Goal: Consume media (video, audio): Consume media (video, audio)

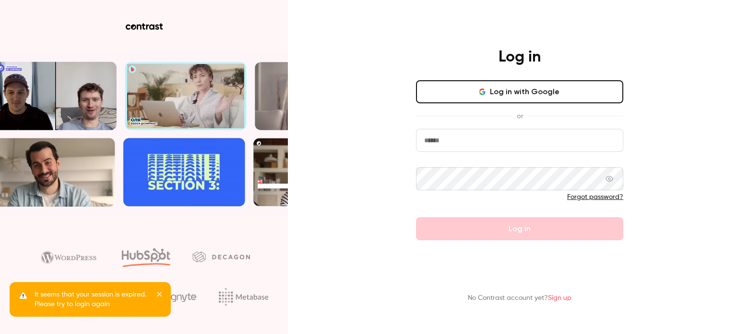
type input "**********"
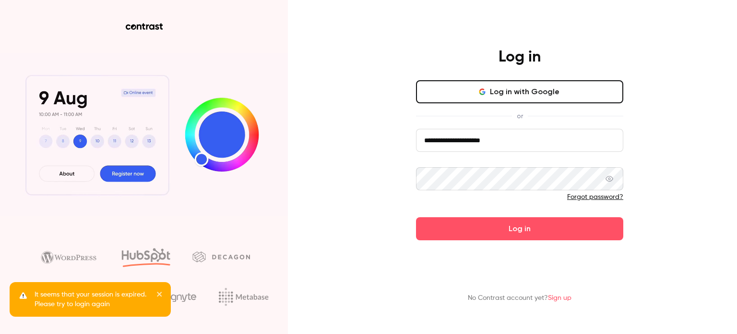
click at [680, 192] on div "**********" at bounding box center [368, 167] width 737 height 334
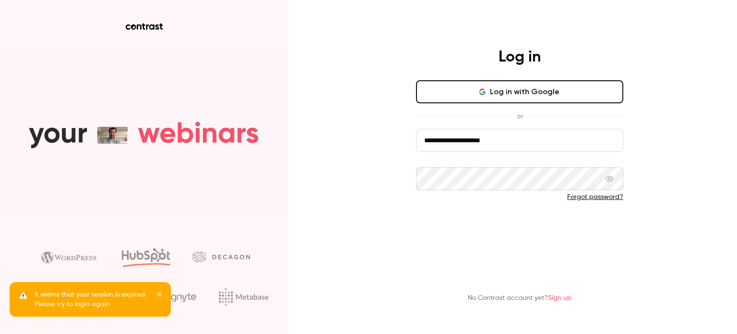
click at [530, 230] on button "Log in" at bounding box center [519, 228] width 207 height 23
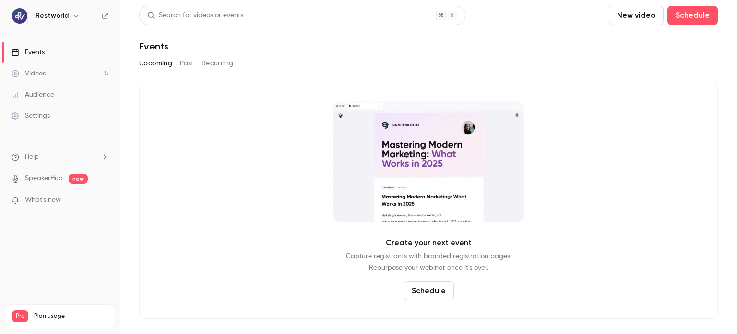
click at [73, 75] on link "Videos 5" at bounding box center [60, 73] width 120 height 21
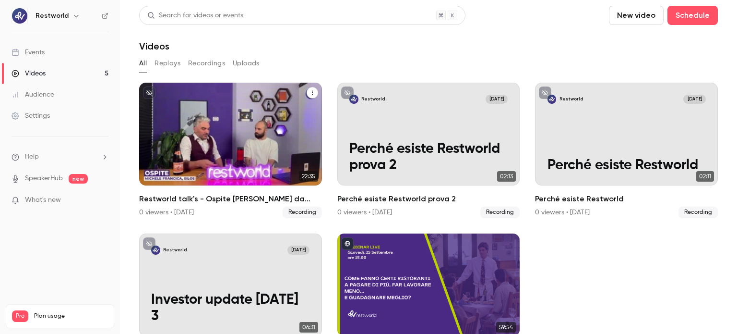
click at [238, 163] on p "Restworld talk's - Ospite [PERSON_NAME] da Silos" at bounding box center [230, 148] width 158 height 49
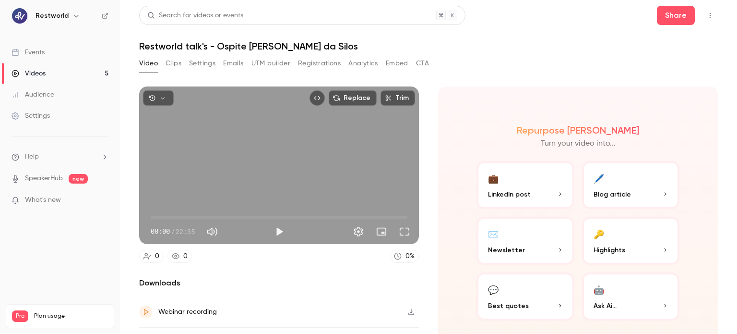
click at [178, 60] on button "Clips" at bounding box center [174, 63] width 16 height 15
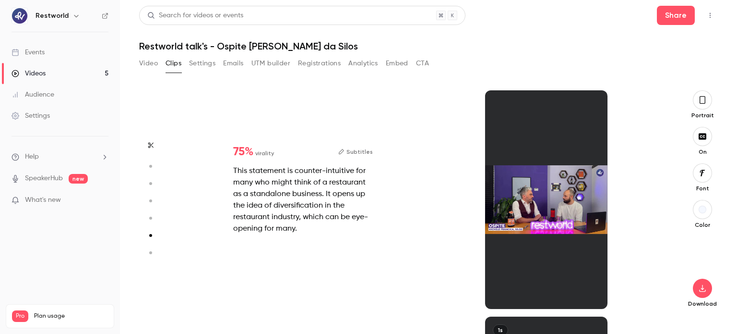
scroll to position [1342, 0]
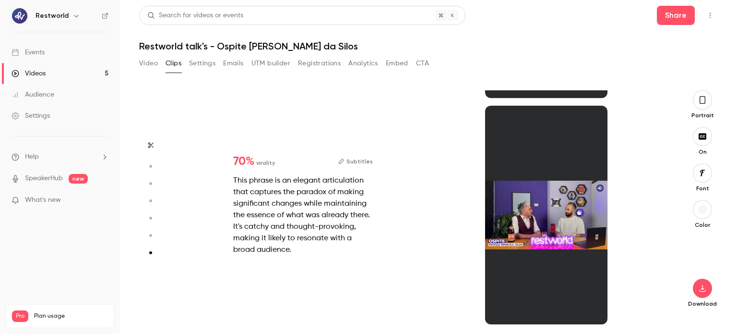
click at [546, 215] on div at bounding box center [546, 215] width 123 height 218
click at [556, 237] on div at bounding box center [546, 215] width 123 height 218
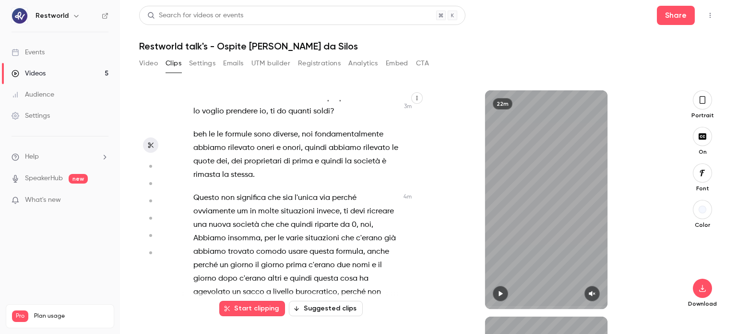
scroll to position [1536, 0]
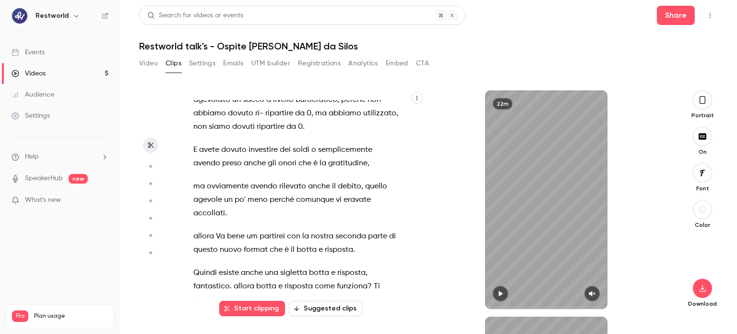
click at [665, 219] on div "22m" at bounding box center [546, 199] width 243 height 218
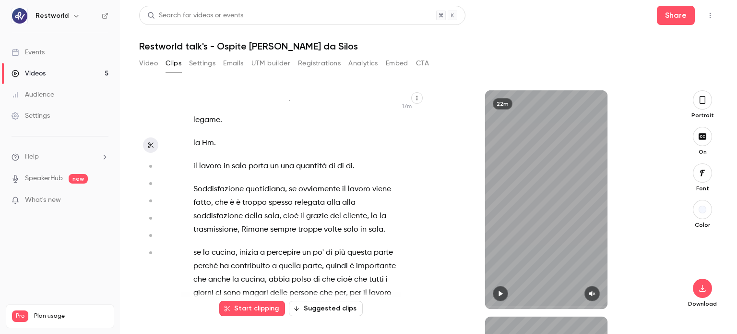
scroll to position [4943, 0]
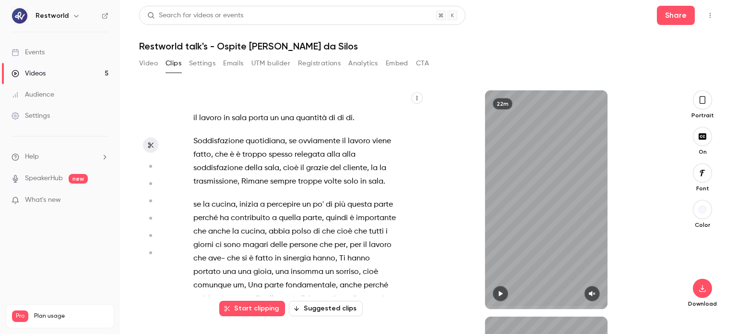
click at [192, 158] on div "De dalla finestra . Capito ? Okay , allora possiamo partire . um . Ce l'ho . E …" at bounding box center [300, 204] width 239 height 209
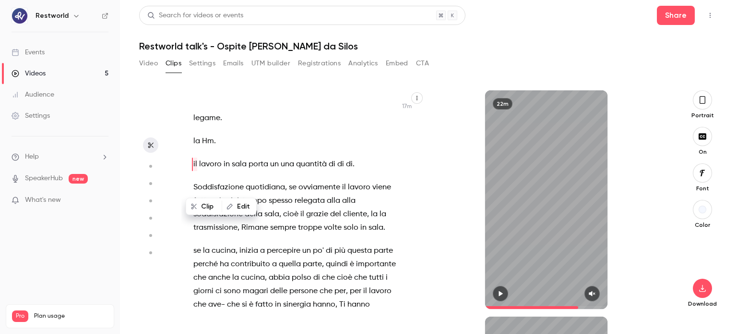
scroll to position [4945, 0]
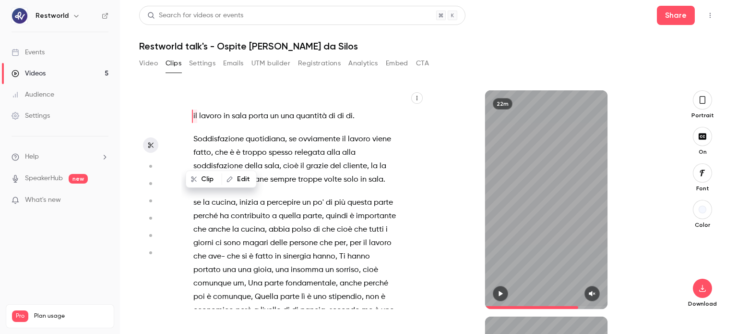
click at [317, 159] on span "relegata" at bounding box center [310, 152] width 30 height 13
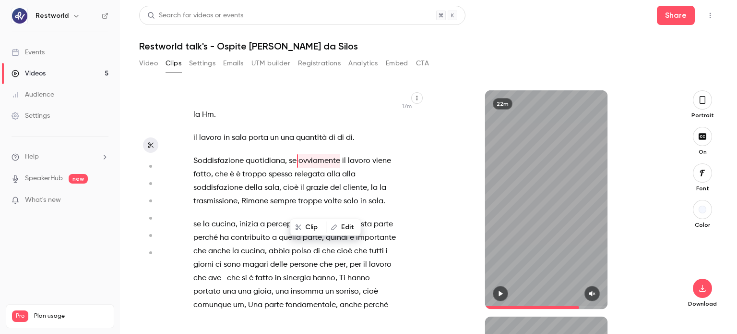
scroll to position [4920, 0]
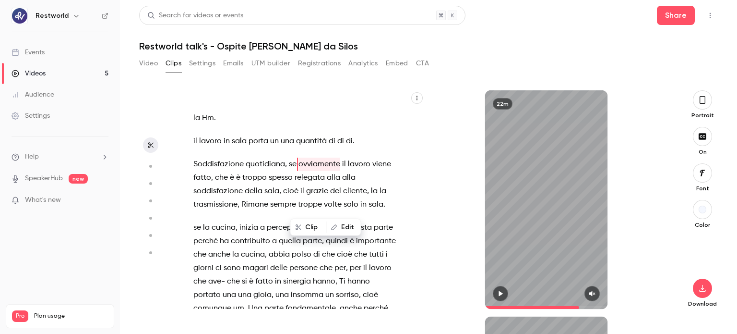
click at [266, 211] on span "Rimane" at bounding box center [254, 204] width 27 height 13
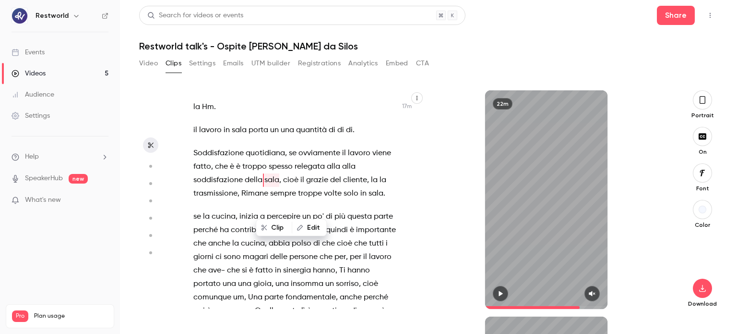
scroll to position [4947, 0]
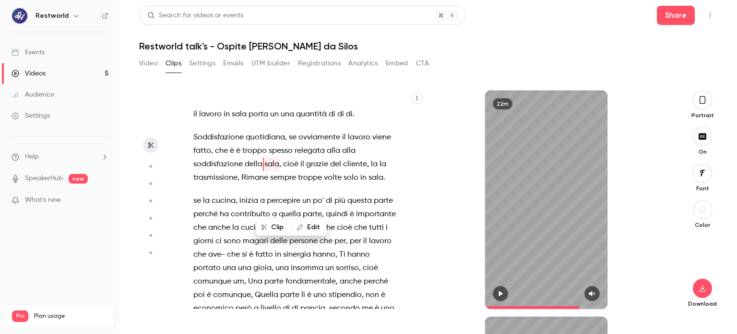
click at [336, 157] on span "alla" at bounding box center [333, 150] width 13 height 13
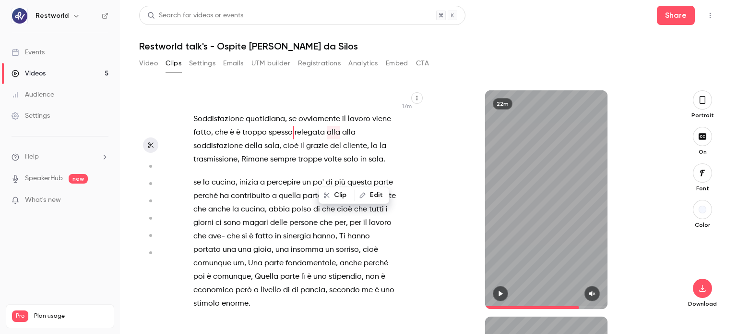
scroll to position [4981, 0]
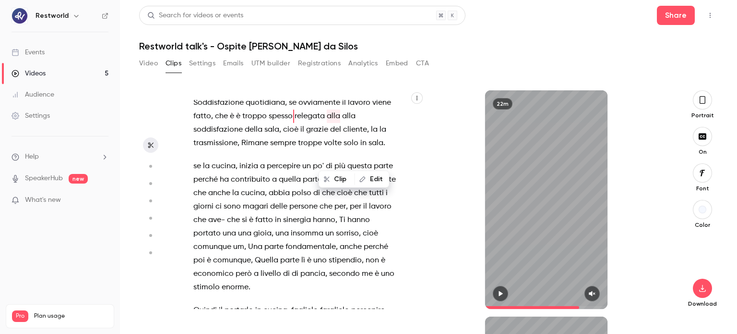
click at [279, 136] on span "," at bounding box center [280, 129] width 2 height 13
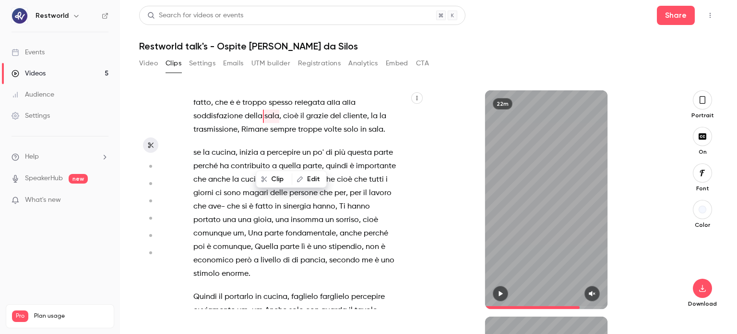
scroll to position [4947, 0]
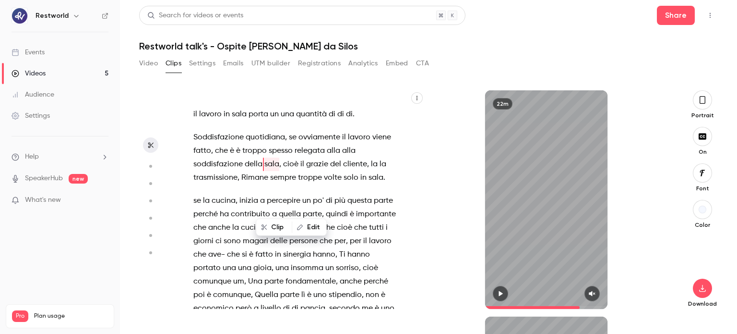
drag, startPoint x: 339, startPoint y: 254, endPoint x: 351, endPoint y: 242, distance: 16.6
click at [322, 221] on span "parte" at bounding box center [312, 213] width 19 height 13
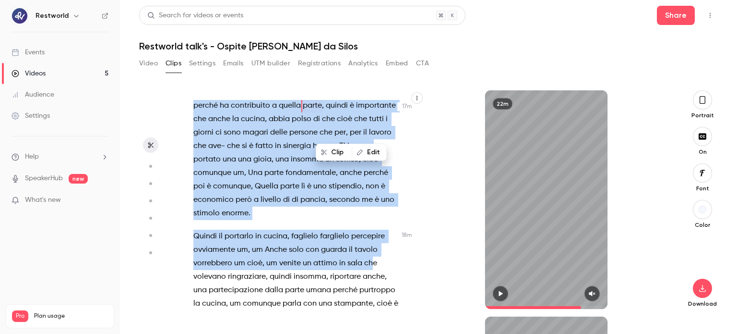
scroll to position [5072, 0]
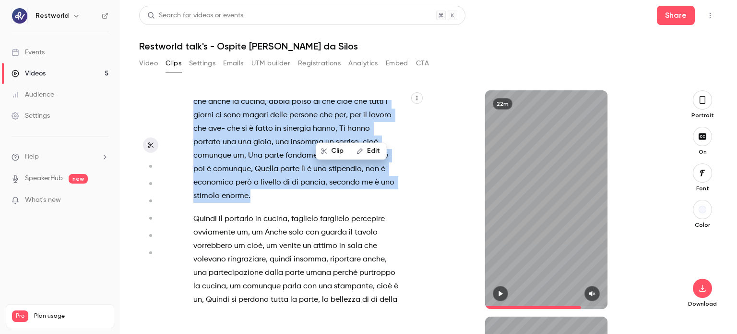
drag, startPoint x: 377, startPoint y: 153, endPoint x: 366, endPoint y: 236, distance: 83.4
click at [366, 236] on div "De dalla finestra . Capito ? Okay , allora possiamo partire . um . Ce l'ho . E …" at bounding box center [300, 204] width 239 height 209
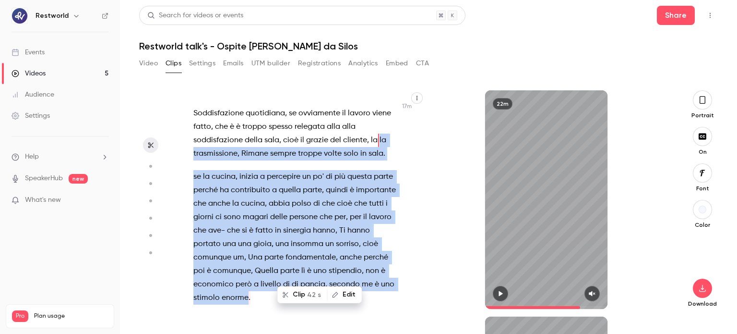
scroll to position [4947, 0]
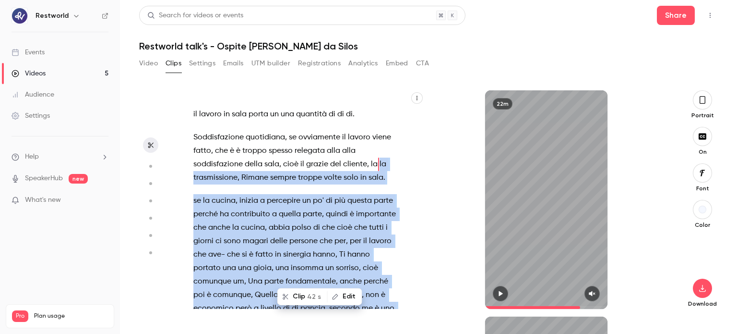
click at [302, 300] on button "Clip 42 s" at bounding box center [302, 295] width 48 height 15
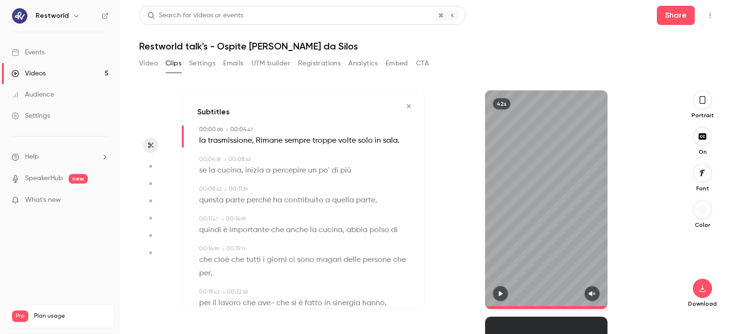
type input "*"
click at [258, 138] on span "Rimane" at bounding box center [269, 140] width 27 height 13
click at [265, 159] on button "Edit" at bounding box center [265, 158] width 33 height 15
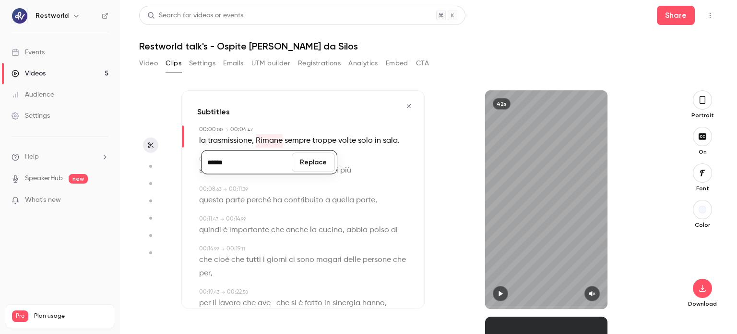
click at [259, 141] on span "Rimane" at bounding box center [269, 140] width 27 height 13
click at [204, 139] on span "la" at bounding box center [202, 140] width 7 height 13
click at [194, 157] on button "Edit" at bounding box center [199, 158] width 33 height 15
type input "**"
click at [279, 161] on button "Replace" at bounding box center [294, 162] width 43 height 19
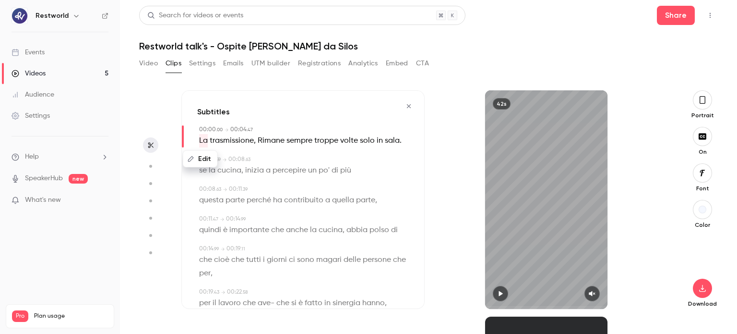
click at [261, 142] on span "Rimane" at bounding box center [271, 140] width 27 height 13
click at [267, 157] on button "Edit" at bounding box center [267, 158] width 33 height 15
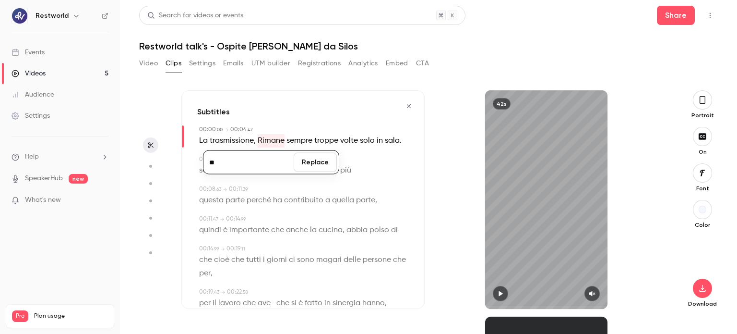
type input "*"
type input "******"
click at [300, 165] on button "Replace" at bounding box center [315, 162] width 43 height 19
click at [249, 142] on span "trasmissione" at bounding box center [232, 140] width 44 height 13
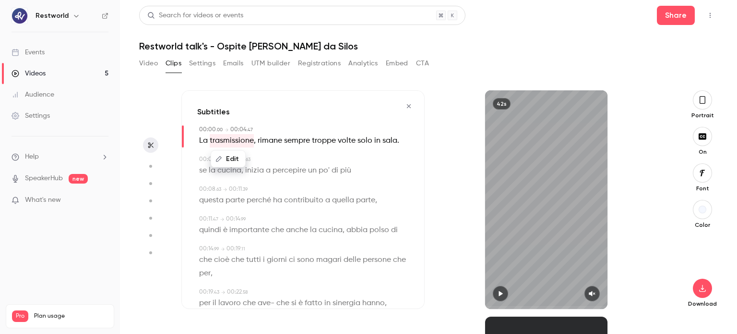
click at [256, 142] on span at bounding box center [257, 141] width 2 height 8
click at [239, 262] on span "che" at bounding box center [237, 259] width 13 height 13
type input "**"
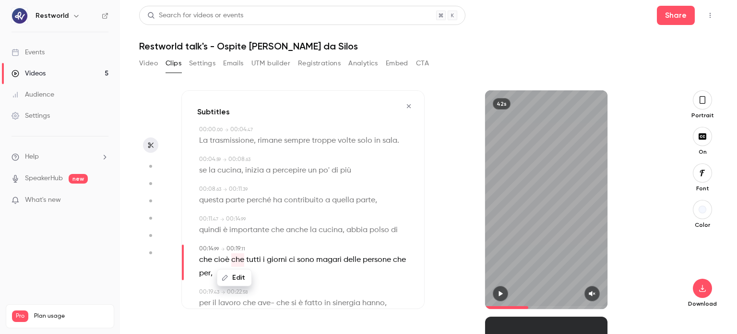
click at [223, 260] on span "cioè" at bounding box center [221, 259] width 15 height 13
click at [219, 275] on button "Edit" at bounding box center [218, 277] width 33 height 15
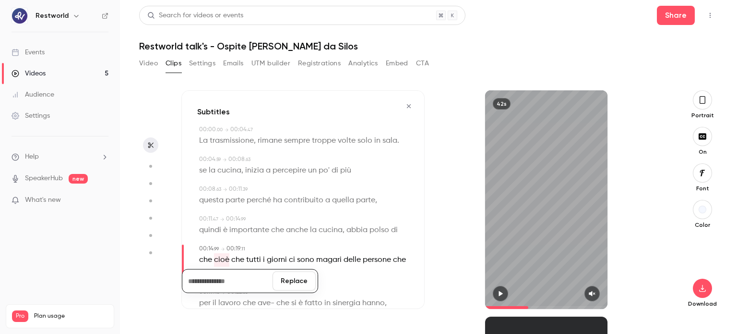
click at [305, 282] on button "Replace" at bounding box center [294, 280] width 43 height 19
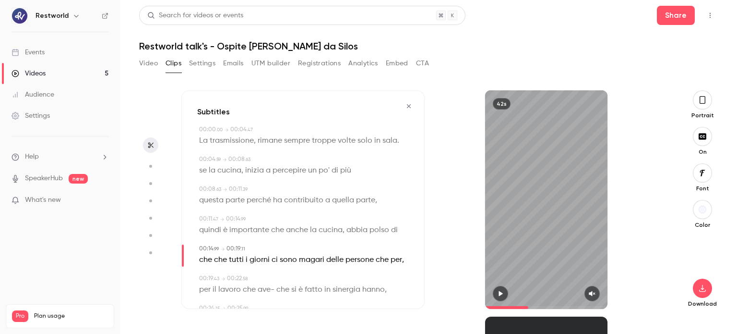
click at [209, 262] on span "che" at bounding box center [205, 259] width 13 height 13
click at [208, 275] on button "Edit" at bounding box center [202, 277] width 33 height 15
click at [291, 277] on button "Replace" at bounding box center [294, 280] width 43 height 19
type input "**"
click at [206, 275] on button "Edit" at bounding box center [202, 277] width 33 height 15
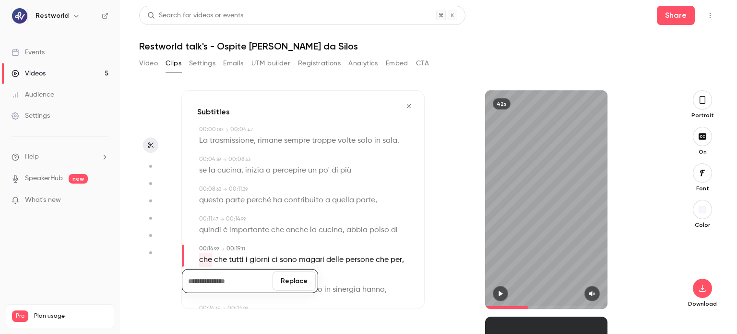
click at [304, 281] on button "Replace" at bounding box center [294, 280] width 43 height 19
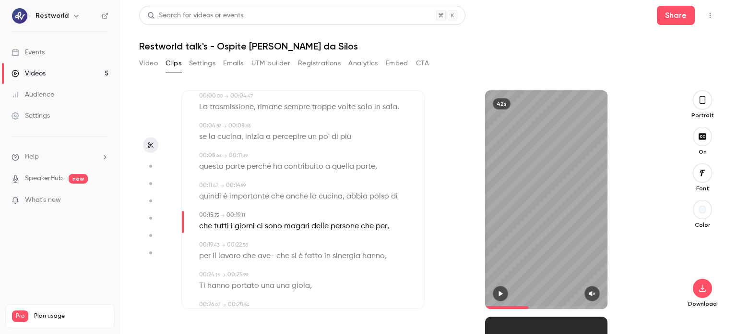
scroll to position [48, 0]
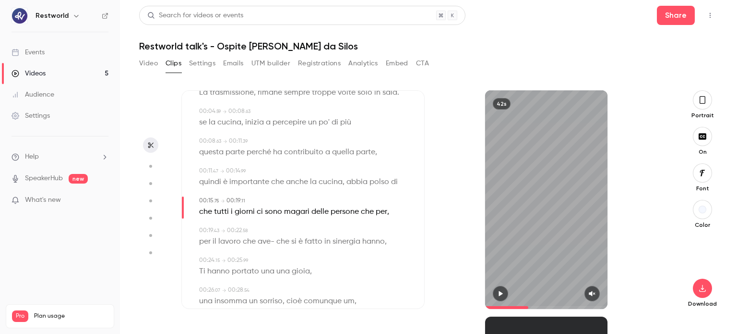
click at [267, 243] on span "ave-" at bounding box center [266, 241] width 17 height 13
type input "****"
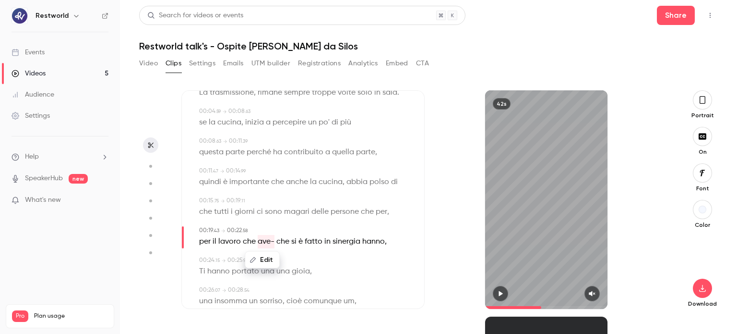
click at [263, 264] on button "Edit" at bounding box center [262, 259] width 33 height 15
click at [300, 264] on button "Replace" at bounding box center [310, 262] width 43 height 19
type input "****"
click at [260, 244] on span "che" at bounding box center [264, 241] width 13 height 13
click at [266, 259] on button "Edit" at bounding box center [260, 259] width 33 height 15
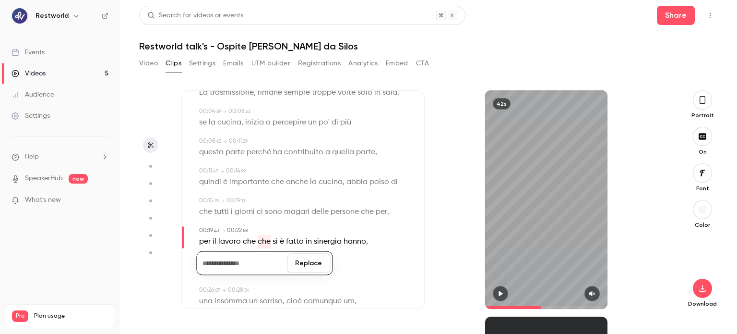
click at [301, 260] on button "Replace" at bounding box center [308, 262] width 43 height 19
click at [502, 297] on button "button" at bounding box center [500, 293] width 15 height 15
click at [591, 297] on button "button" at bounding box center [592, 293] width 15 height 15
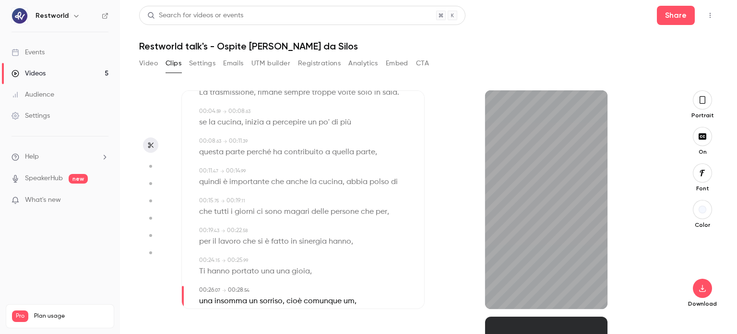
scroll to position [96, 0]
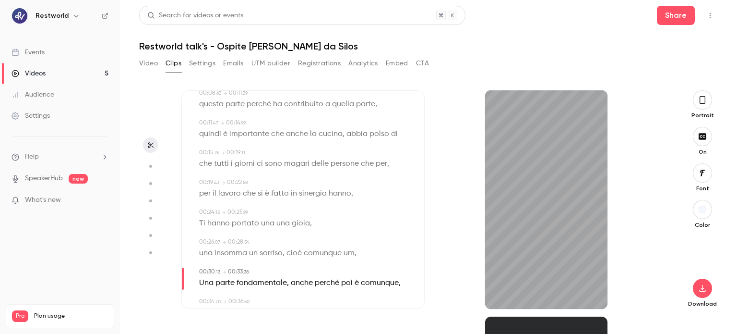
click at [359, 222] on div "Ti hanno portato una una gioia ," at bounding box center [304, 222] width 210 height 13
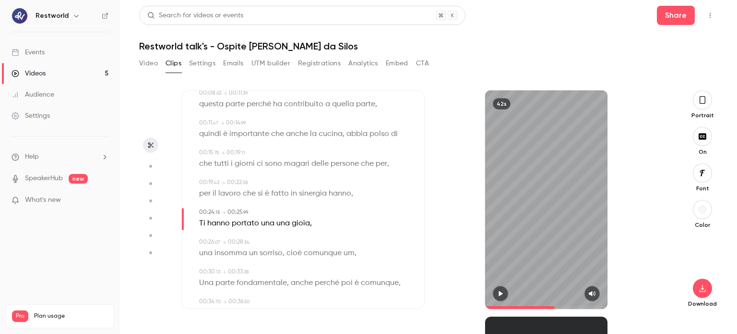
scroll to position [144, 0]
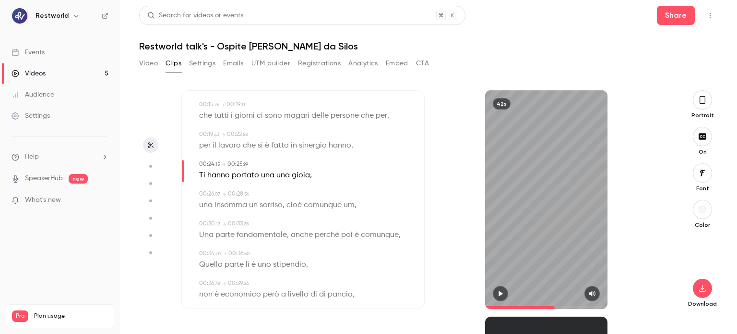
click at [348, 209] on span "um" at bounding box center [349, 204] width 11 height 13
type input "****"
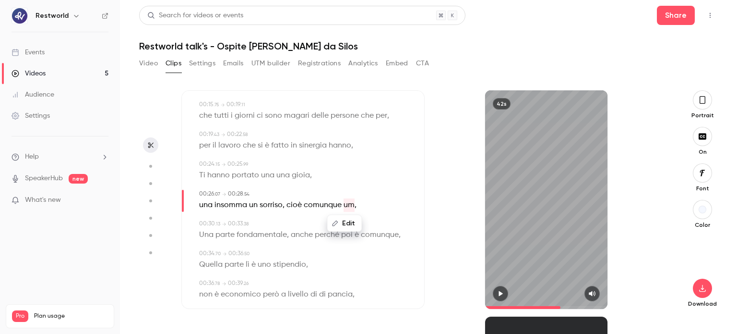
click at [345, 227] on button "Edit" at bounding box center [344, 223] width 33 height 15
click at [393, 233] on button "Replace" at bounding box center [392, 226] width 43 height 19
click at [533, 229] on div "42s" at bounding box center [546, 199] width 123 height 218
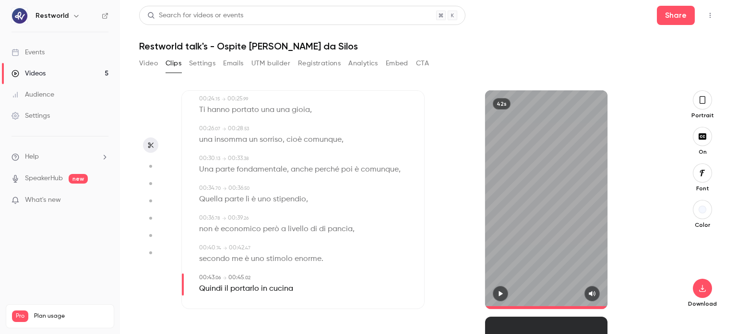
scroll to position [219, 0]
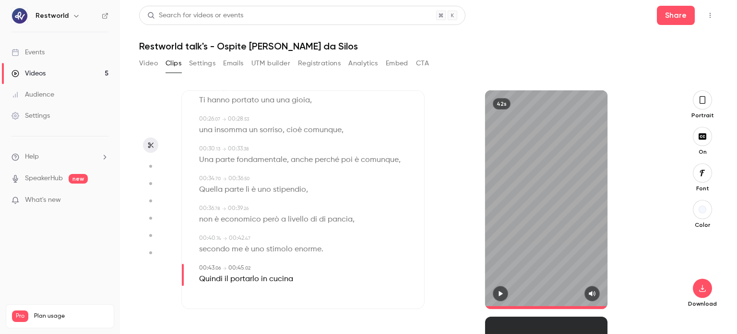
click at [496, 296] on button "button" at bounding box center [500, 293] width 15 height 15
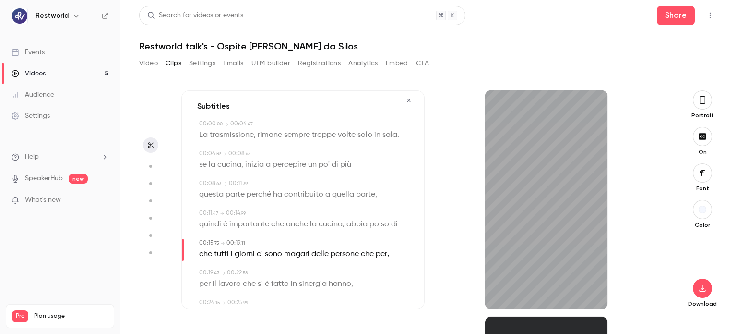
scroll to position [0, 0]
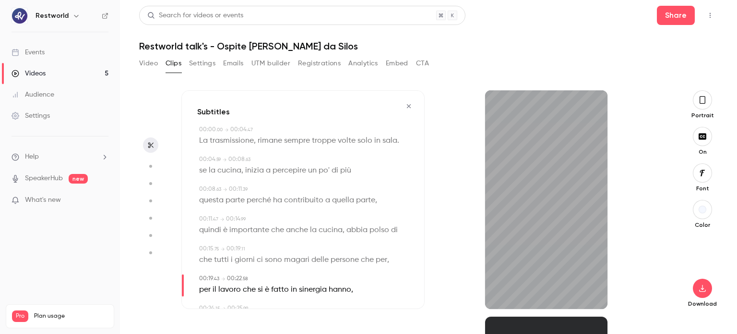
click at [392, 231] on span "di" at bounding box center [394, 229] width 7 height 13
type input "****"
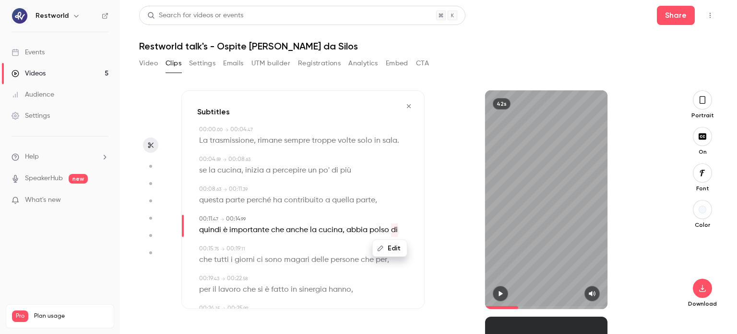
click at [391, 251] on button "Edit" at bounding box center [389, 247] width 33 height 15
click at [407, 253] on button "Replace" at bounding box center [394, 251] width 43 height 19
click at [541, 218] on div "42s" at bounding box center [546, 199] width 123 height 218
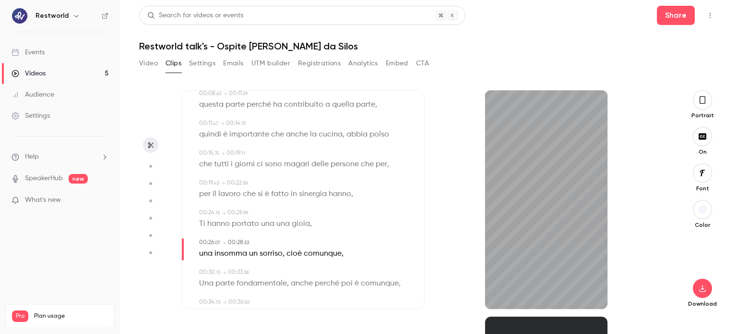
scroll to position [96, 0]
click at [292, 284] on span "anche" at bounding box center [302, 282] width 22 height 13
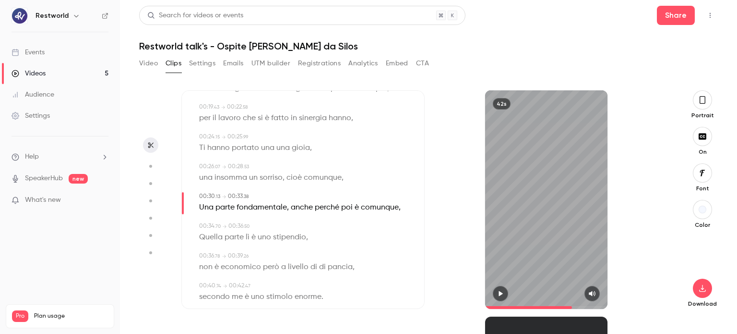
scroll to position [219, 0]
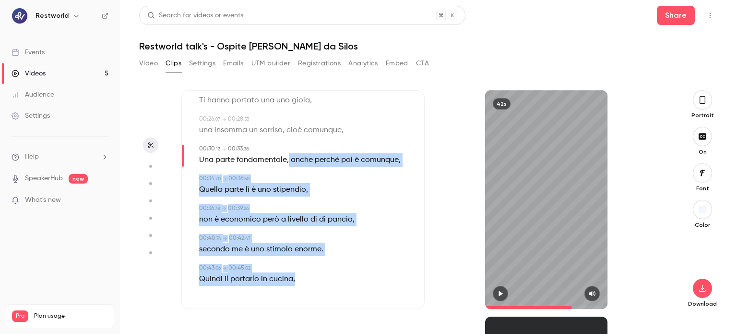
drag, startPoint x: 289, startPoint y: 161, endPoint x: 349, endPoint y: 283, distance: 136.3
click at [349, 283] on div "00:00 . 00 → 00:04 . 47 La trasmissione , rimane sempre troppe volte solo in sa…" at bounding box center [303, 99] width 212 height 387
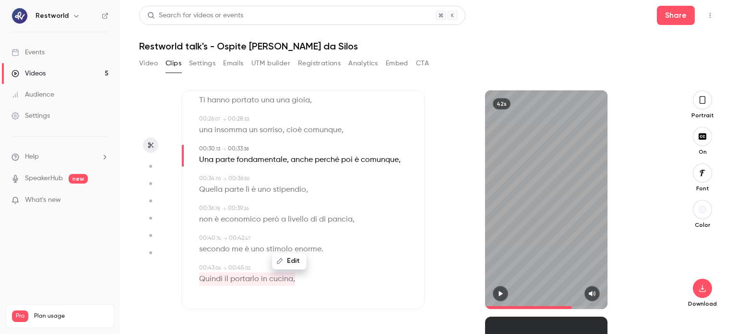
click at [294, 265] on button "Edit" at bounding box center [289, 260] width 33 height 15
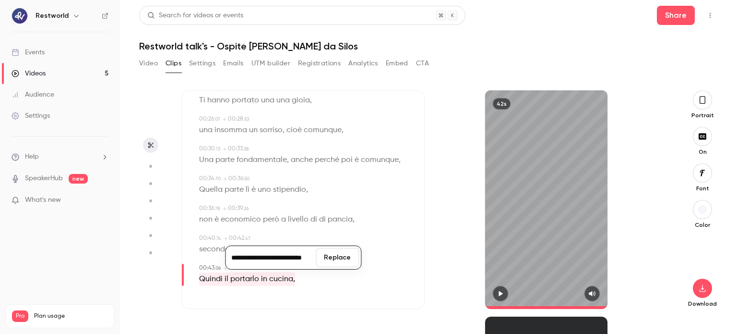
click at [334, 257] on button "Replace" at bounding box center [337, 257] width 43 height 19
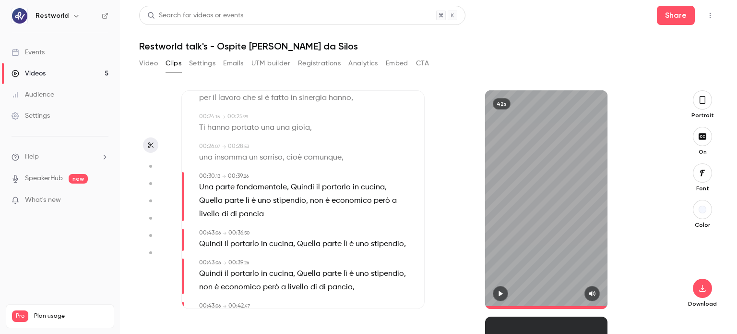
scroll to position [192, 0]
click at [503, 296] on icon "button" at bounding box center [501, 293] width 8 height 7
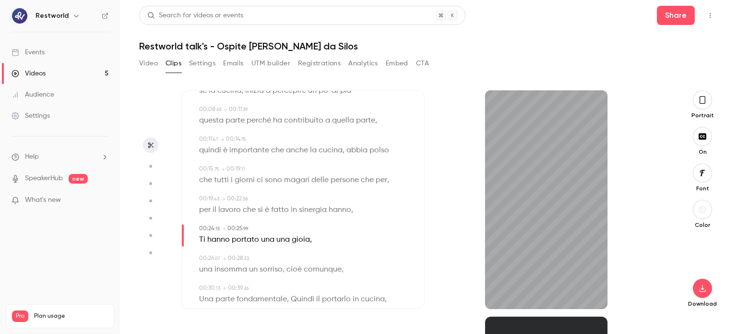
scroll to position [96, 0]
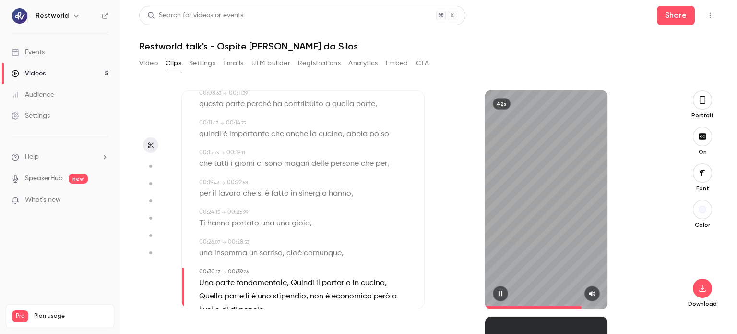
click at [539, 217] on div "42s" at bounding box center [546, 199] width 123 height 218
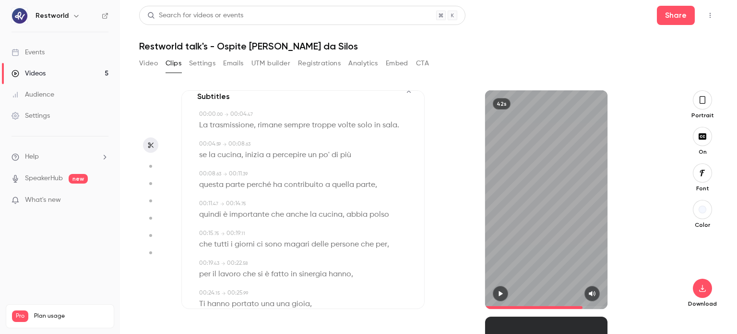
scroll to position [0, 0]
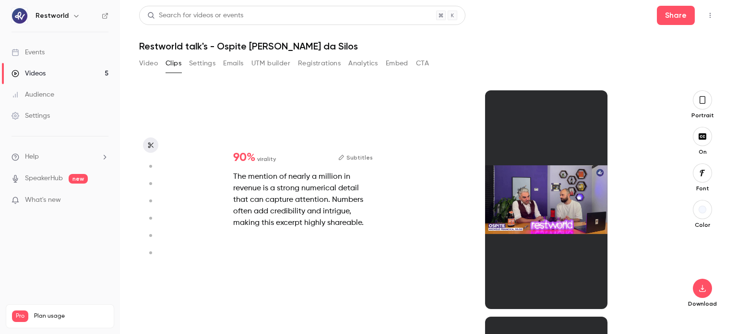
type input "****"
type input "***"
type input "****"
type input "*"
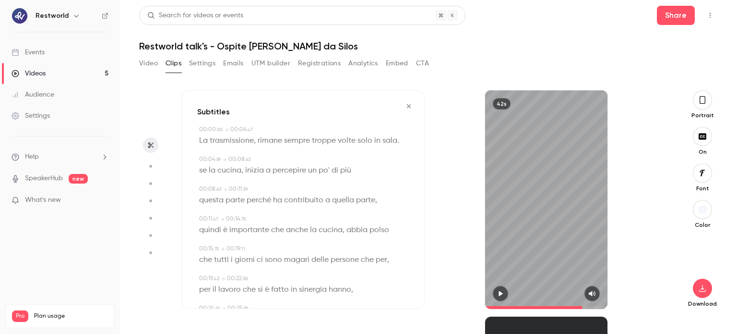
scroll to position [0, 0]
click at [405, 105] on icon "button" at bounding box center [409, 106] width 8 height 7
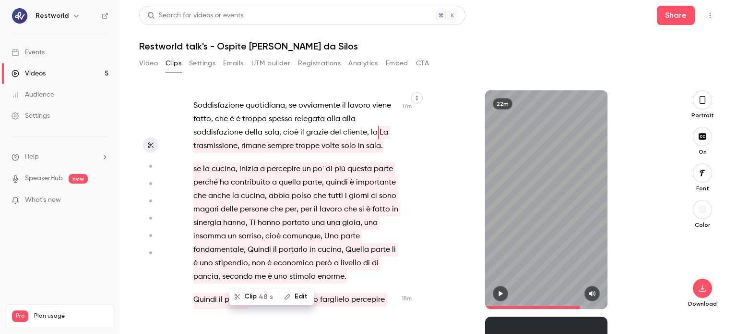
scroll to position [4995, 0]
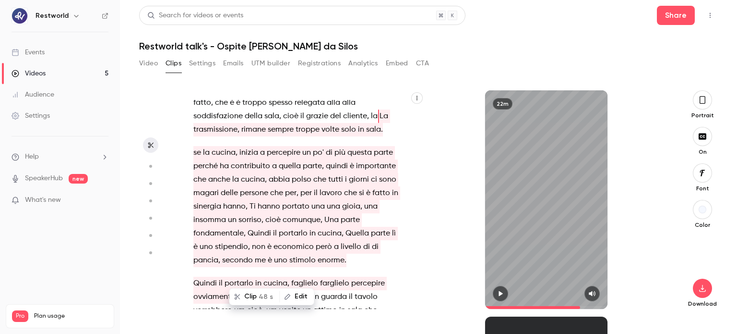
click at [378, 120] on span at bounding box center [379, 116] width 2 height 8
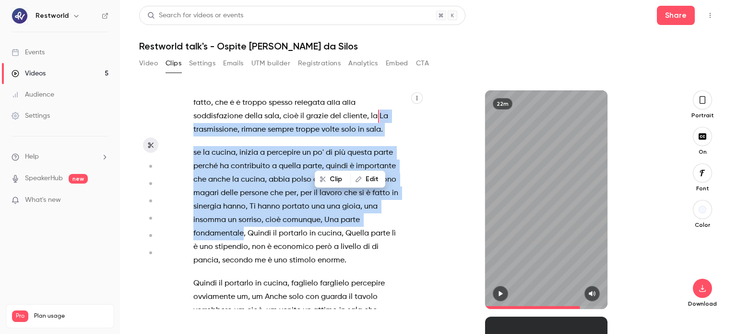
drag, startPoint x: 376, startPoint y: 156, endPoint x: 263, endPoint y: 275, distance: 164.3
click at [263, 275] on div "De dalla finestra . Capito ? Okay , allora possiamo partire . um . Ce l'ho . E …" at bounding box center [300, 204] width 239 height 209
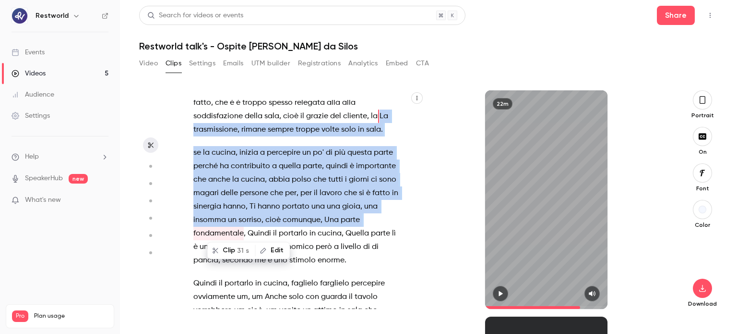
click at [235, 251] on button "Clip 31 s" at bounding box center [231, 249] width 47 height 15
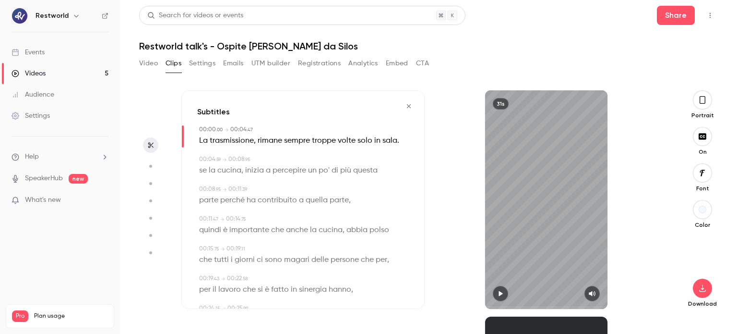
click at [518, 180] on div "31s" at bounding box center [546, 199] width 123 height 218
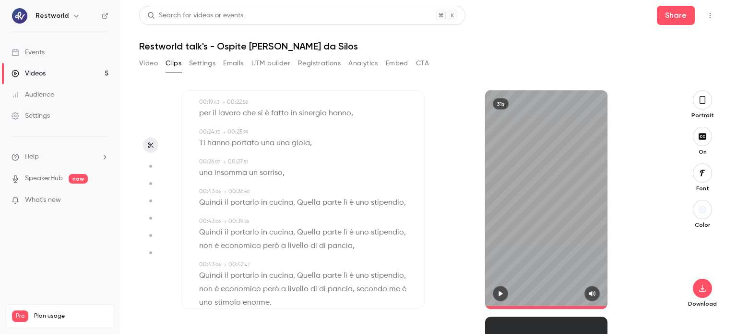
scroll to position [147, 0]
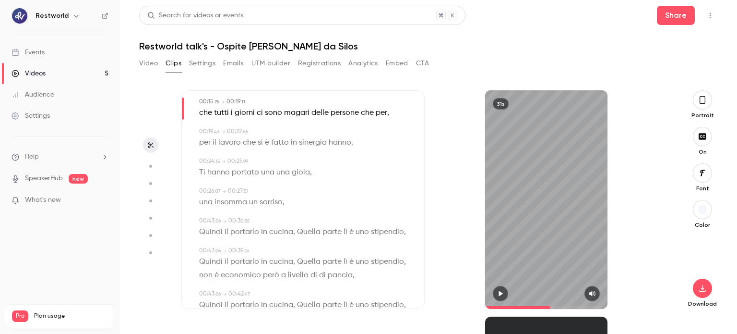
click at [551, 305] on span at bounding box center [546, 307] width 123 height 15
click at [504, 294] on button "button" at bounding box center [500, 293] width 15 height 15
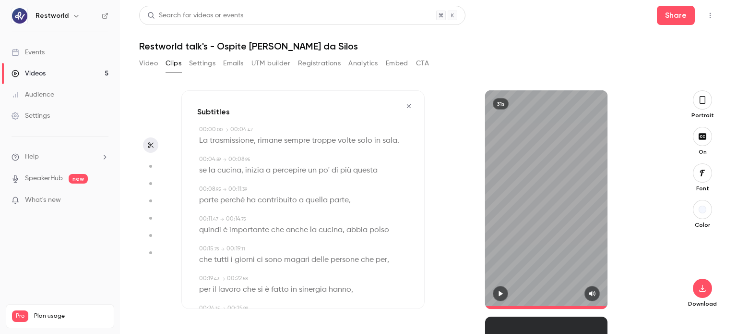
scroll to position [144, 0]
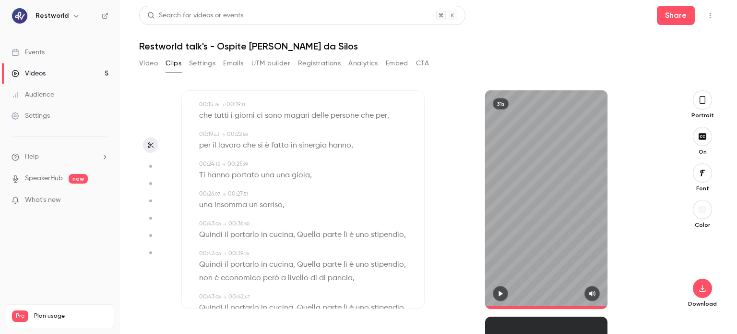
click at [298, 236] on span "Quella" at bounding box center [309, 234] width 24 height 13
click at [271, 241] on p "Quindi il portarlo in cucina, [PERSON_NAME] parte lì è uno stipendio ," at bounding box center [302, 234] width 207 height 13
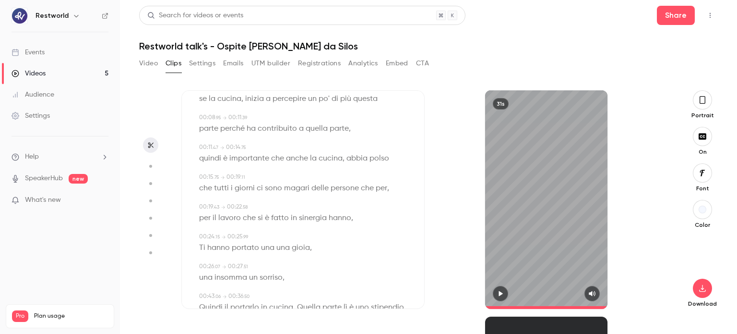
scroll to position [0, 0]
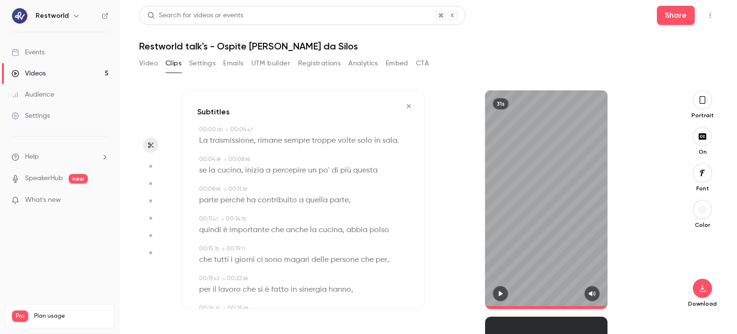
click at [405, 106] on icon "button" at bounding box center [409, 106] width 8 height 7
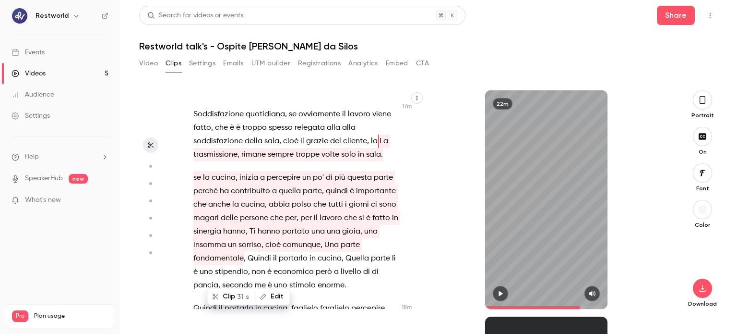
scroll to position [4947, 0]
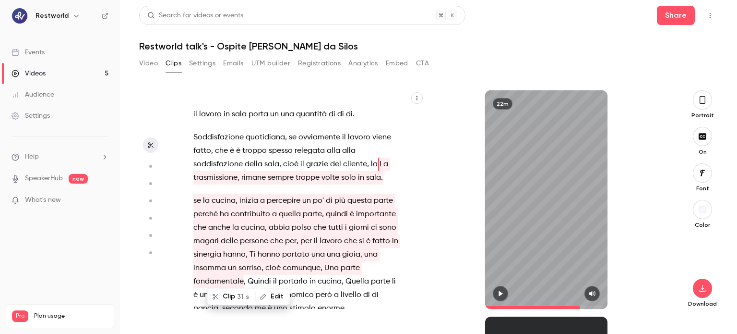
click at [380, 171] on span "La" at bounding box center [384, 163] width 9 height 13
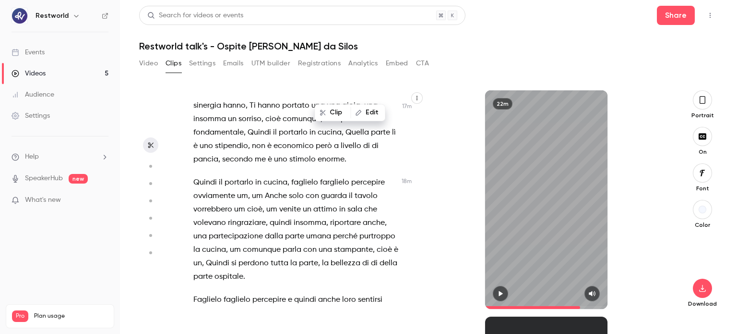
scroll to position [5018, 0]
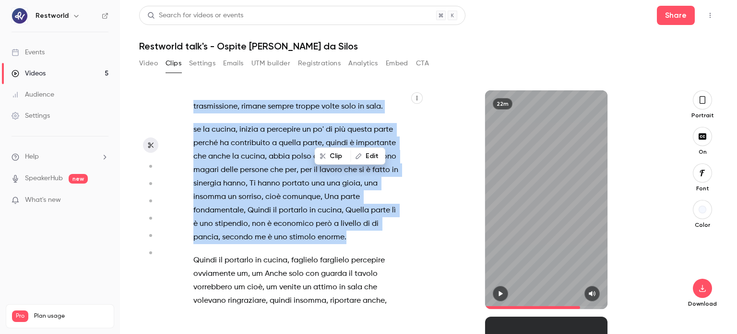
drag, startPoint x: 377, startPoint y: 205, endPoint x: 366, endPoint y: 276, distance: 71.3
click at [366, 276] on div "De dalla finestra . Capito ? Okay , allora possiamo partire . um . Ce l'ho . E …" at bounding box center [300, 204] width 239 height 209
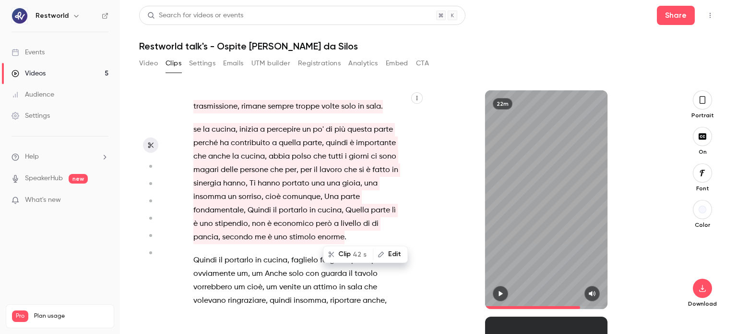
click at [339, 255] on button "Clip 42 s" at bounding box center [348, 253] width 48 height 15
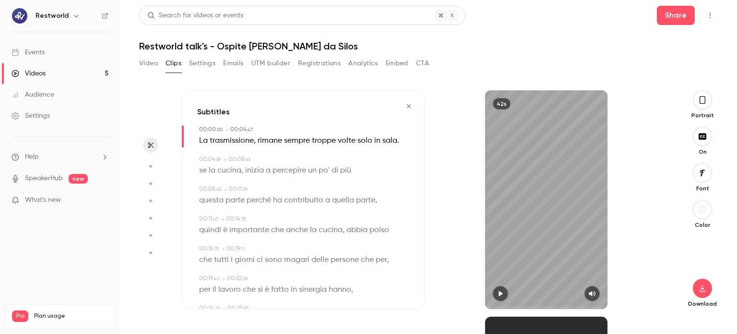
click at [523, 231] on div "42s" at bounding box center [546, 199] width 123 height 218
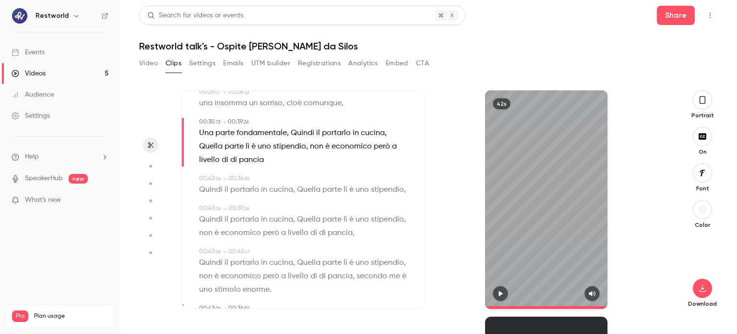
scroll to position [221, 0]
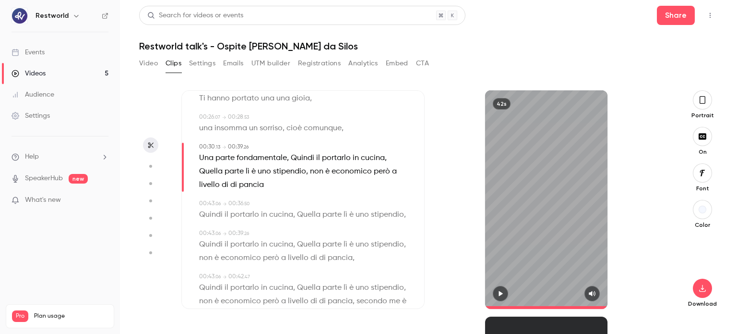
click at [537, 230] on div "42s" at bounding box center [546, 199] width 123 height 218
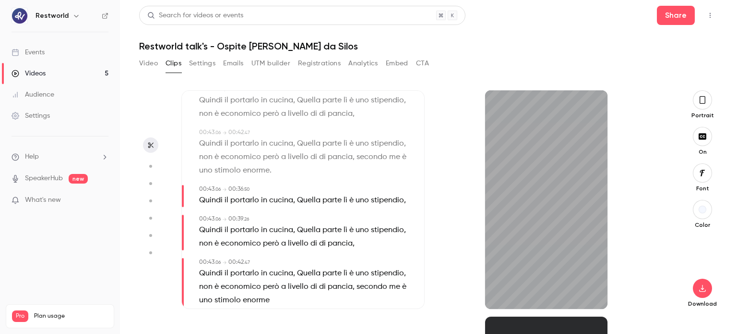
scroll to position [413, 0]
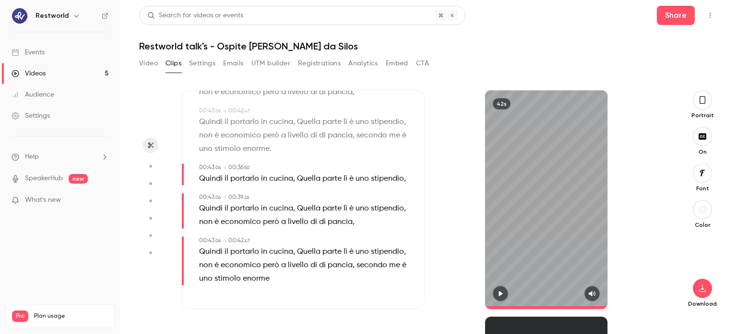
type input "****"
click at [707, 292] on button "button" at bounding box center [702, 287] width 19 height 19
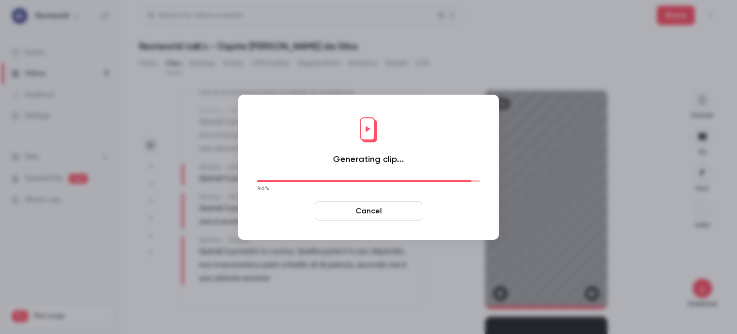
click at [473, 114] on div "Generating clip... 96 % Cancel" at bounding box center [369, 167] width 242 height 126
click at [423, 323] on div at bounding box center [368, 167] width 737 height 334
drag, startPoint x: 471, startPoint y: 309, endPoint x: 460, endPoint y: 322, distance: 16.7
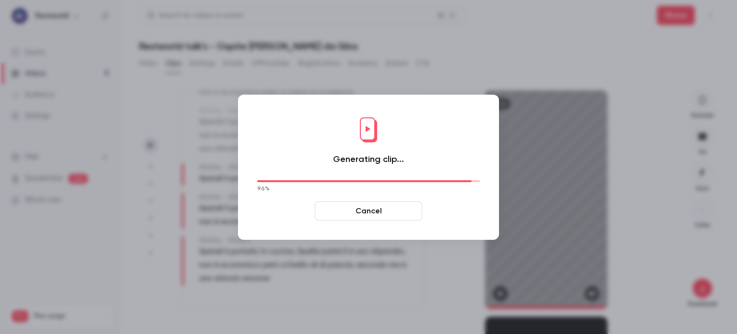
click at [466, 319] on div at bounding box center [368, 167] width 737 height 334
click at [433, 128] on div "Generating clip... 96 % Cancel" at bounding box center [369, 167] width 242 height 126
click at [432, 129] on div "Generating clip... 96 % Cancel" at bounding box center [369, 167] width 242 height 126
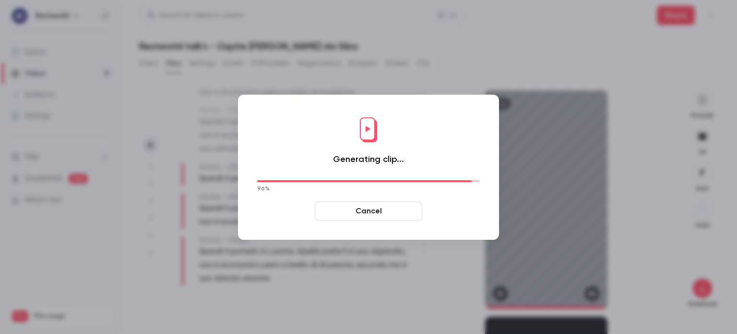
drag, startPoint x: 457, startPoint y: 264, endPoint x: 451, endPoint y: 259, distance: 8.2
click at [453, 259] on div at bounding box center [368, 167] width 737 height 334
click at [451, 259] on div at bounding box center [368, 167] width 737 height 334
click at [443, 261] on div at bounding box center [368, 167] width 737 height 334
click at [446, 279] on div at bounding box center [368, 167] width 737 height 334
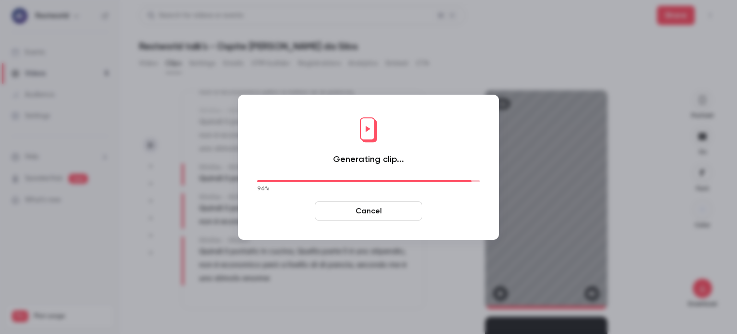
click at [446, 279] on div at bounding box center [368, 167] width 737 height 334
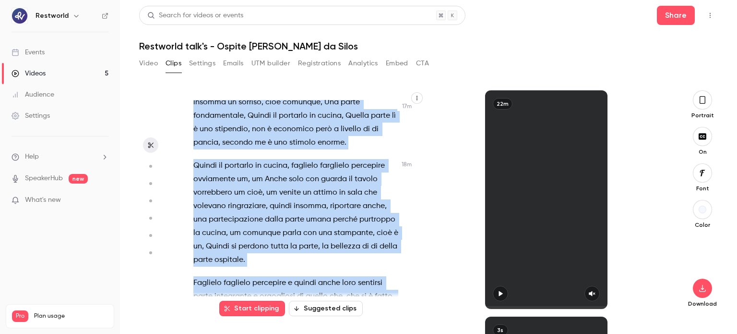
scroll to position [5129, 0]
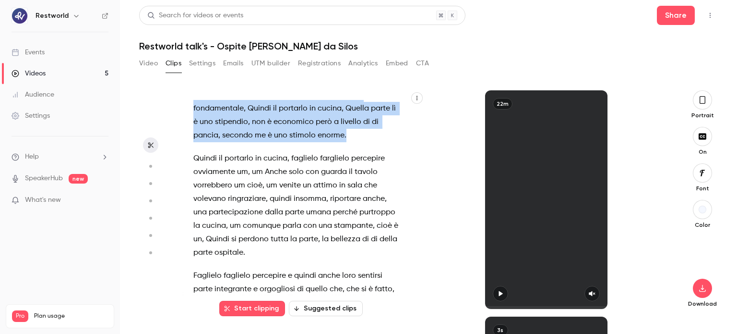
drag, startPoint x: 378, startPoint y: 182, endPoint x: 373, endPoint y: 190, distance: 9.3
click at [373, 190] on div "De dalla finestra . Capito ? Okay , allora possiamo partire . um . Ce l'ho . E …" at bounding box center [300, 204] width 239 height 209
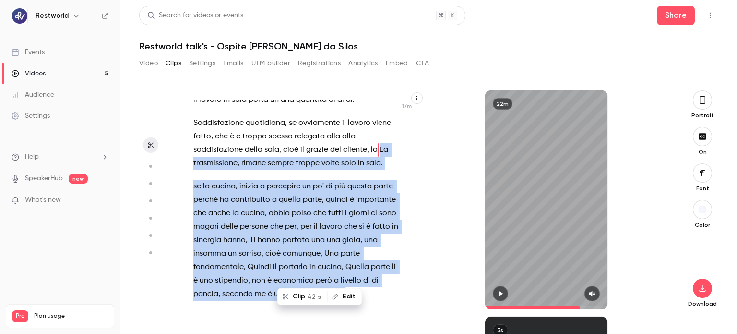
scroll to position [4970, 0]
click at [300, 295] on button "Clip 42 s" at bounding box center [302, 295] width 48 height 15
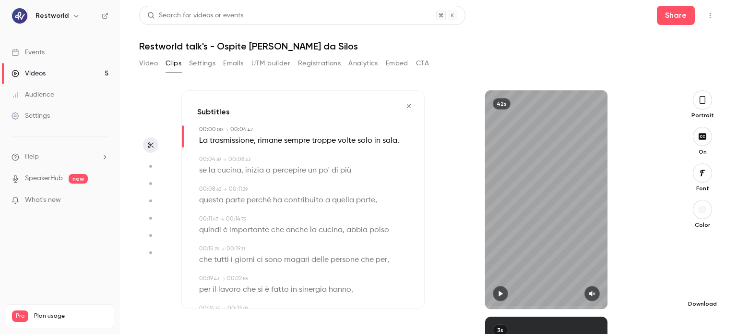
click at [700, 288] on icon "button" at bounding box center [703, 288] width 12 height 8
click at [704, 292] on button "button" at bounding box center [702, 287] width 19 height 19
click at [639, 73] on div "Video Clips Settings Emails UTM builder Registrations Analytics Embed CTA" at bounding box center [428, 65] width 579 height 19
click at [405, 106] on icon "button" at bounding box center [409, 106] width 8 height 7
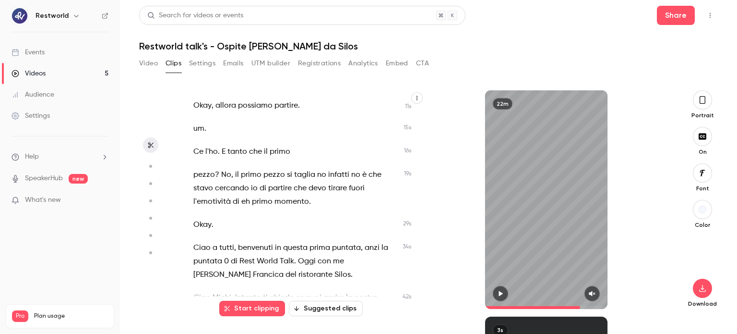
scroll to position [144, 0]
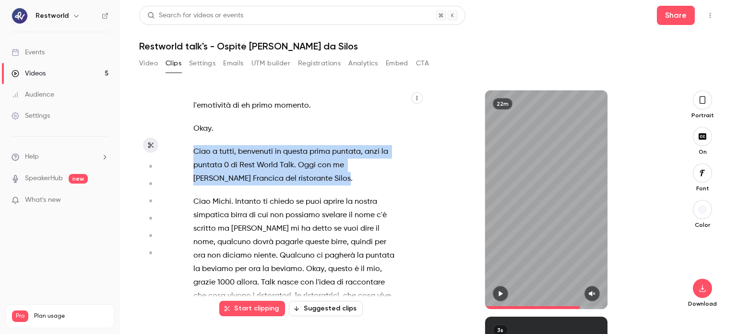
drag, startPoint x: 195, startPoint y: 151, endPoint x: 290, endPoint y: 182, distance: 100.2
click at [290, 182] on p "Ciao a tutti , benvenuti in questa prima puntata , anzi la puntata 0 di Rest Wo…" at bounding box center [295, 165] width 205 height 40
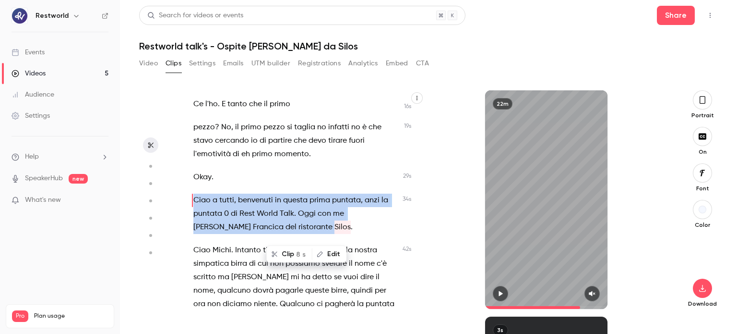
scroll to position [91, 0]
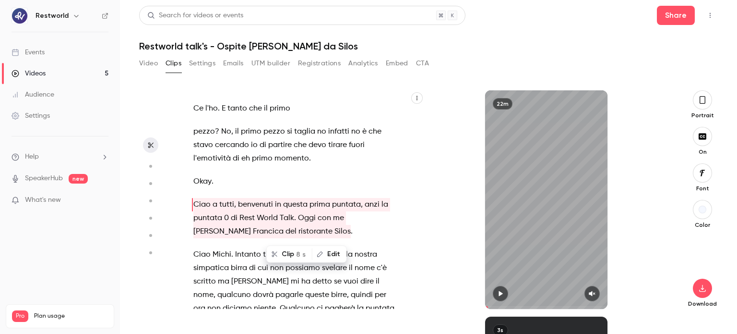
click at [498, 255] on div "22m" at bounding box center [546, 199] width 123 height 218
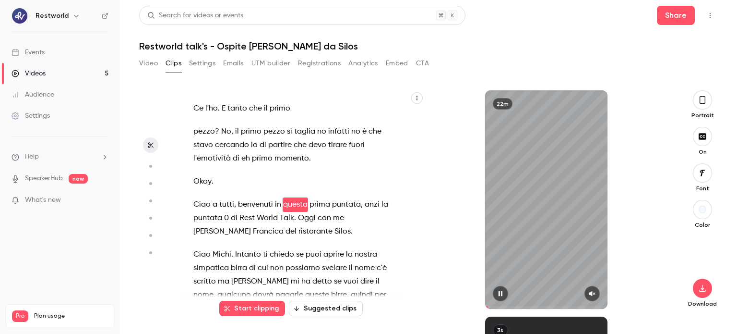
click at [587, 291] on button "button" at bounding box center [592, 293] width 15 height 15
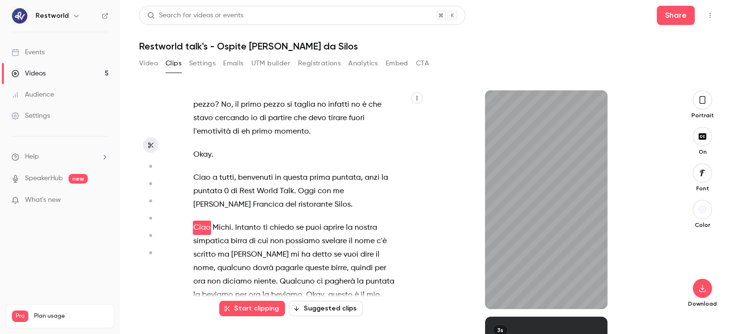
scroll to position [141, 0]
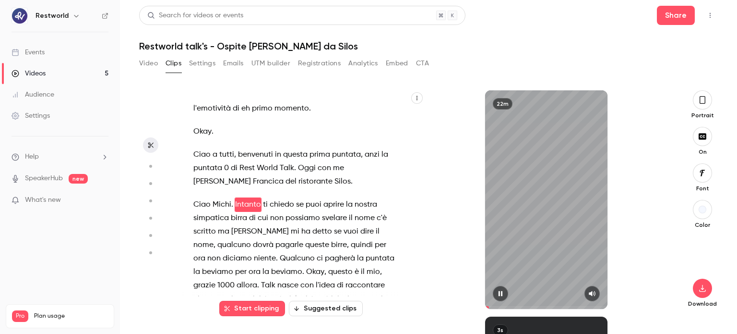
click at [566, 246] on div "22m" at bounding box center [546, 199] width 123 height 218
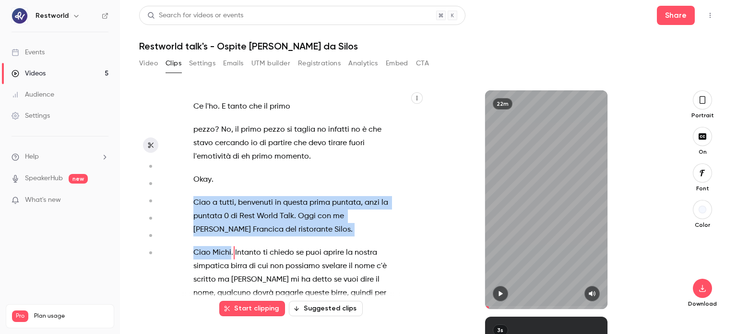
drag, startPoint x: 194, startPoint y: 201, endPoint x: 231, endPoint y: 254, distance: 65.2
click at [231, 254] on div "De dalla finestra . Capito ? Okay , allora possiamo partire . um . Ce l'ho . E …" at bounding box center [300, 204] width 239 height 209
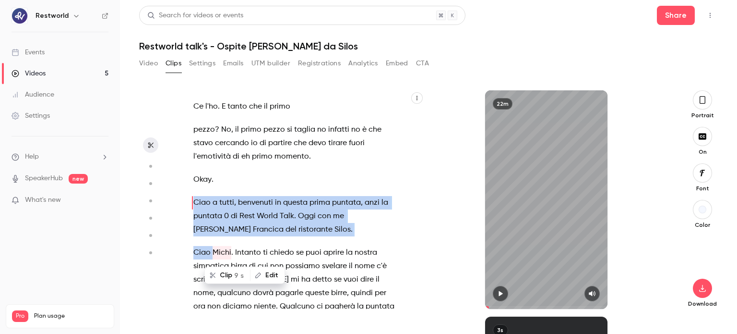
scroll to position [91, 0]
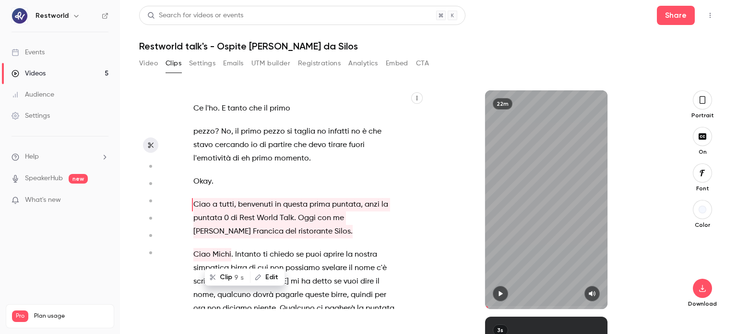
click at [229, 278] on button "Clip 9 s" at bounding box center [227, 276] width 44 height 15
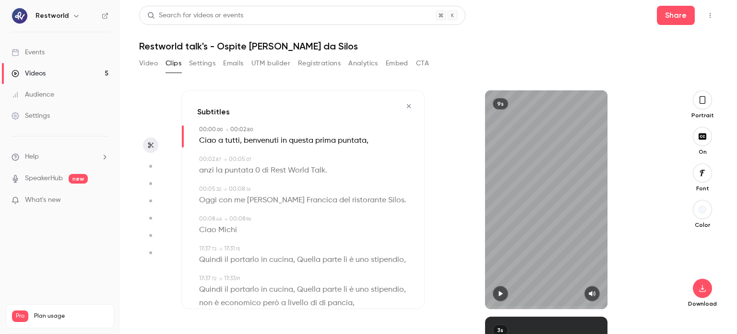
click at [547, 202] on div "9s" at bounding box center [546, 199] width 123 height 218
click at [517, 191] on div "9s" at bounding box center [546, 199] width 123 height 218
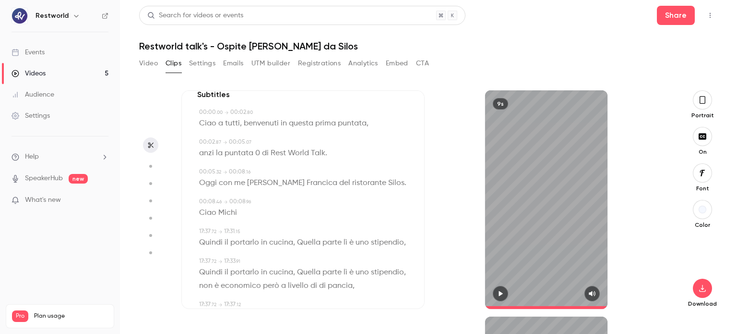
scroll to position [0, 0]
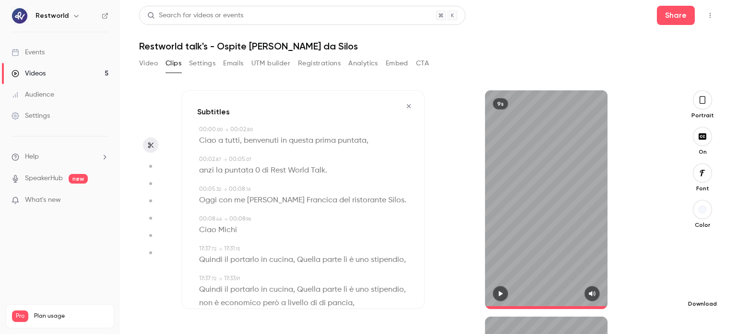
click at [702, 288] on icon "button" at bounding box center [703, 288] width 12 height 8
click at [405, 105] on icon "button" at bounding box center [409, 106] width 8 height 7
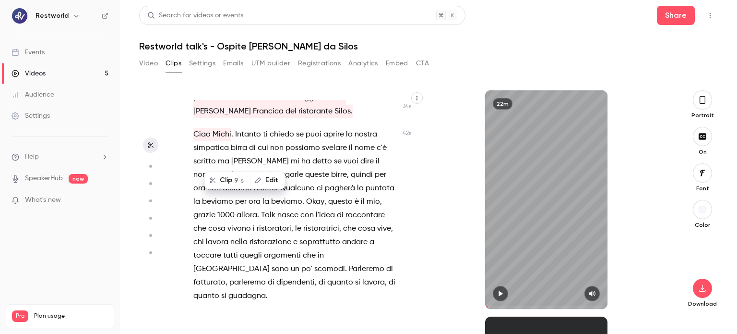
scroll to position [187, 0]
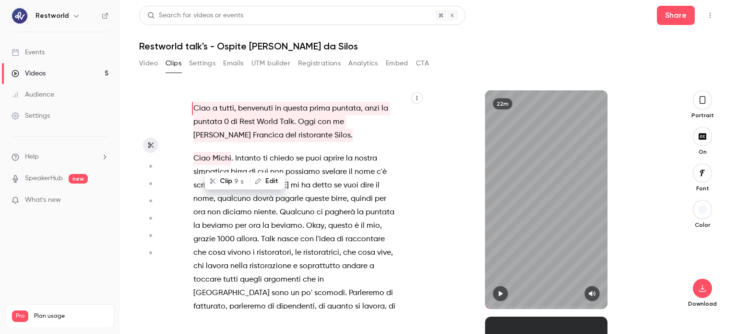
click at [262, 237] on span "Talk" at bounding box center [268, 238] width 14 height 13
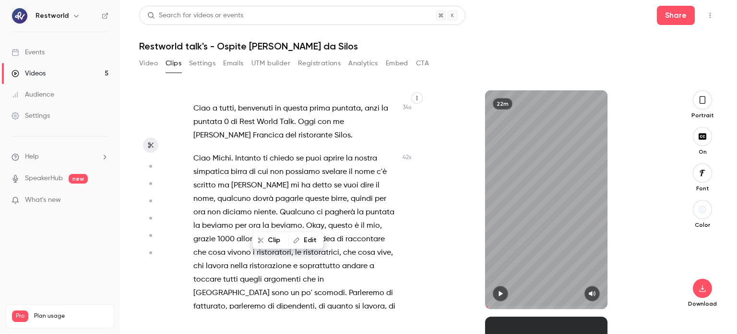
scroll to position [222, 0]
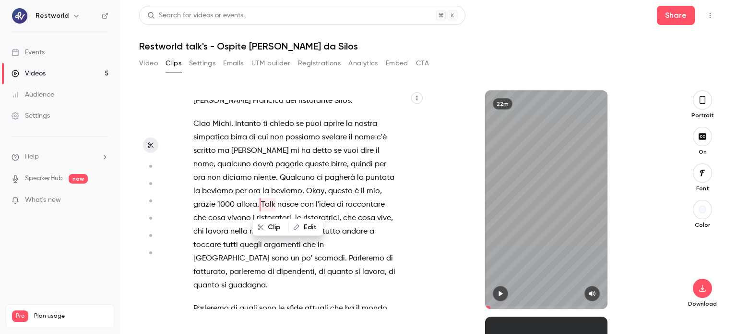
click at [246, 205] on span "allora" at bounding box center [247, 204] width 21 height 13
click at [499, 290] on icon "button" at bounding box center [501, 293] width 8 height 7
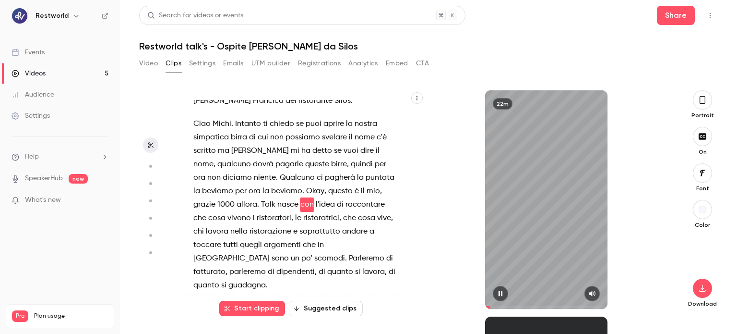
click at [497, 290] on icon "button" at bounding box center [501, 293] width 8 height 7
click at [259, 204] on p "Ciao Michi . Intanto ti chiedo se puoi aprire la nostra simpatica birra di cui …" at bounding box center [295, 204] width 205 height 175
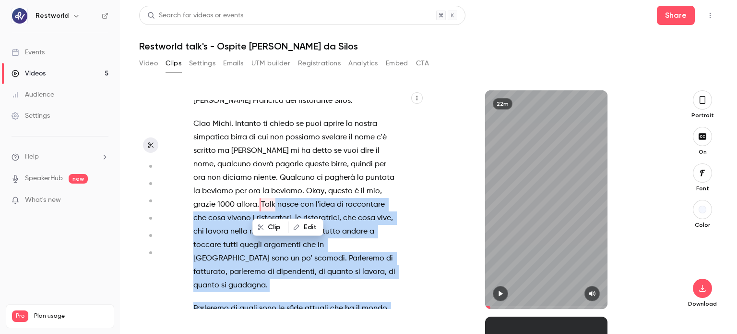
drag, startPoint x: 259, startPoint y: 204, endPoint x: 307, endPoint y: 213, distance: 49.2
click at [307, 213] on div "De dalla finestra . Capito ? Okay , allora possiamo partire . um . Ce l'ho . E …" at bounding box center [302, 199] width 243 height 218
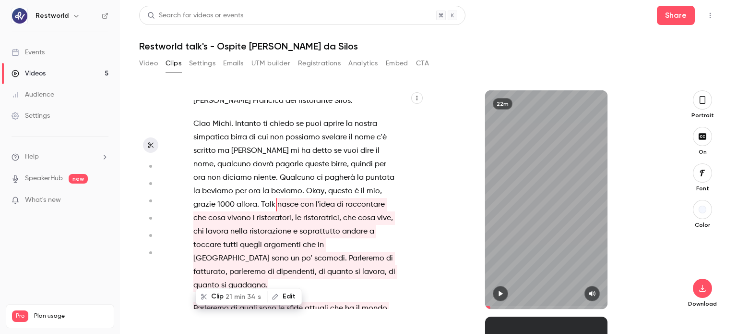
drag, startPoint x: 495, startPoint y: 293, endPoint x: 464, endPoint y: 274, distance: 36.6
click at [495, 293] on button "button" at bounding box center [500, 293] width 15 height 15
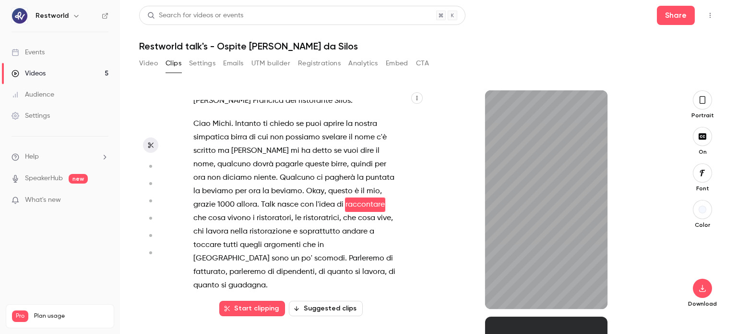
scroll to position [235, 0]
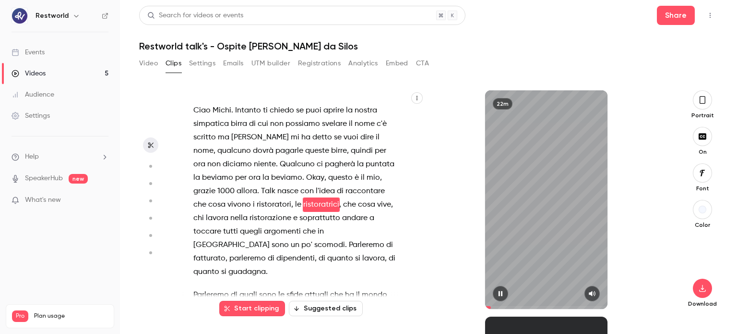
click at [499, 235] on div "22m" at bounding box center [546, 199] width 123 height 218
click at [263, 192] on span "Talk" at bounding box center [268, 190] width 14 height 13
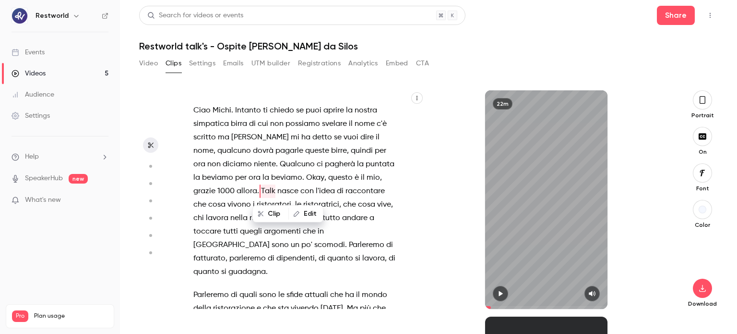
type input "****"
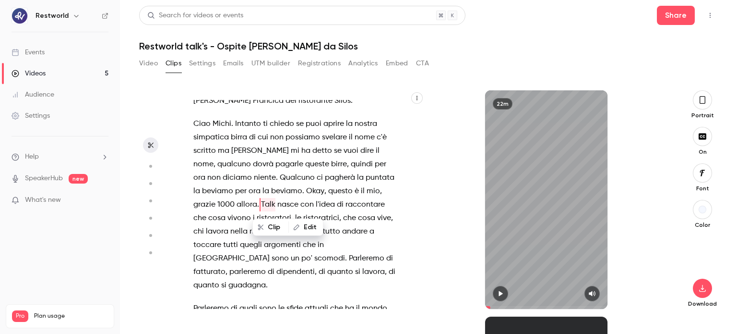
click at [303, 224] on button "Edit" at bounding box center [305, 226] width 33 height 15
click at [237, 230] on input "****" at bounding box center [276, 230] width 86 height 19
click at [286, 232] on input "**********" at bounding box center [276, 230] width 86 height 19
type input "**********"
click at [350, 232] on button "Replace" at bounding box center [342, 230] width 43 height 19
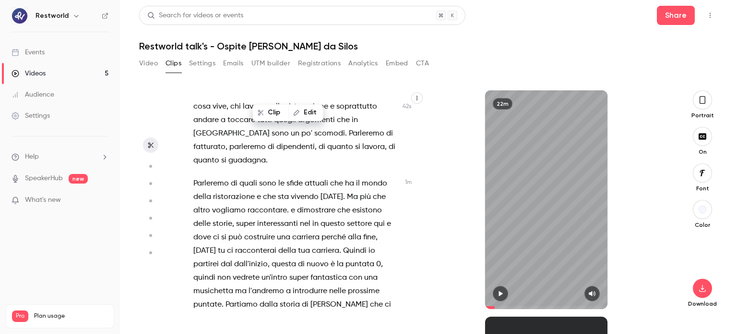
click at [495, 307] on span at bounding box center [546, 307] width 123 height 3
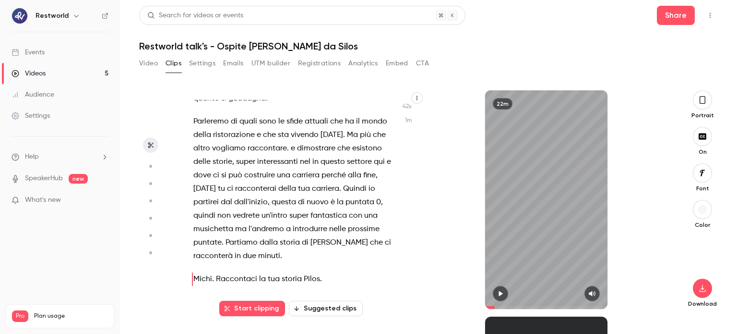
scroll to position [395, 0]
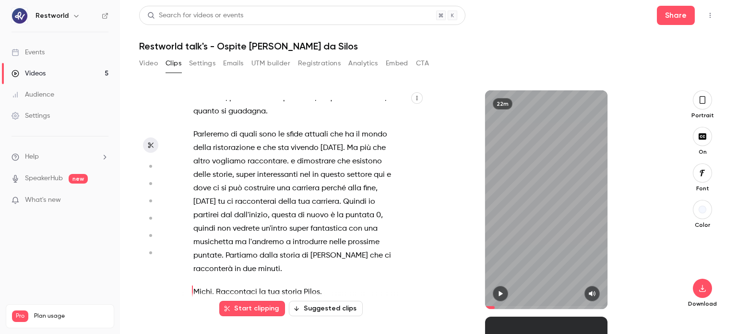
click at [303, 145] on span "vivendo" at bounding box center [305, 147] width 28 height 13
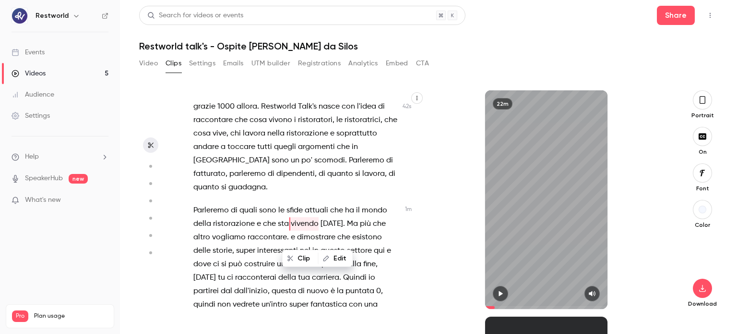
scroll to position [300, 0]
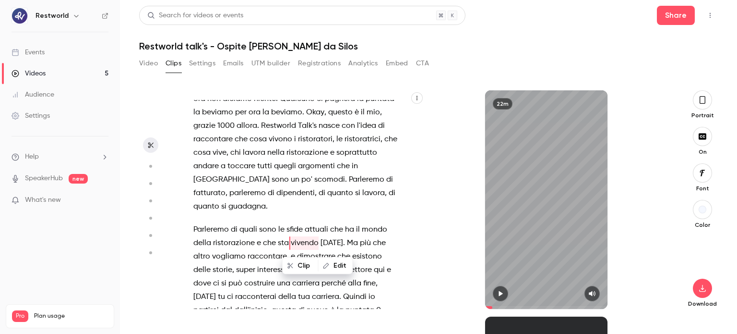
click at [261, 127] on span "Restworld Talk's" at bounding box center [289, 125] width 56 height 13
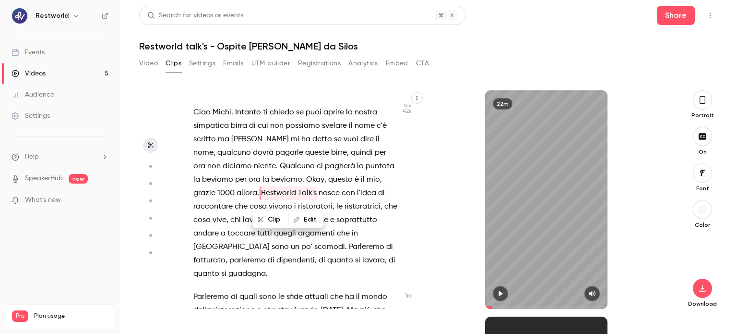
scroll to position [222, 0]
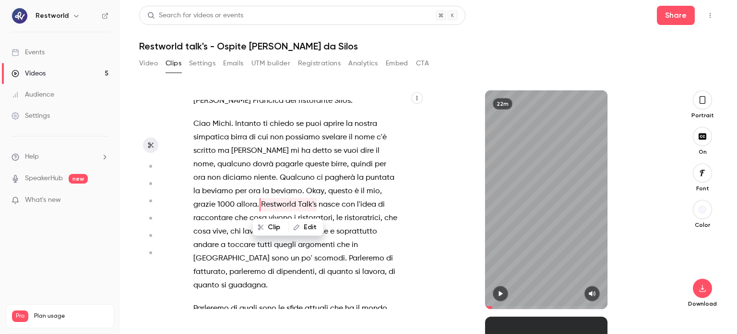
click at [499, 297] on button "button" at bounding box center [500, 293] width 15 height 15
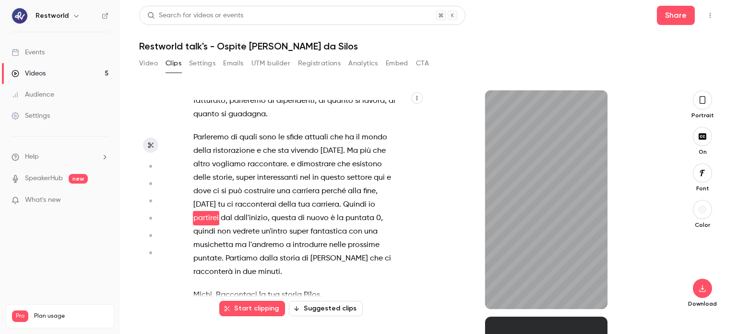
scroll to position [406, 0]
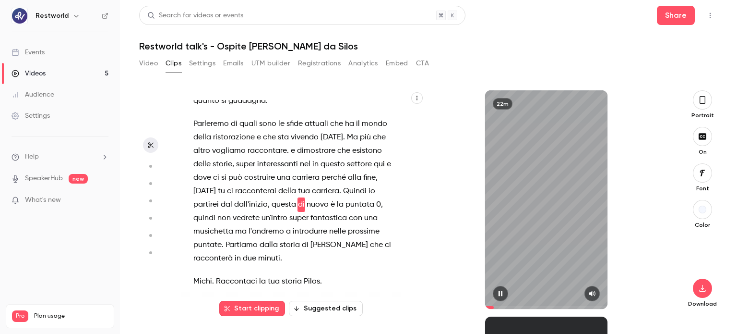
click at [514, 230] on div "22m" at bounding box center [546, 199] width 123 height 218
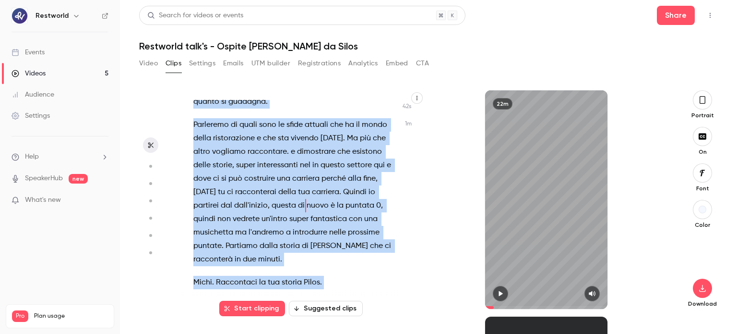
scroll to position [408, 0]
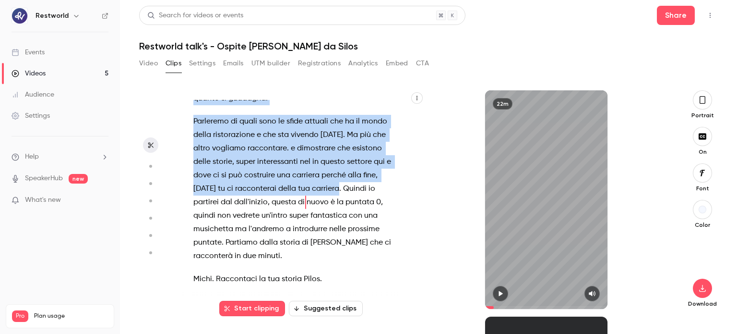
drag, startPoint x: 261, startPoint y: 163, endPoint x: 332, endPoint y: 190, distance: 75.5
click at [332, 190] on div "De dalla finestra . Capito ? Okay , allora possiamo partire . um . Ce l'ho . E …" at bounding box center [300, 204] width 239 height 209
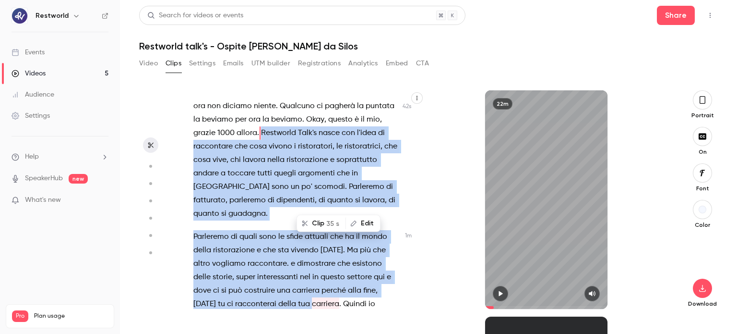
scroll to position [222, 0]
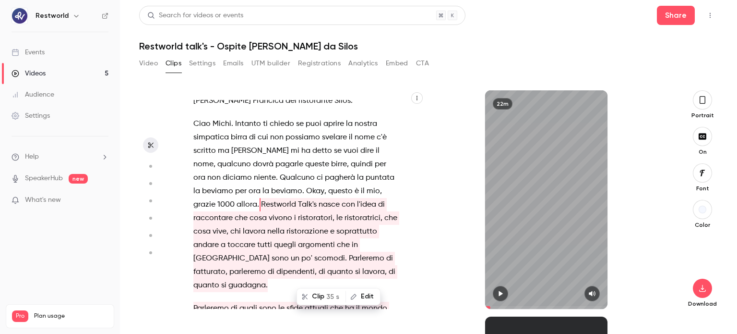
click at [330, 296] on span "35 s" at bounding box center [332, 296] width 13 height 10
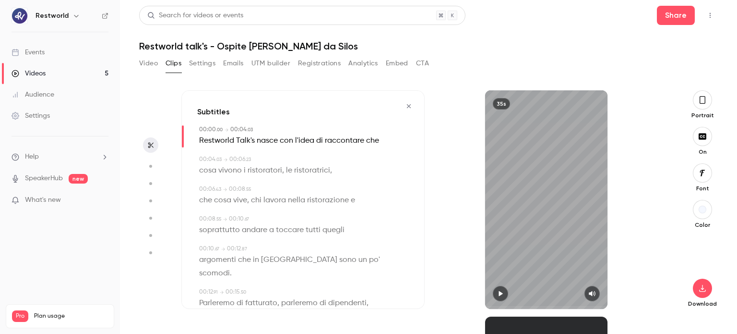
click at [532, 231] on div "35s" at bounding box center [546, 199] width 123 height 218
click at [561, 220] on div "35s" at bounding box center [546, 199] width 123 height 218
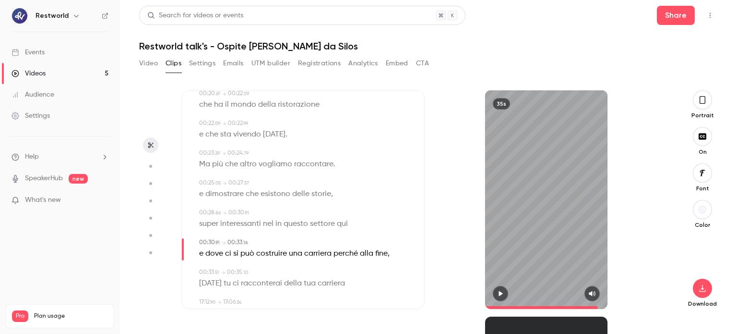
scroll to position [288, 0]
click at [272, 216] on span "nel" at bounding box center [268, 222] width 11 height 13
type input "****"
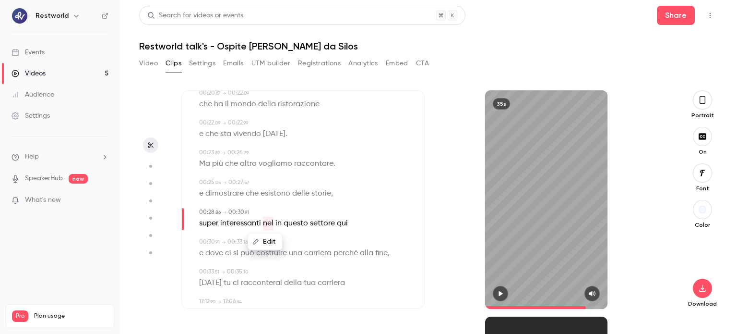
click at [265, 234] on button "Edit" at bounding box center [265, 241] width 33 height 15
click at [318, 236] on button "Replace" at bounding box center [313, 244] width 43 height 19
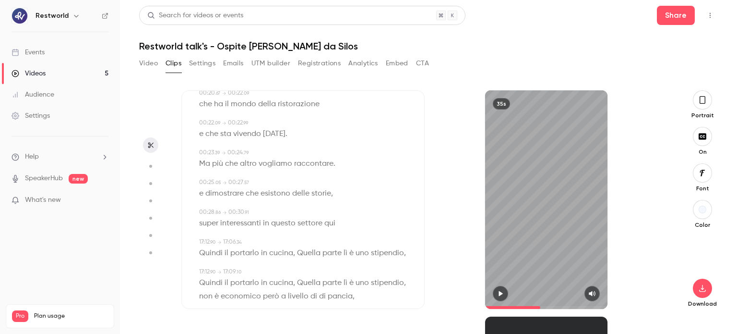
drag, startPoint x: 540, startPoint y: 303, endPoint x: 527, endPoint y: 304, distance: 14.0
click at [541, 303] on span at bounding box center [546, 307] width 123 height 15
click at [502, 292] on icon "button" at bounding box center [501, 293] width 8 height 7
click at [320, 157] on span "raccontare" at bounding box center [313, 163] width 39 height 13
click at [330, 157] on span "raccontare" at bounding box center [313, 163] width 39 height 13
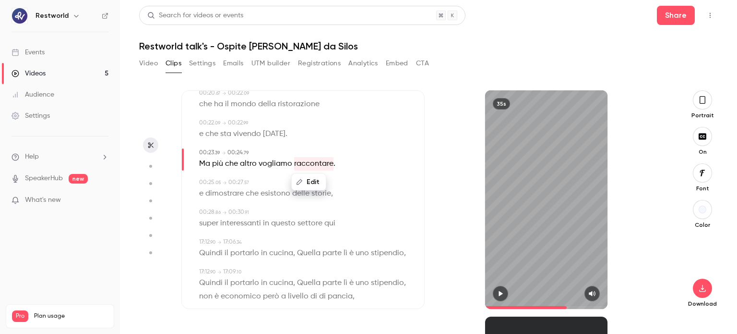
click at [540, 243] on div "35s" at bounding box center [546, 199] width 123 height 218
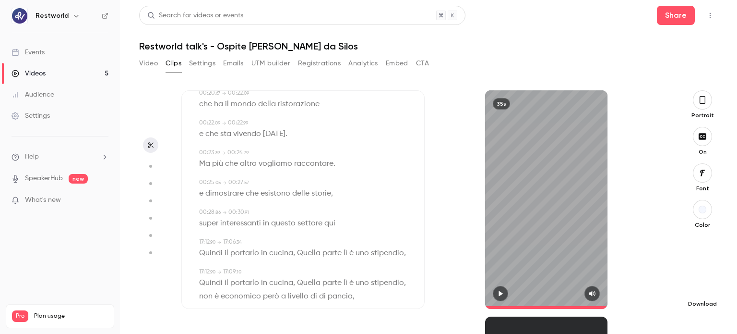
click at [707, 288] on icon "button" at bounding box center [703, 288] width 12 height 8
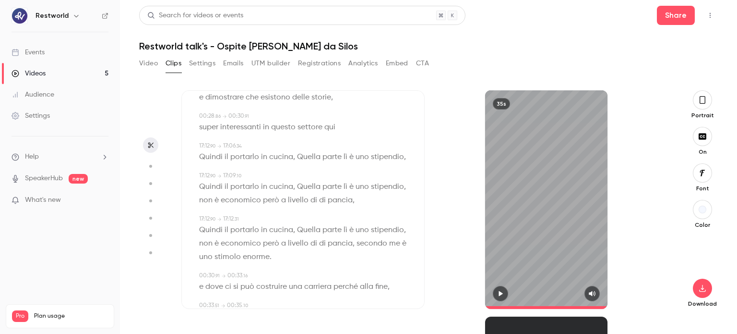
scroll to position [421, 0]
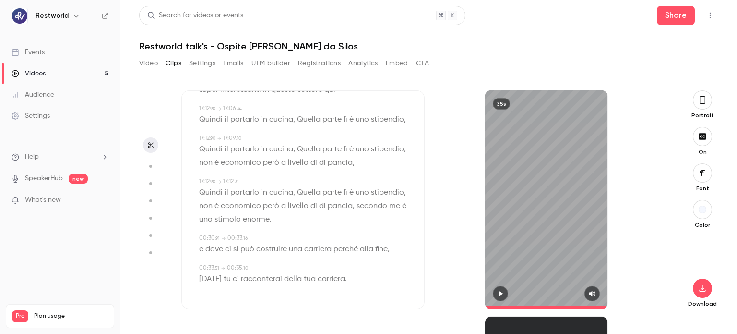
type input "****"
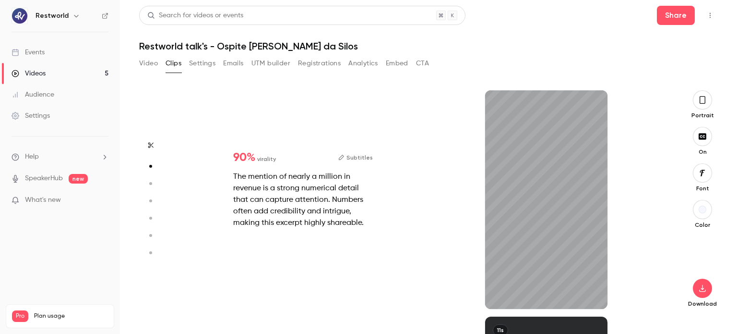
type input "***"
type input "****"
type input "***"
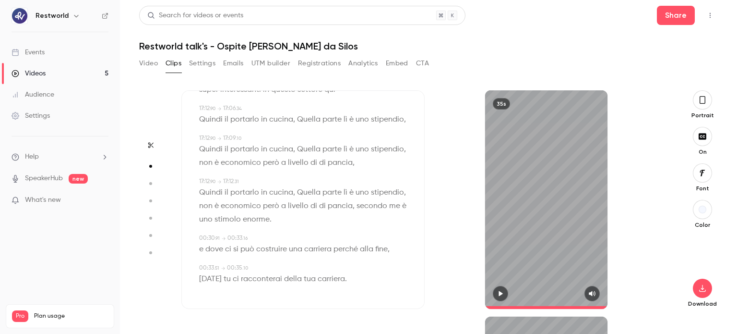
type input "****"
type input "*"
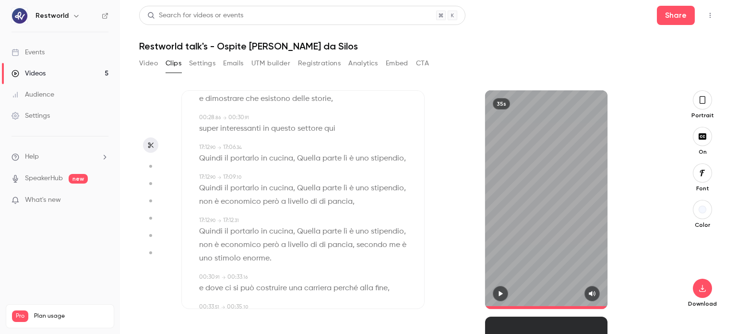
scroll to position [421, 0]
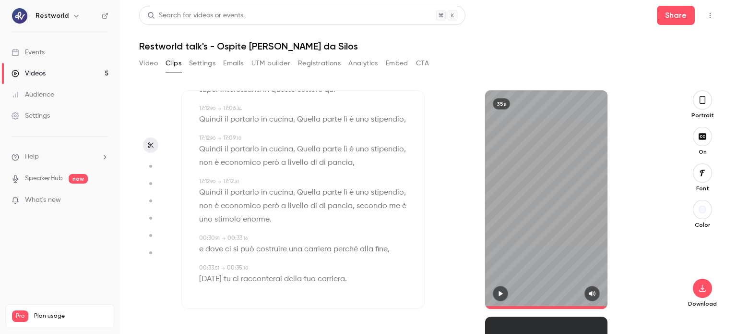
type input "****"
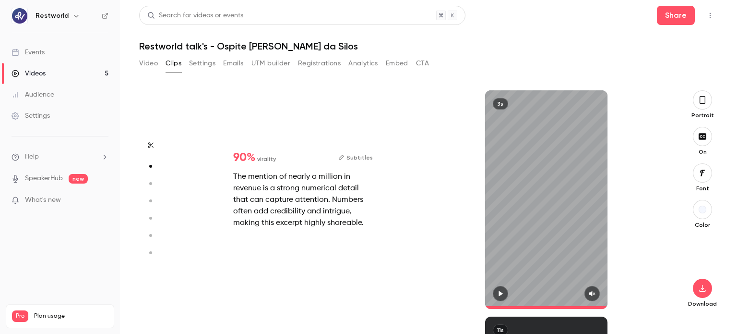
type input "***"
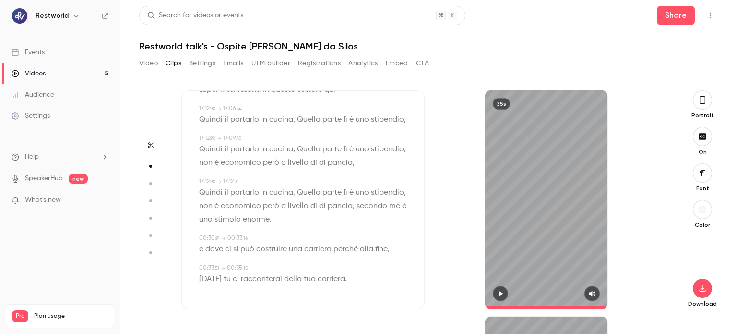
type input "****"
type input "***"
type input "****"
type input "*"
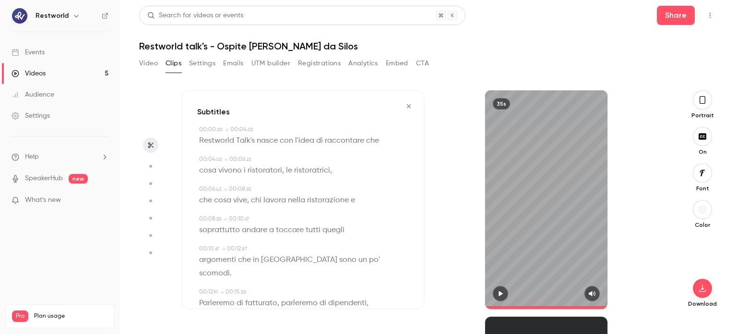
click at [407, 105] on icon "button" at bounding box center [409, 106] width 4 height 4
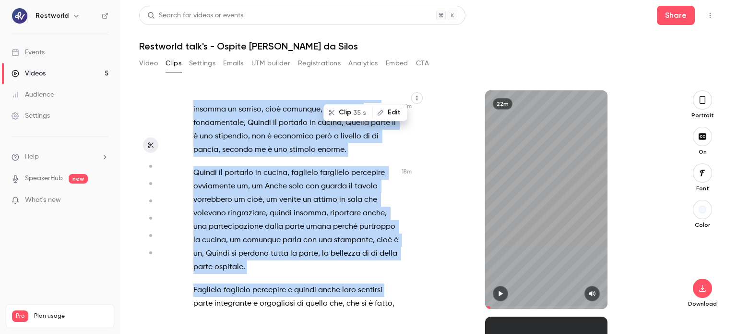
scroll to position [5152, 0]
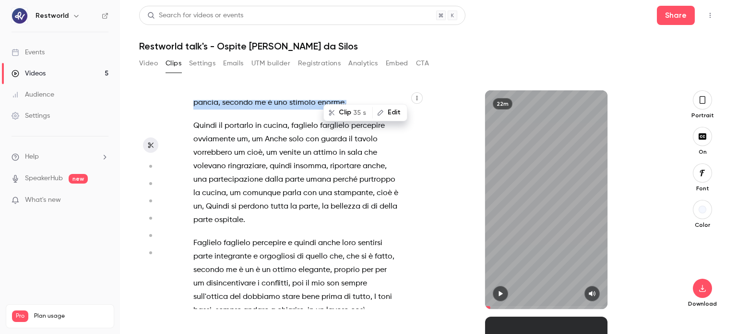
drag, startPoint x: 377, startPoint y: 191, endPoint x: 367, endPoint y: 158, distance: 34.0
click at [367, 158] on div "De dalla finestra . Capito ? Okay , allora possiamo partire . um . Ce l'ho . E …" at bounding box center [300, 204] width 239 height 209
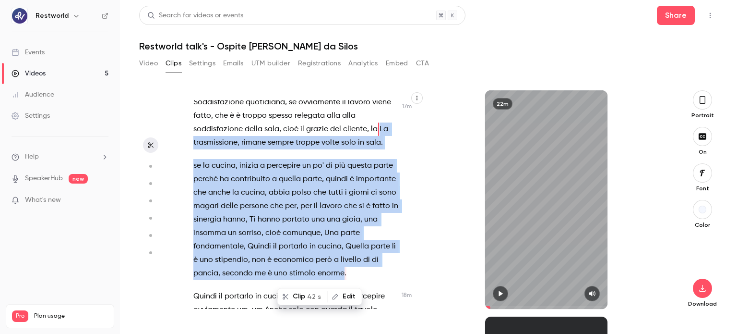
scroll to position [4960, 0]
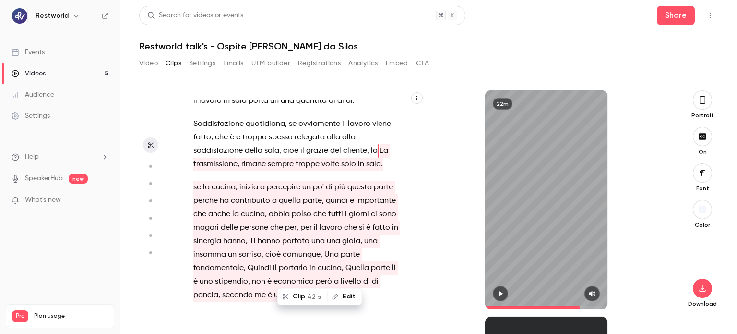
click at [302, 294] on button "Clip 42 s" at bounding box center [302, 295] width 48 height 15
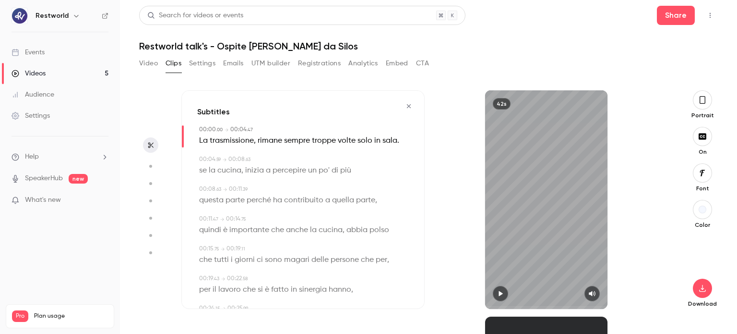
click at [580, 213] on div "42s" at bounding box center [546, 199] width 123 height 218
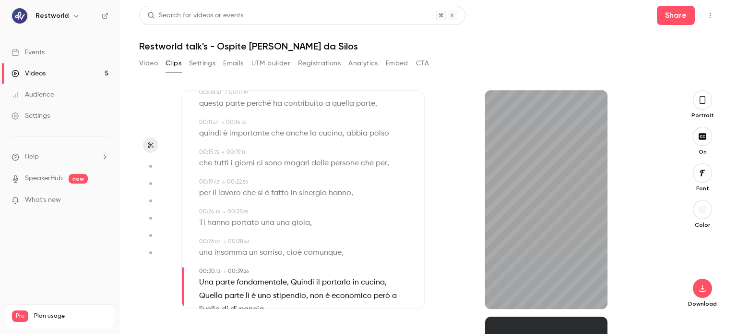
scroll to position [144, 0]
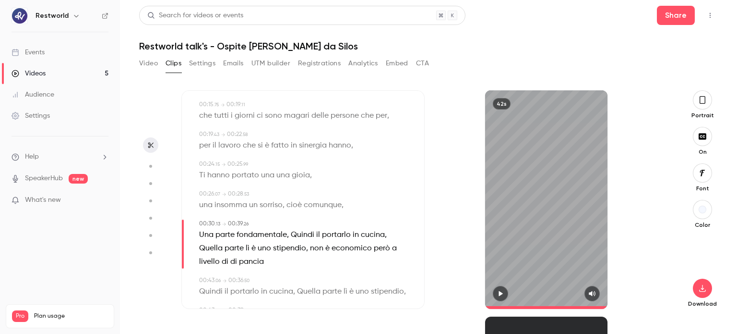
click at [315, 201] on span "comunque" at bounding box center [323, 204] width 38 height 13
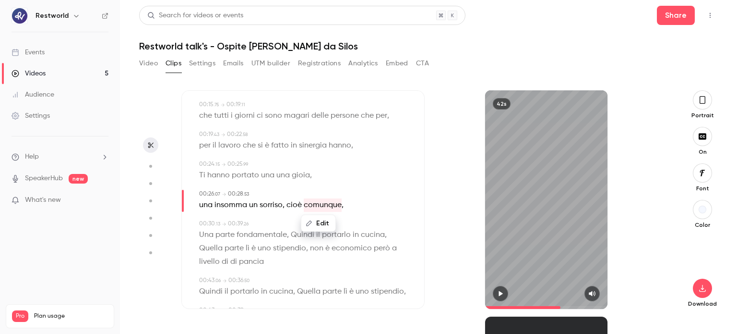
click at [502, 217] on div "42s" at bounding box center [546, 199] width 123 height 218
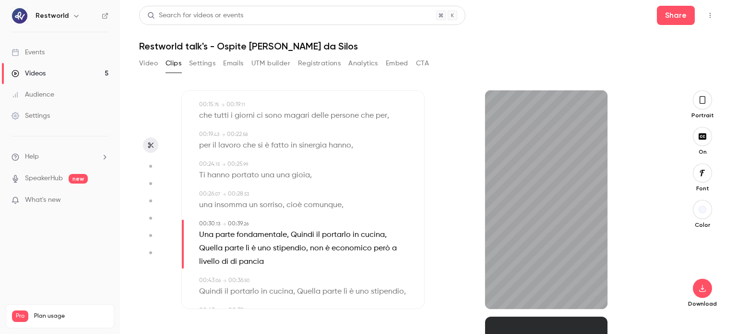
click at [351, 241] on span "economico" at bounding box center [352, 247] width 40 height 13
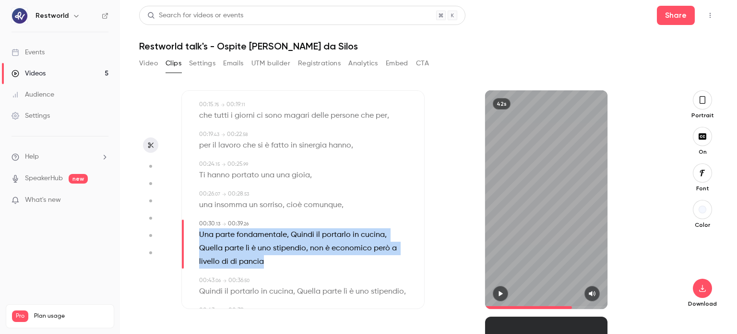
drag, startPoint x: 198, startPoint y: 234, endPoint x: 270, endPoint y: 258, distance: 75.4
click at [270, 258] on div "00:30 . 13 → 00:39 . 26 Una parte fondamentale , Quindi il portarlo in cucina, …" at bounding box center [303, 243] width 212 height 49
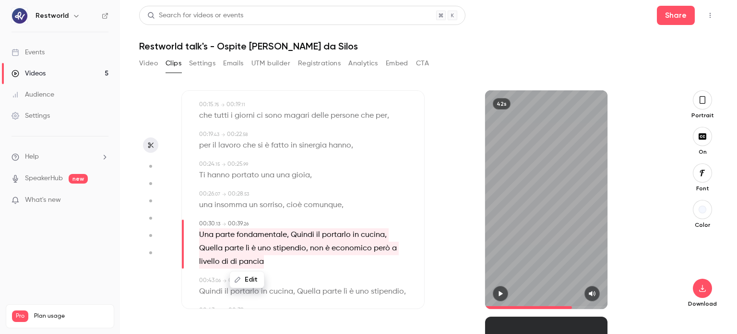
click at [255, 278] on button "Edit" at bounding box center [246, 279] width 33 height 15
click at [300, 278] on button "Replace" at bounding box center [295, 282] width 43 height 19
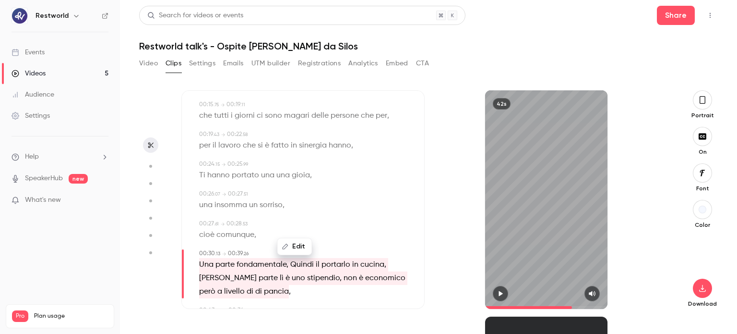
click at [311, 271] on span "Una parte fondamentale, Quindi il portarlo in cucina, Quella parte lì è uno sti…" at bounding box center [303, 278] width 208 height 40
drag, startPoint x: 493, startPoint y: 295, endPoint x: 493, endPoint y: 287, distance: 8.2
click at [493, 295] on button "button" at bounding box center [500, 293] width 15 height 15
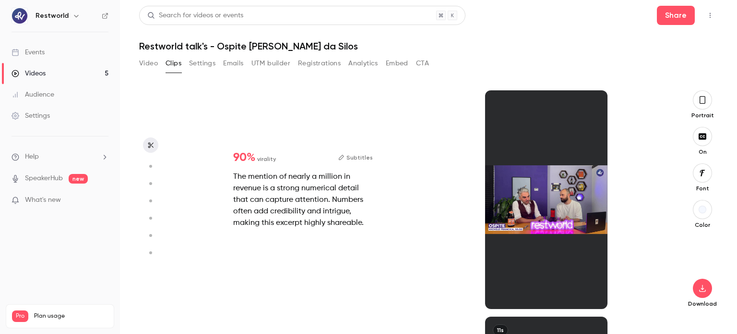
type input "****"
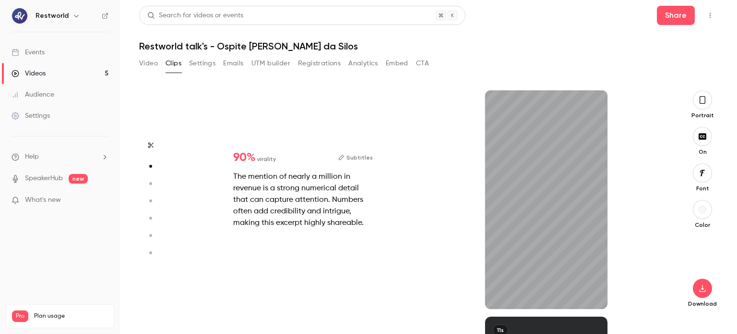
scroll to position [130, 0]
type input "***"
type input "****"
type input "***"
type input "****"
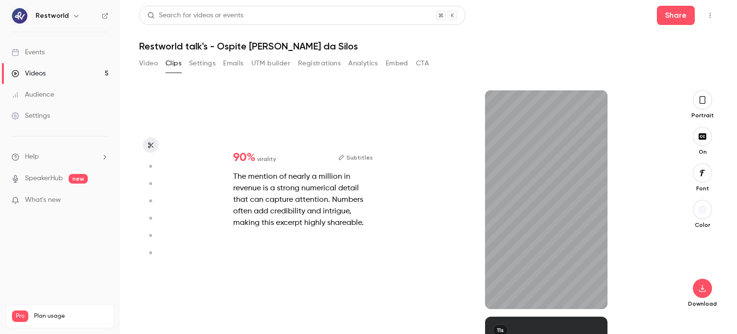
type input "*"
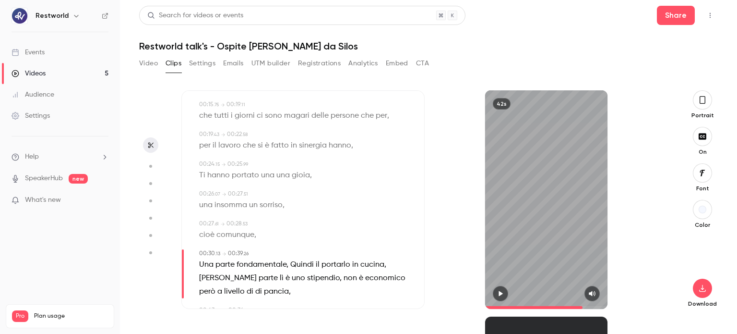
click at [493, 292] on button "button" at bounding box center [500, 293] width 15 height 15
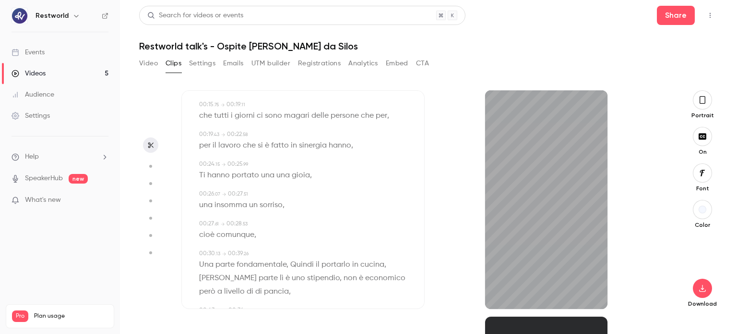
drag, startPoint x: 582, startPoint y: 305, endPoint x: 465, endPoint y: 304, distance: 117.1
click at [465, 304] on div "42s" at bounding box center [546, 199] width 243 height 218
click at [501, 295] on icon "button" at bounding box center [500, 293] width 4 height 5
click at [503, 293] on icon "button" at bounding box center [501, 293] width 8 height 7
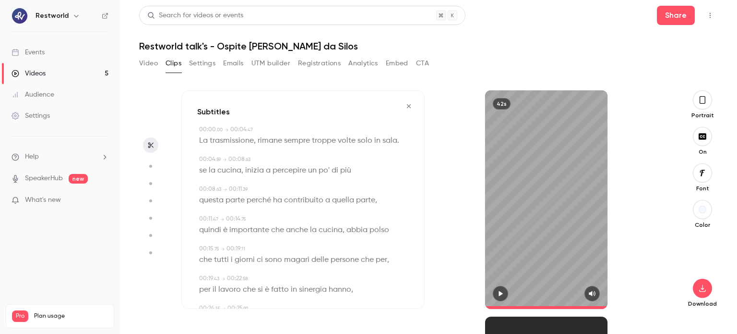
click at [406, 105] on button "button" at bounding box center [408, 105] width 15 height 15
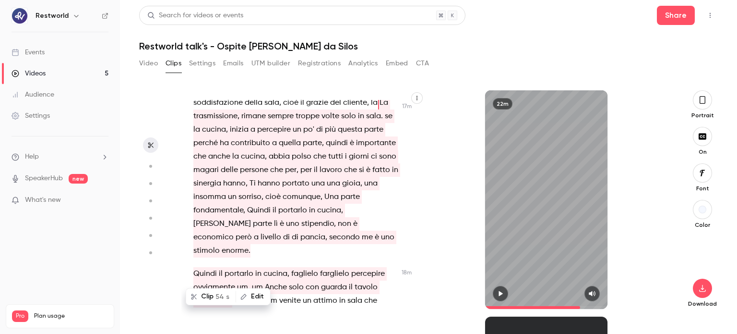
scroll to position [5056, 0]
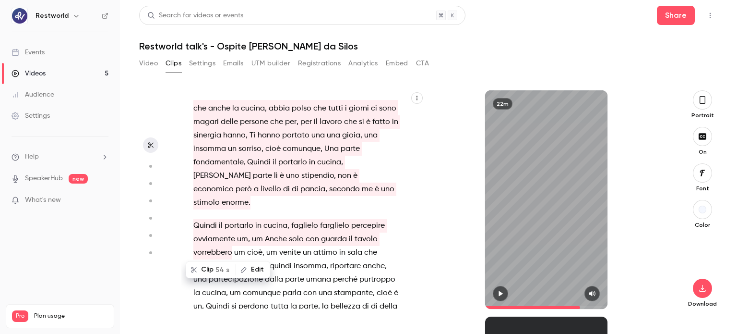
click at [319, 246] on span at bounding box center [320, 238] width 2 height 13
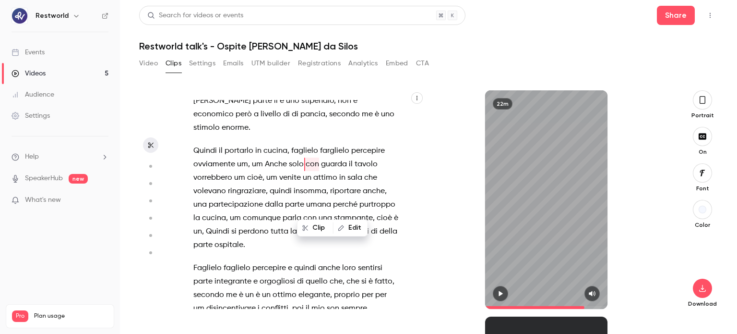
scroll to position [5083, 0]
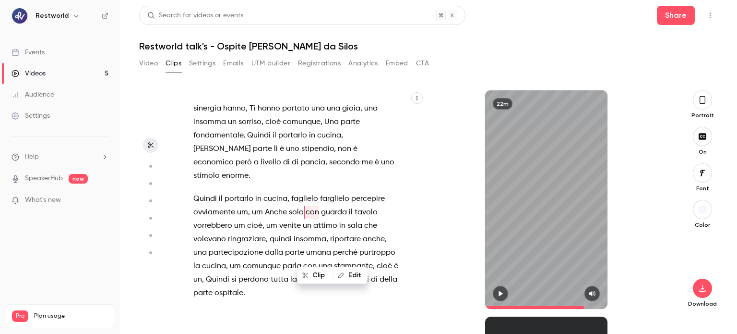
click at [367, 182] on p "Soddisfazione quotidiana , se ovviamente il lavoro viene fatto , che è è troppo…" at bounding box center [295, 88] width 205 height 188
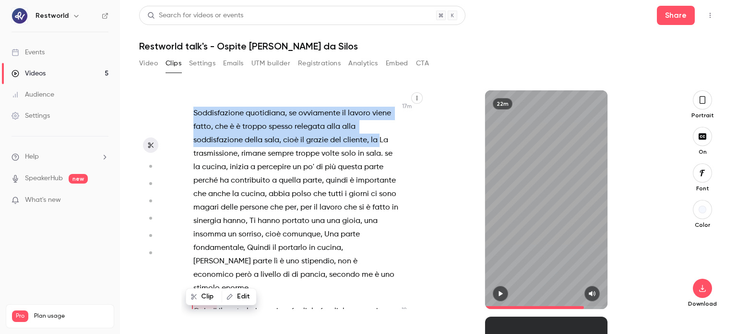
scroll to position [4667, 0]
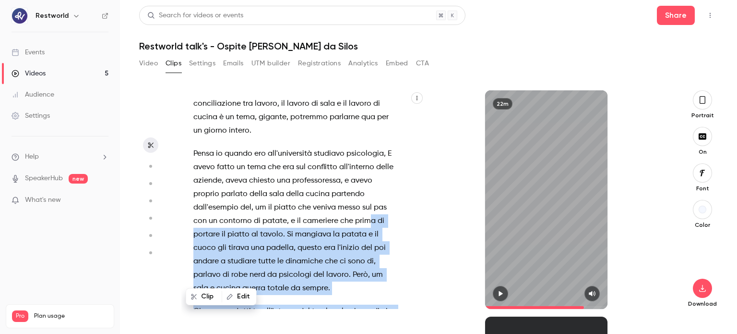
drag, startPoint x: 378, startPoint y: 240, endPoint x: 367, endPoint y: 272, distance: 34.0
click at [367, 272] on div "De dalla finestra . Capito ? Okay , allora possiamo partire . um . Ce l'ho . E …" at bounding box center [300, 204] width 239 height 209
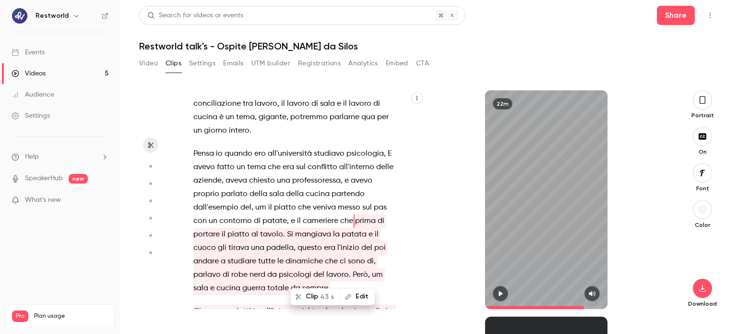
click at [364, 214] on span "sul" at bounding box center [367, 207] width 10 height 13
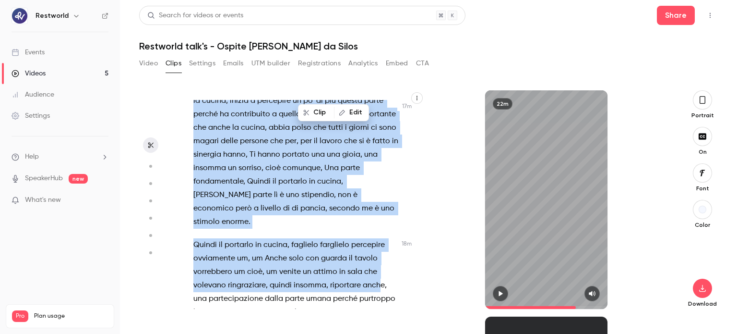
scroll to position [5076, 0]
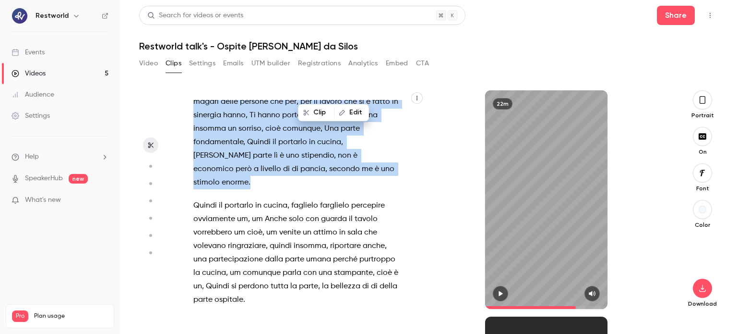
drag, startPoint x: 376, startPoint y: 172, endPoint x: 361, endPoint y: 221, distance: 50.7
click at [361, 189] on p "Soddisfazione quotidiana , se ovviamente il lavoro viene fatto , che è è troppo…" at bounding box center [295, 95] width 205 height 188
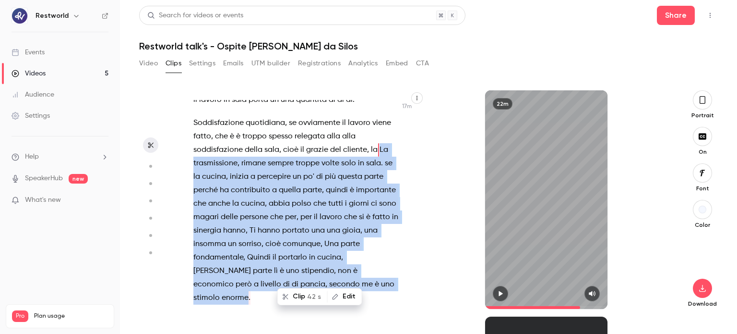
scroll to position [4960, 0]
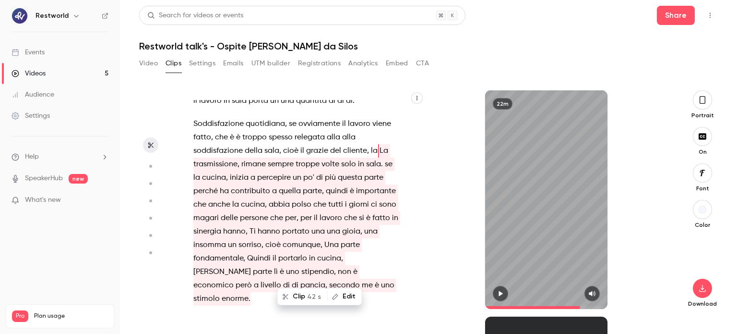
click at [302, 298] on button "Clip 42 s" at bounding box center [302, 295] width 48 height 15
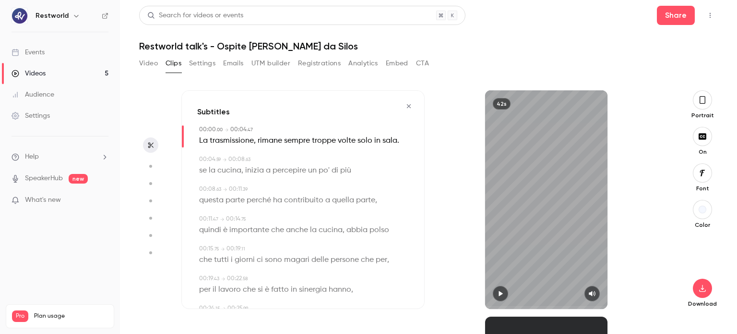
click at [499, 293] on icon "button" at bounding box center [501, 293] width 4 height 5
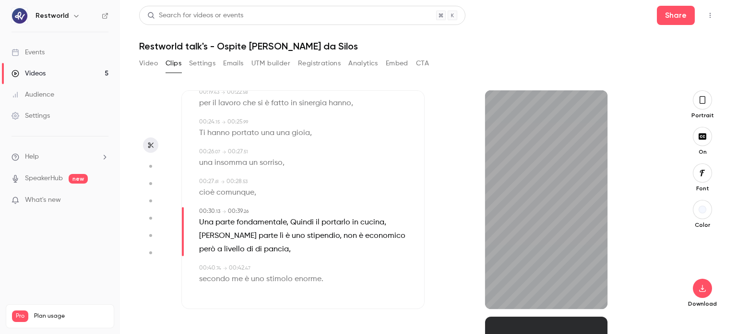
scroll to position [186, 0]
click at [361, 228] on span "Una parte fondamentale, Quindi il portarlo in cucina, Quella parte lì è uno sti…" at bounding box center [303, 236] width 208 height 40
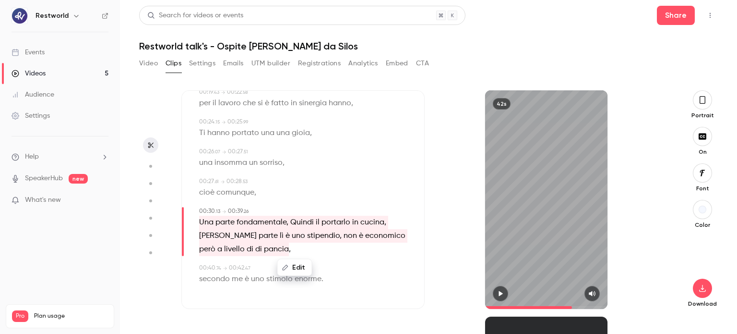
type input "****"
click at [386, 224] on p "Una parte fondamentale, Quindi il portarlo in cucina, Quella parte lì è uno sti…" at bounding box center [304, 236] width 210 height 40
click at [382, 222] on span "Una parte fondamentale, Quindi il portarlo in cucina, Quella parte lì è uno sti…" at bounding box center [303, 236] width 208 height 40
click at [320, 222] on span "Una parte fondamentale, Quindi il portarlo in cucina, Quella parte lì è uno sti…" at bounding box center [303, 236] width 208 height 40
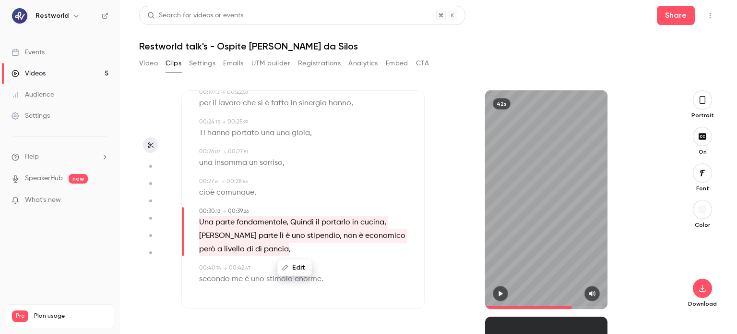
click at [300, 268] on button "Edit" at bounding box center [294, 267] width 33 height 15
click at [280, 271] on input "**********" at bounding box center [276, 270] width 86 height 19
drag, startPoint x: 263, startPoint y: 272, endPoint x: 237, endPoint y: 270, distance: 26.4
click at [237, 270] on input "**********" at bounding box center [276, 270] width 86 height 19
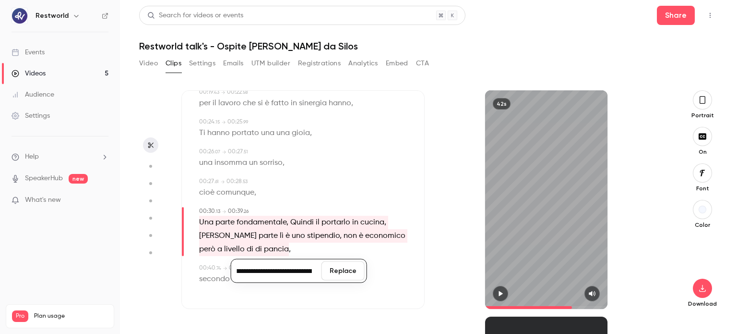
scroll to position [0, 0]
click at [288, 223] on span "Una parte fondamentale, Quindi il portarlo in cucina, Quella parte lì è uno sti…" at bounding box center [303, 236] width 208 height 40
click at [372, 233] on span "Una parte fondamentale, Quindi il portarlo in cucina, Quella parte lì è uno sti…" at bounding box center [303, 236] width 208 height 40
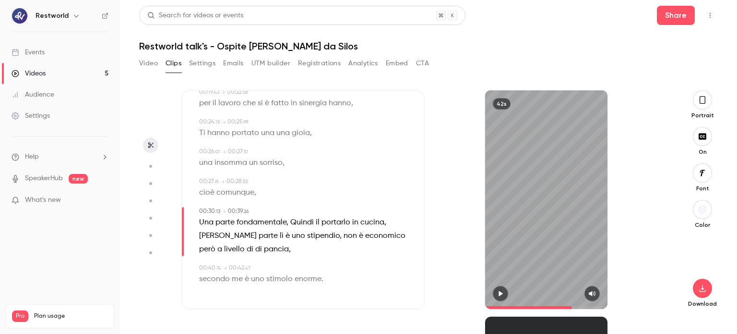
click at [434, 232] on div "42s" at bounding box center [546, 199] width 243 height 218
click at [327, 241] on span "Una parte fondamentale, Quindi il portarlo in cucina, Quella parte lì è uno sti…" at bounding box center [303, 236] width 208 height 40
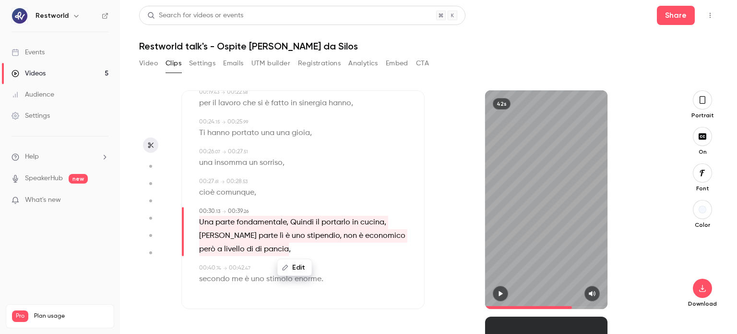
click at [305, 261] on button "Edit" at bounding box center [294, 267] width 33 height 15
click at [310, 271] on input "**********" at bounding box center [276, 270] width 86 height 19
drag, startPoint x: 238, startPoint y: 268, endPoint x: 329, endPoint y: 270, distance: 91.2
click at [329, 270] on div "**********" at bounding box center [299, 271] width 136 height 24
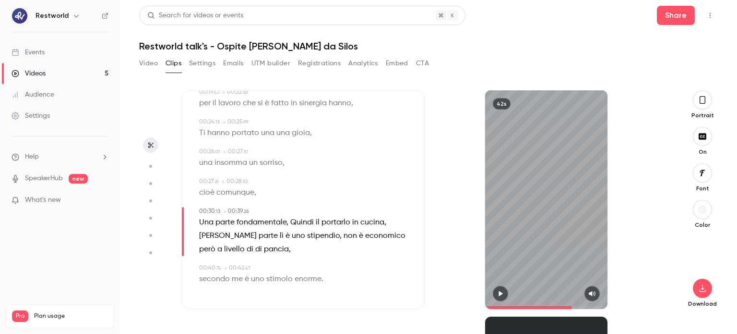
click at [300, 222] on span "Una parte fondamentale, Quindi il portarlo in cucina, Quella parte lì è uno sti…" at bounding box center [303, 236] width 208 height 40
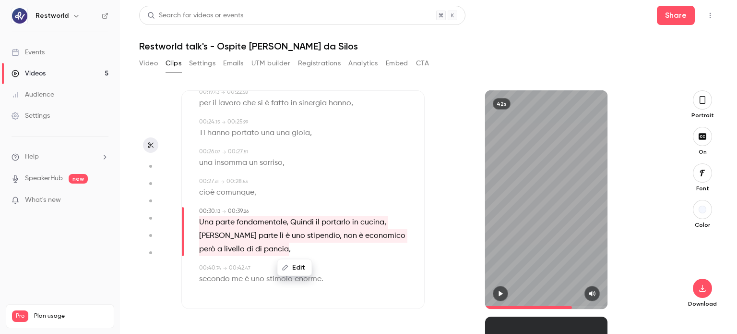
click at [293, 266] on button "Edit" at bounding box center [294, 267] width 33 height 15
click at [297, 272] on input "**********" at bounding box center [276, 270] width 86 height 19
type input "**********"
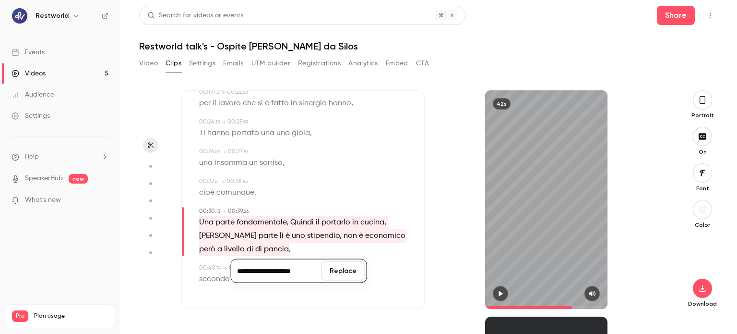
click at [345, 274] on button "Replace" at bounding box center [343, 270] width 43 height 19
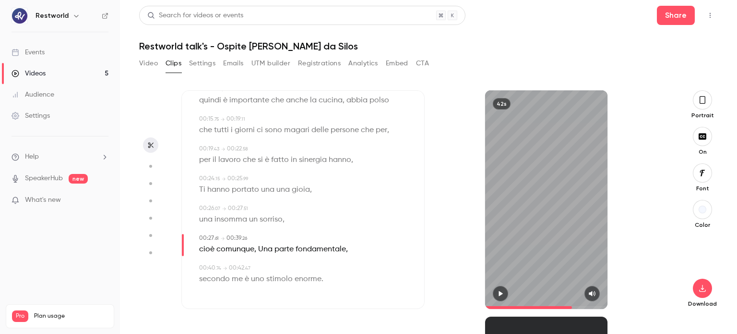
click at [201, 279] on span "secondo" at bounding box center [214, 278] width 31 height 13
type input "****"
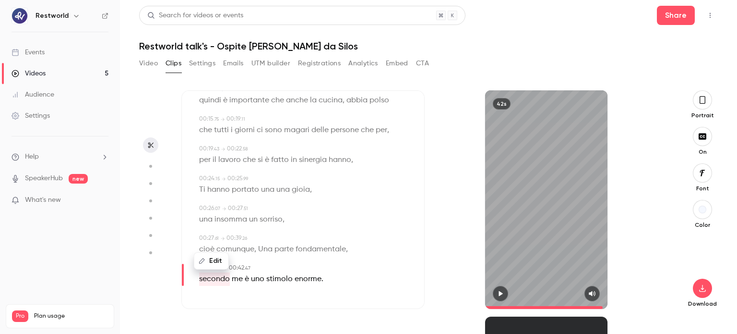
click at [204, 260] on icon "button" at bounding box center [202, 260] width 7 height 7
click at [187, 254] on input "*******" at bounding box center [227, 257] width 86 height 19
paste input "**********"
type input "**********"
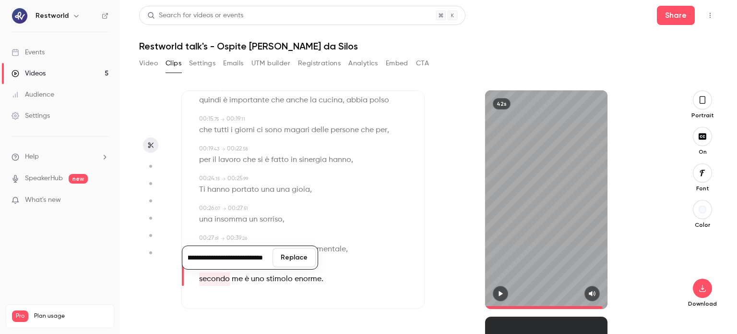
scroll to position [0, 0]
click at [302, 257] on button "Replace" at bounding box center [294, 257] width 43 height 19
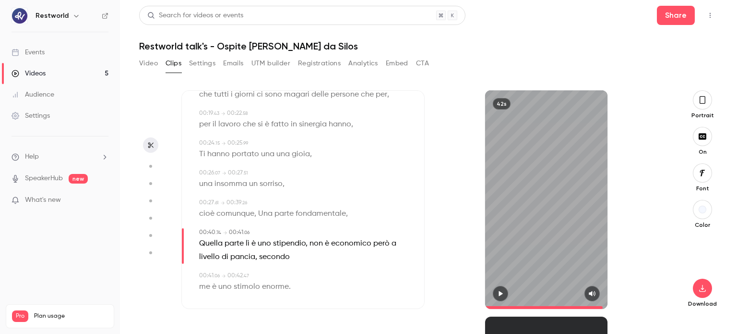
scroll to position [166, 0]
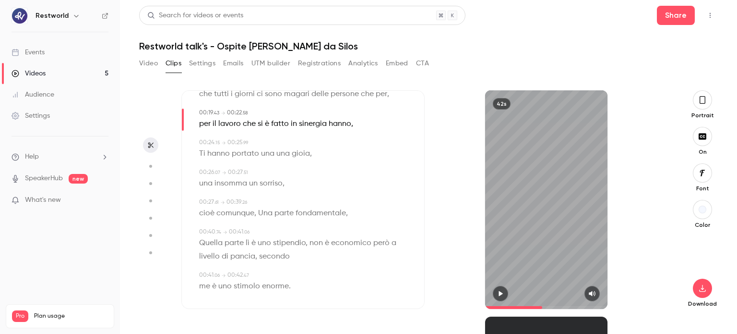
click at [542, 307] on span at bounding box center [546, 307] width 123 height 15
click at [498, 286] on button "button" at bounding box center [500, 293] width 15 height 15
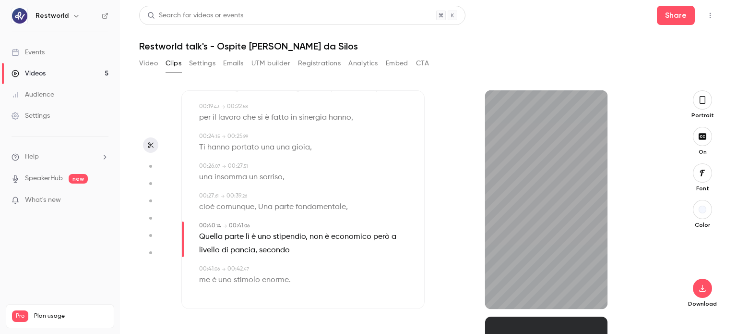
scroll to position [173, 0]
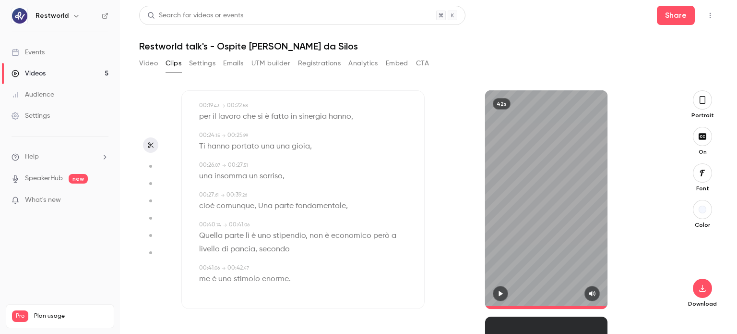
click at [278, 232] on span "Quella parte lì è uno stipendio, non è economico però a livello di pancia, seco…" at bounding box center [298, 242] width 199 height 27
click at [497, 291] on icon "button" at bounding box center [501, 293] width 8 height 7
click at [551, 306] on span at bounding box center [546, 307] width 123 height 15
click at [502, 291] on icon "button" at bounding box center [500, 293] width 4 height 5
click at [502, 292] on icon "button" at bounding box center [501, 293] width 8 height 7
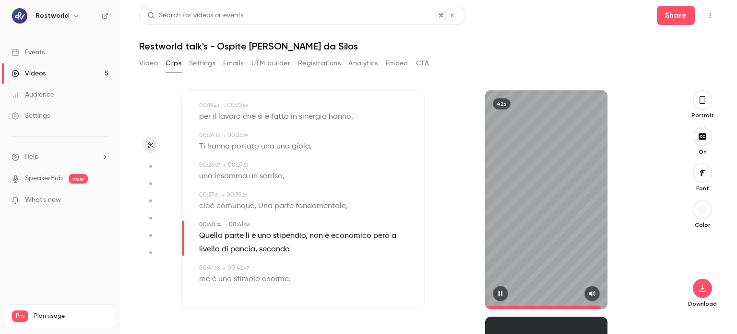
click at [556, 225] on div "42s" at bounding box center [546, 199] width 123 height 218
click at [309, 248] on p "Quella parte lì è uno stipendio, non è economico però a livello di pancia, seco…" at bounding box center [304, 242] width 210 height 27
click at [305, 208] on span "Una parte fondamentale" at bounding box center [302, 205] width 88 height 13
type input "****"
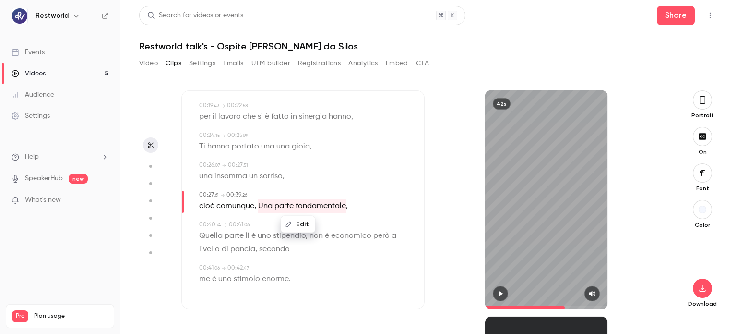
click at [304, 221] on button "Edit" at bounding box center [298, 223] width 33 height 15
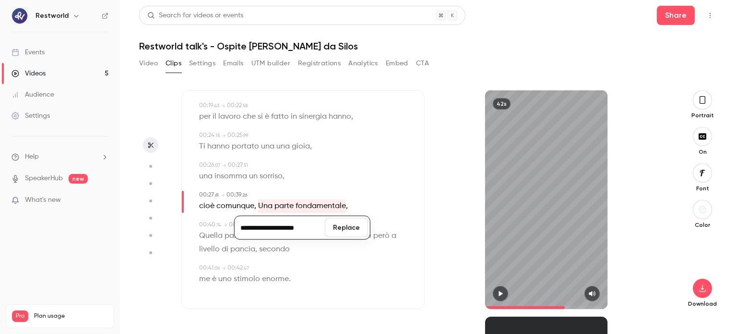
scroll to position [0, 2]
type input "**********"
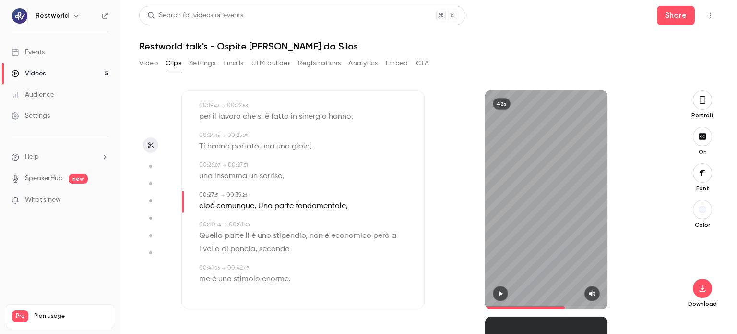
click at [318, 257] on div "00:00 . 00 → 00:04 . 47 La trasmissione , rimane sempre troppe volte solo in sa…" at bounding box center [303, 122] width 212 height 341
click at [259, 233] on span "Quella parte lì è uno stipendio, non è economico però a livello di pancia, seco…" at bounding box center [298, 242] width 199 height 27
type input "****"
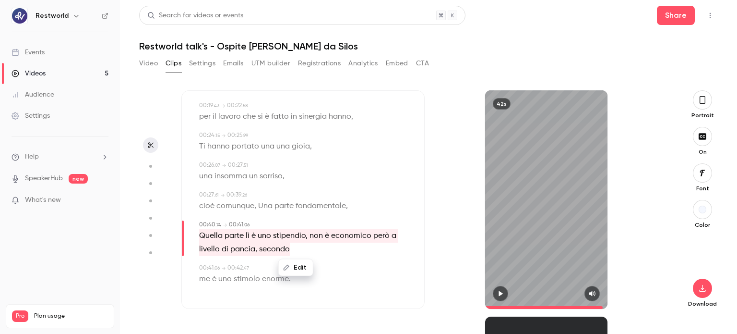
click at [297, 271] on button "Edit" at bounding box center [295, 267] width 33 height 15
click at [276, 268] on input "**********" at bounding box center [277, 270] width 86 height 19
click at [301, 270] on input "**********" at bounding box center [277, 270] width 86 height 19
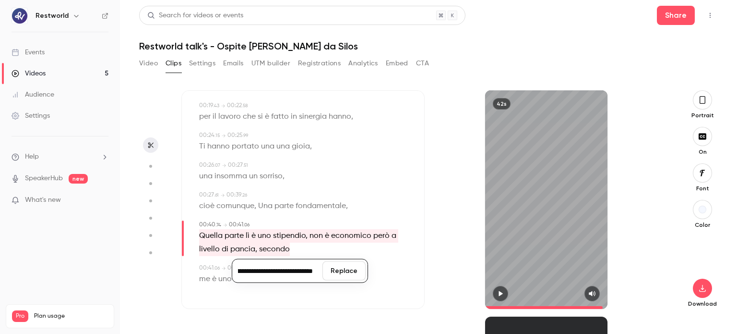
drag, startPoint x: 297, startPoint y: 270, endPoint x: 317, endPoint y: 272, distance: 19.8
click at [317, 272] on input "**********" at bounding box center [277, 270] width 86 height 19
type input "**********"
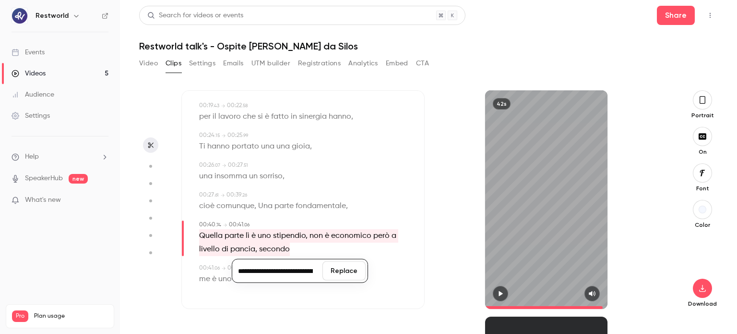
click at [344, 270] on button "Replace" at bounding box center [344, 270] width 43 height 19
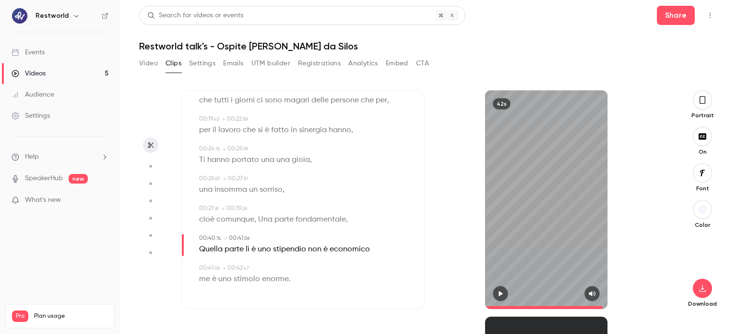
click at [500, 290] on icon "button" at bounding box center [501, 293] width 8 height 7
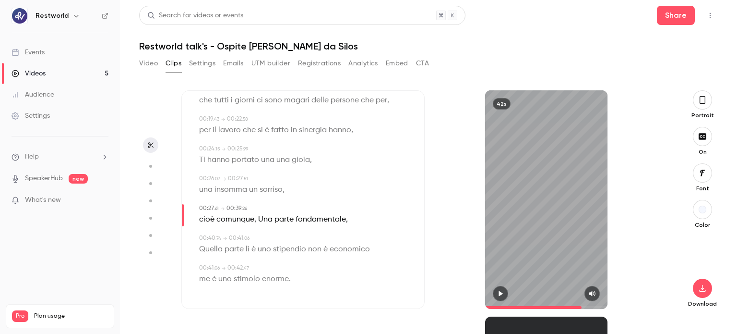
click at [582, 307] on span at bounding box center [546, 307] width 123 height 15
click at [503, 291] on icon "button" at bounding box center [501, 293] width 8 height 7
click at [557, 304] on span at bounding box center [546, 307] width 123 height 15
click at [503, 288] on button "button" at bounding box center [500, 293] width 15 height 15
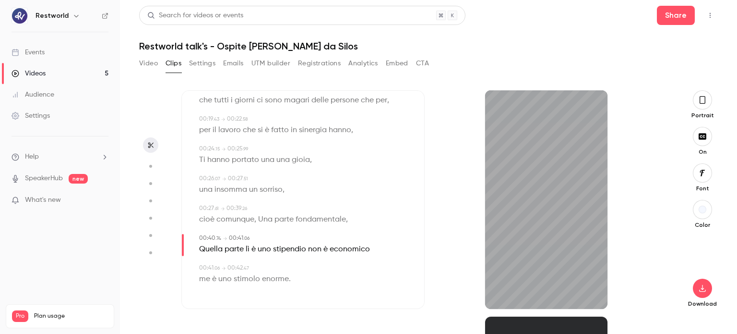
click at [471, 39] on header "Search for videos or events Share Restworld talk's - Ospite Michele Francica da…" at bounding box center [428, 29] width 579 height 46
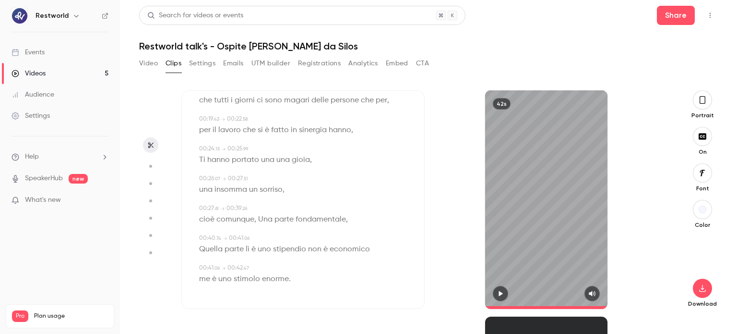
click at [588, 304] on span at bounding box center [546, 307] width 123 height 15
click at [495, 292] on button "button" at bounding box center [500, 293] width 15 height 15
click at [346, 217] on span "," at bounding box center [347, 219] width 2 height 13
click at [278, 252] on span "Quella parte lì è uno stipendio non è economico" at bounding box center [284, 248] width 171 height 13
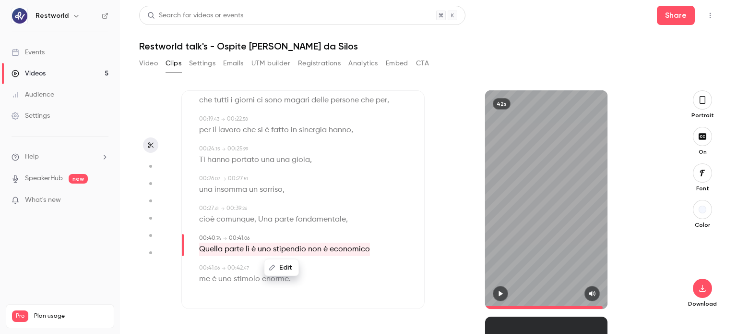
click at [286, 265] on button "Edit" at bounding box center [281, 267] width 33 height 15
click at [284, 270] on input "**********" at bounding box center [263, 270] width 86 height 19
click at [246, 272] on input "**********" at bounding box center [263, 270] width 86 height 19
click at [383, 219] on div "cioè comunque , Una parte fondamentale ," at bounding box center [304, 219] width 210 height 13
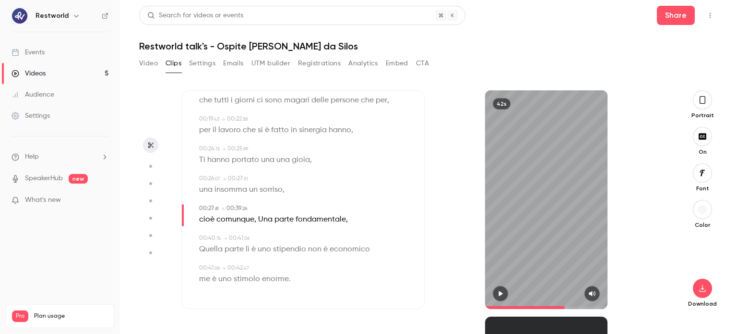
click at [200, 279] on span "me" at bounding box center [204, 278] width 11 height 13
type input "****"
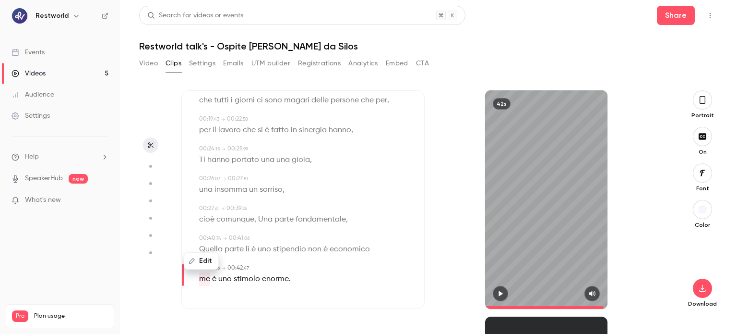
click at [200, 261] on button "Edit" at bounding box center [201, 260] width 33 height 15
click at [187, 259] on input "**" at bounding box center [227, 257] width 86 height 19
type input "**********"
click at [254, 261] on input "**********" at bounding box center [227, 257] width 86 height 19
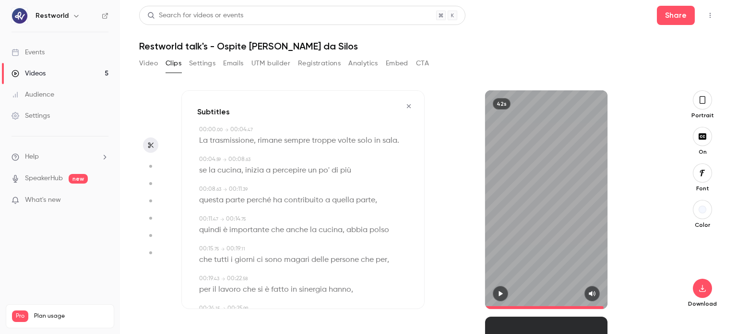
click at [402, 111] on button "button" at bounding box center [408, 105] width 15 height 15
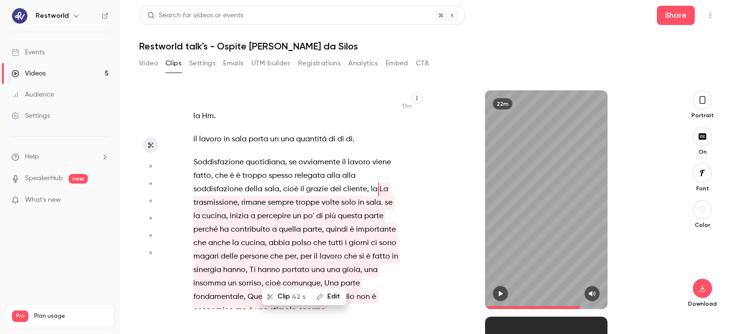
scroll to position [4960, 0]
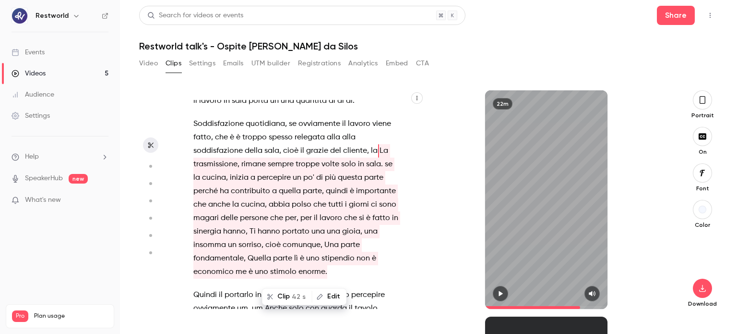
click at [277, 198] on span "a" at bounding box center [274, 190] width 5 height 13
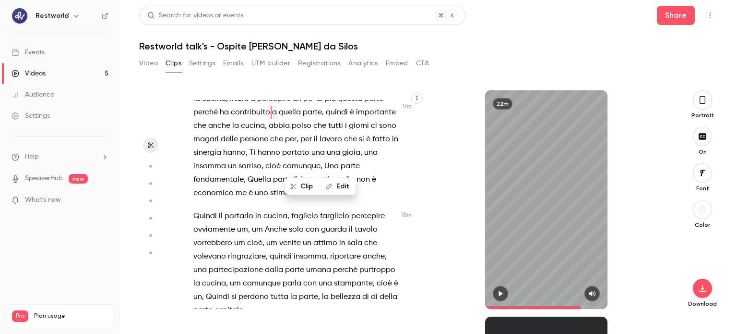
scroll to position [5058, 0]
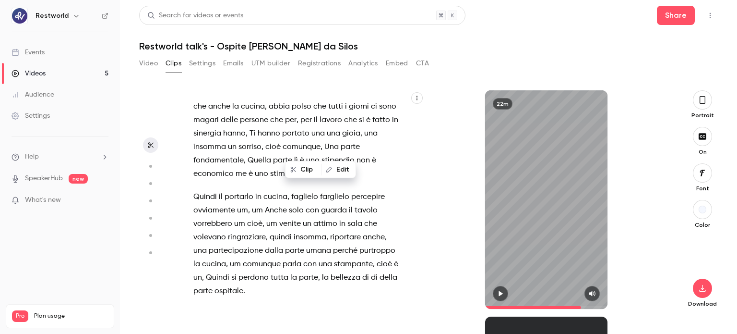
click at [271, 180] on span "Quella parte lì è uno stipendio non è economico" at bounding box center [285, 167] width 185 height 27
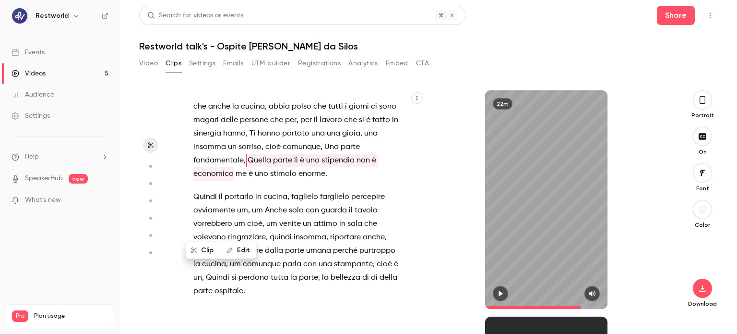
scroll to position [5074, 0]
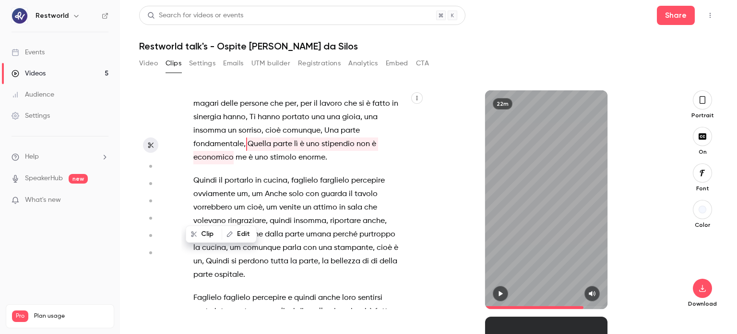
click at [236, 164] on span at bounding box center [235, 157] width 2 height 13
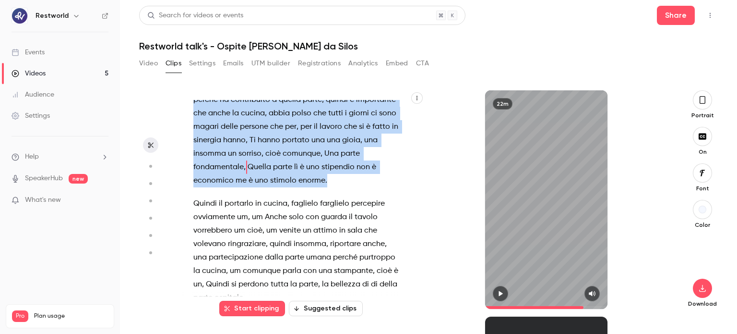
drag, startPoint x: 376, startPoint y: 113, endPoint x: 347, endPoint y: 230, distance: 120.7
click at [347, 187] on p "Soddisfazione quotidiana , se ovviamente il lavoro viene fatto , che è è troppo…" at bounding box center [295, 106] width 205 height 161
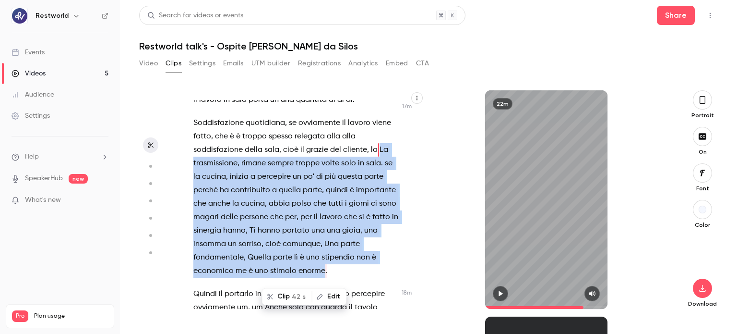
scroll to position [4960, 0]
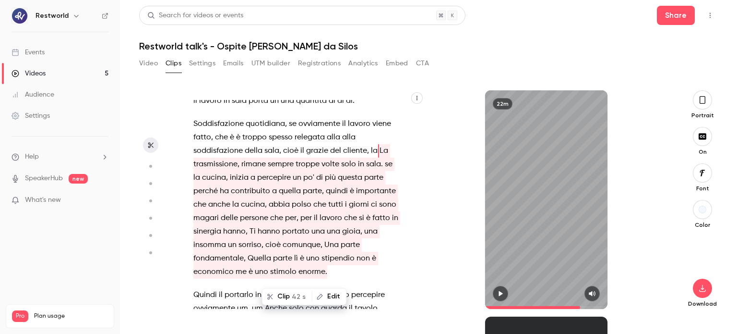
click at [287, 300] on button "Clip 42 s" at bounding box center [287, 295] width 48 height 15
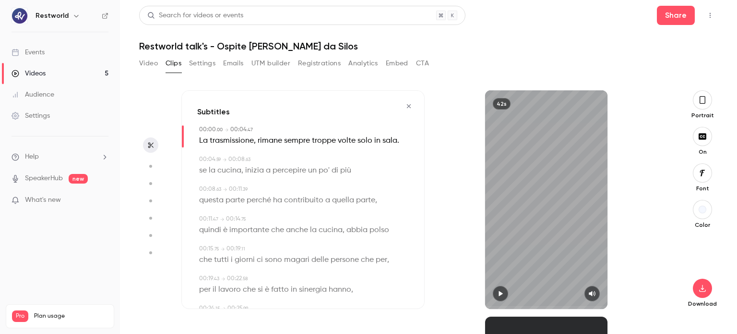
click at [497, 290] on icon "button" at bounding box center [501, 293] width 8 height 7
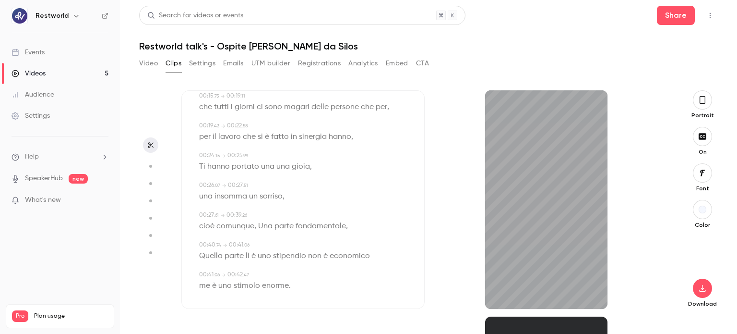
scroll to position [159, 0]
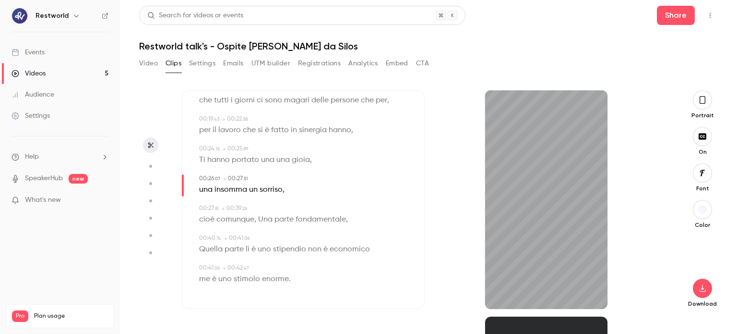
click at [334, 130] on span "hanno" at bounding box center [340, 129] width 23 height 13
type input "****"
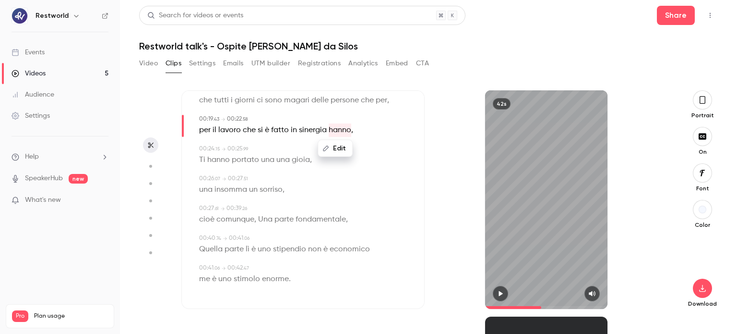
click at [338, 153] on button "Edit" at bounding box center [335, 148] width 33 height 15
click at [384, 151] on button "Replace" at bounding box center [383, 151] width 43 height 19
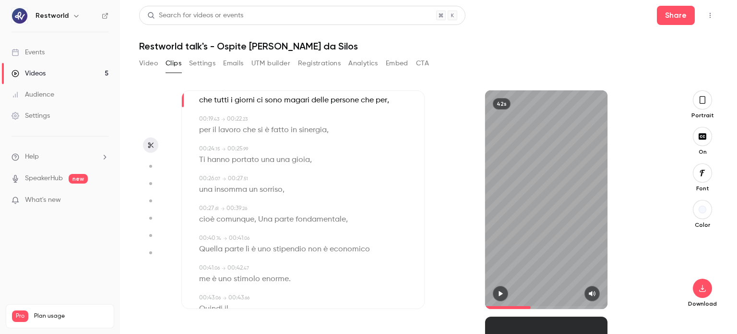
click at [531, 305] on span at bounding box center [546, 307] width 123 height 15
click at [498, 295] on icon "button" at bounding box center [501, 293] width 8 height 7
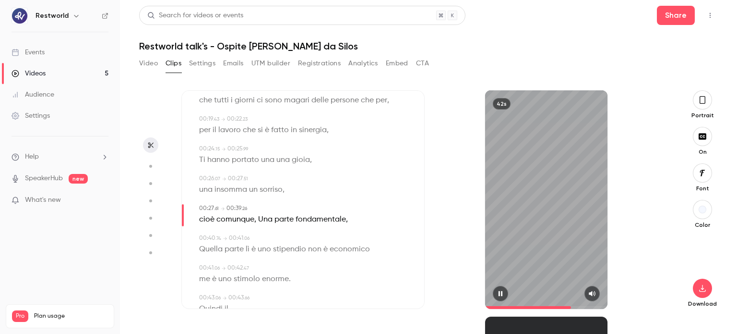
click at [526, 234] on div "42s" at bounding box center [546, 199] width 123 height 218
click at [206, 190] on span "una" at bounding box center [205, 189] width 13 height 13
type input "****"
click at [205, 208] on button "Edit" at bounding box center [202, 207] width 33 height 15
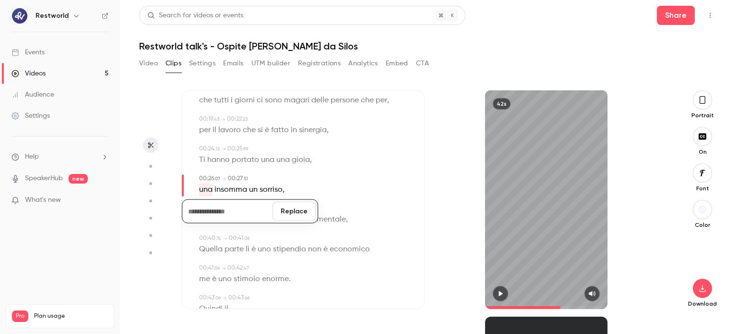
click at [299, 216] on button "Replace" at bounding box center [294, 211] width 43 height 19
click at [515, 240] on div "42s" at bounding box center [546, 199] width 123 height 218
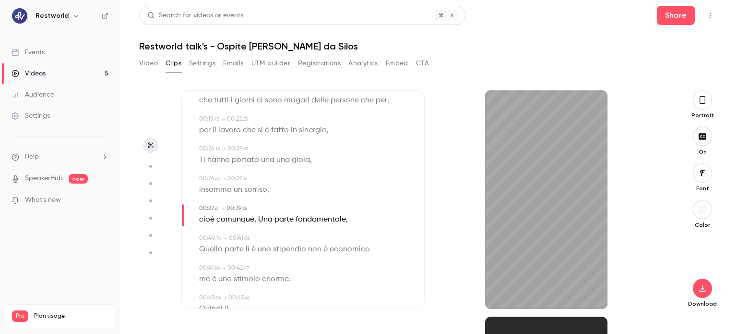
click at [277, 252] on span "Quella parte lì è uno stipendio non è economico" at bounding box center [284, 248] width 171 height 13
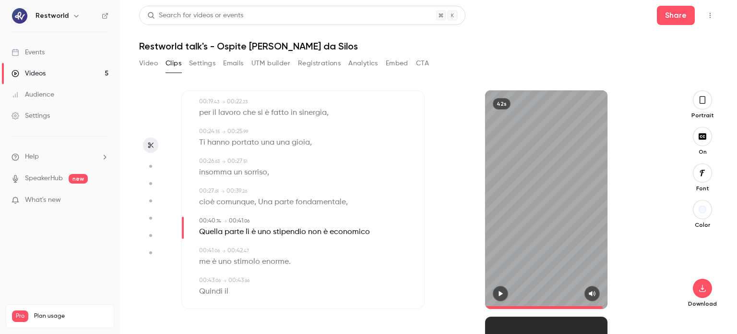
scroll to position [175, 0]
click at [568, 304] on span at bounding box center [546, 307] width 123 height 15
click at [498, 291] on icon "button" at bounding box center [501, 293] width 8 height 7
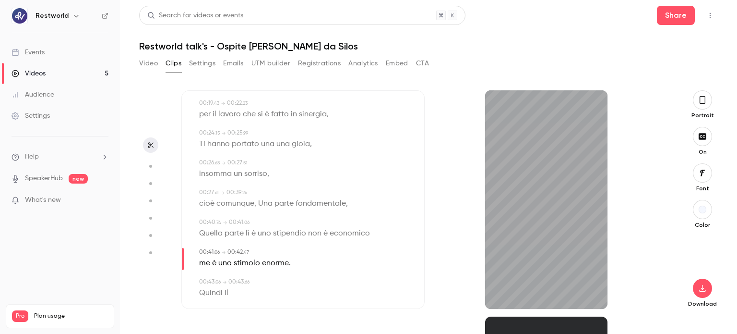
click at [347, 236] on span "Quella parte lì è uno stipendio non è economico" at bounding box center [284, 233] width 171 height 13
type input "****"
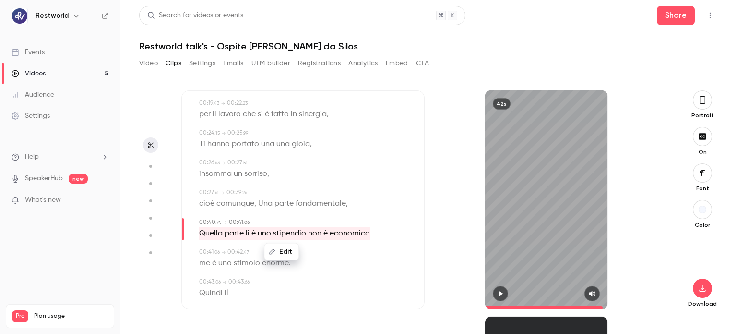
click at [331, 235] on span "Quella parte lì è uno stipendio non è economico" at bounding box center [284, 233] width 171 height 13
click at [288, 254] on button "Edit" at bounding box center [281, 251] width 33 height 15
click at [276, 253] on input "**********" at bounding box center [263, 254] width 86 height 19
click at [291, 254] on input "**********" at bounding box center [263, 254] width 86 height 19
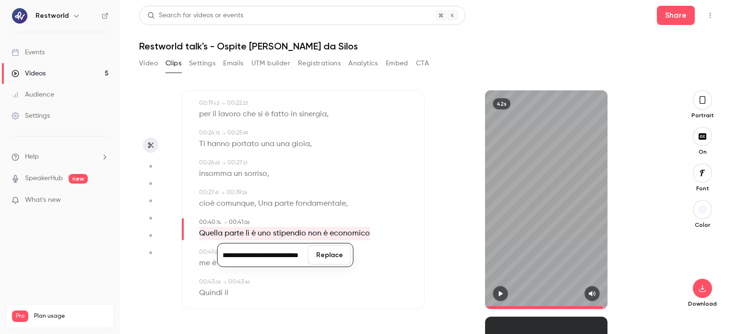
type input "**********"
click at [325, 257] on button "Replace" at bounding box center [329, 254] width 43 height 19
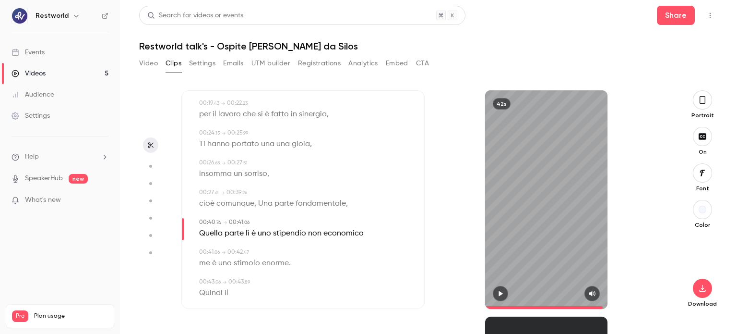
click at [498, 291] on icon "button" at bounding box center [501, 293] width 8 height 7
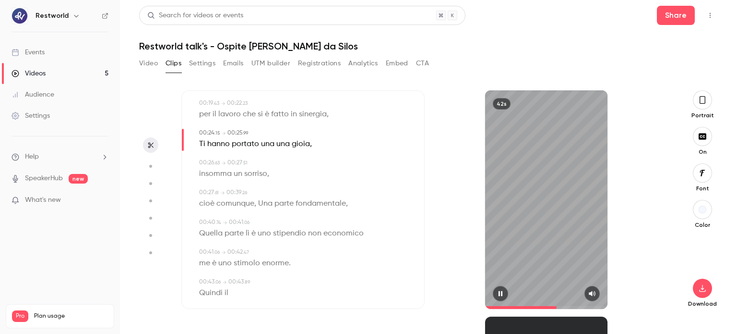
click at [557, 303] on span at bounding box center [546, 307] width 123 height 15
click at [285, 230] on span "Quella parte lì è uno stipendio non economico" at bounding box center [281, 233] width 165 height 13
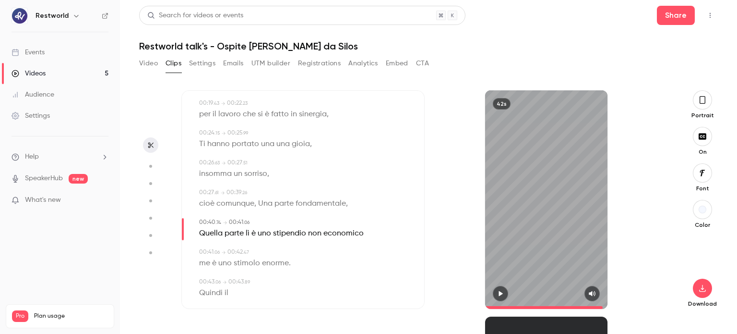
click at [312, 205] on span "Una parte fondamentale" at bounding box center [302, 203] width 88 height 13
type input "****"
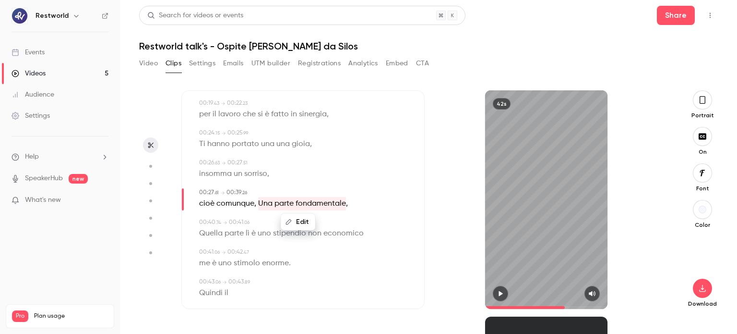
click at [336, 202] on span "Una parte fondamentale" at bounding box center [302, 203] width 88 height 13
click at [303, 220] on button "Edit" at bounding box center [298, 221] width 33 height 15
click at [310, 222] on input "**********" at bounding box center [280, 225] width 86 height 19
type input "**********"
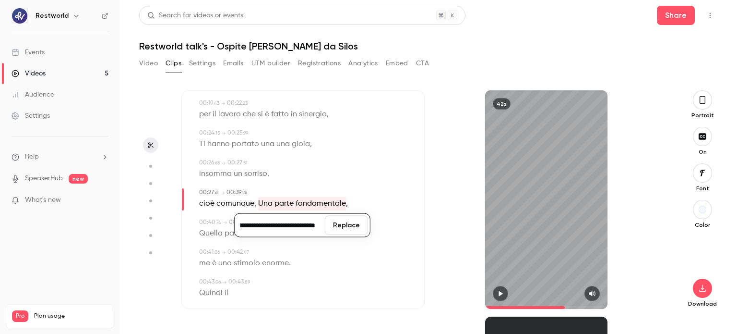
scroll to position [0, 0]
click at [351, 224] on button "Replace" at bounding box center [346, 225] width 43 height 19
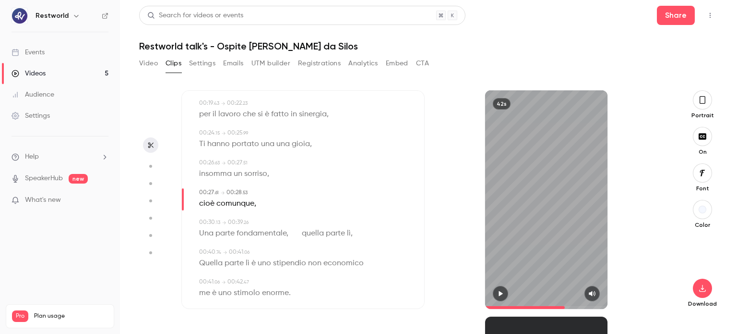
click at [261, 263] on span "Quella parte lì è uno stipendio non economico" at bounding box center [281, 262] width 165 height 13
type input "****"
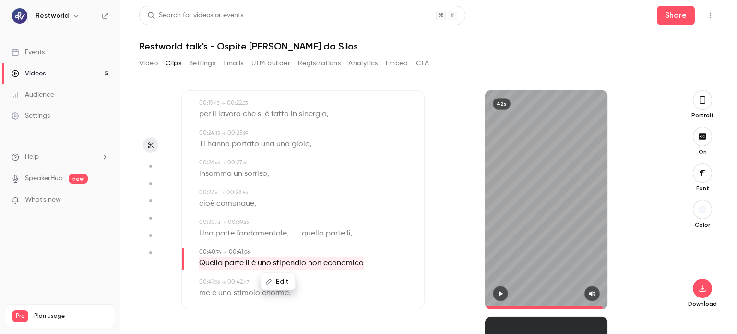
click at [277, 279] on button "Edit" at bounding box center [278, 281] width 33 height 15
click at [266, 287] on input "**********" at bounding box center [259, 284] width 86 height 19
type input "**********"
click at [339, 282] on button "Replace" at bounding box center [326, 284] width 43 height 19
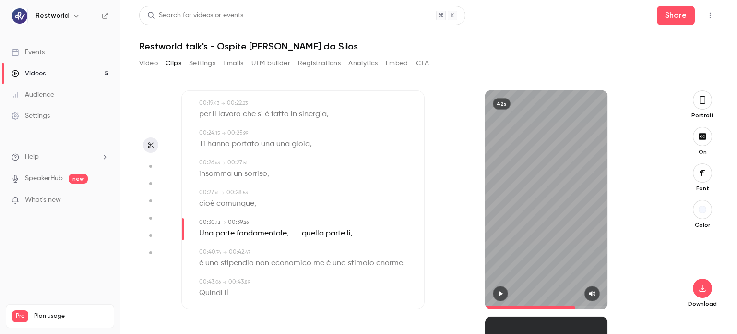
click at [575, 303] on span at bounding box center [546, 307] width 123 height 15
click at [498, 289] on button "button" at bounding box center [500, 293] width 15 height 15
click at [321, 236] on span "Una parte fondamentale, quella parte lì" at bounding box center [275, 233] width 152 height 13
type input "****"
click at [265, 252] on icon "button" at bounding box center [262, 251] width 7 height 7
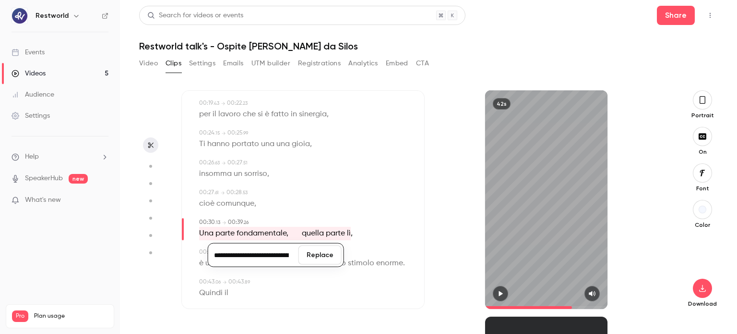
click at [277, 253] on input "**********" at bounding box center [253, 254] width 86 height 19
click at [282, 261] on input "**********" at bounding box center [253, 254] width 86 height 19
type input "**********"
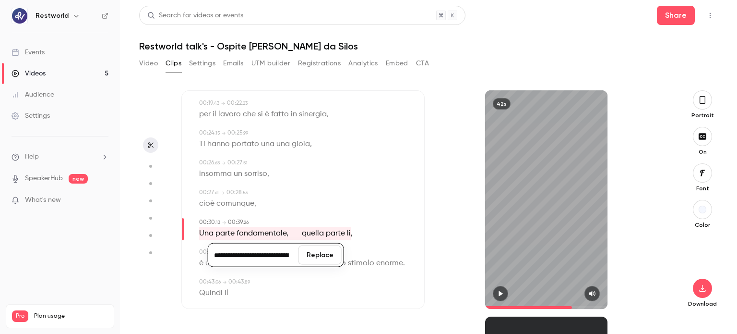
click at [321, 253] on button "Replace" at bounding box center [320, 254] width 43 height 19
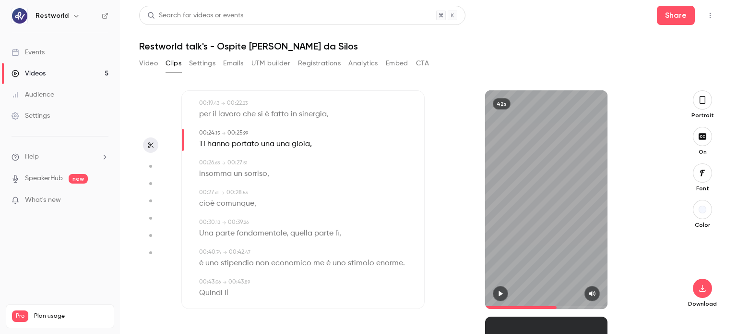
click at [557, 307] on span at bounding box center [546, 307] width 123 height 15
click at [504, 289] on button "button" at bounding box center [500, 293] width 15 height 15
click at [341, 234] on div "Una parte fondamentale, quella parte lì ," at bounding box center [304, 233] width 210 height 13
type input "****"
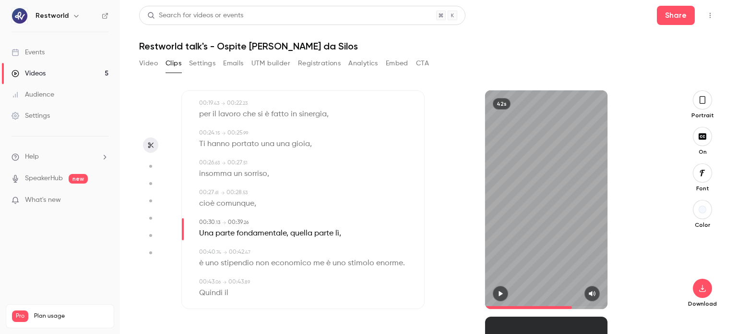
click at [334, 234] on span "Una parte fondamentale, quella parte lì" at bounding box center [269, 233] width 140 height 13
click at [275, 254] on button "Edit" at bounding box center [265, 251] width 33 height 15
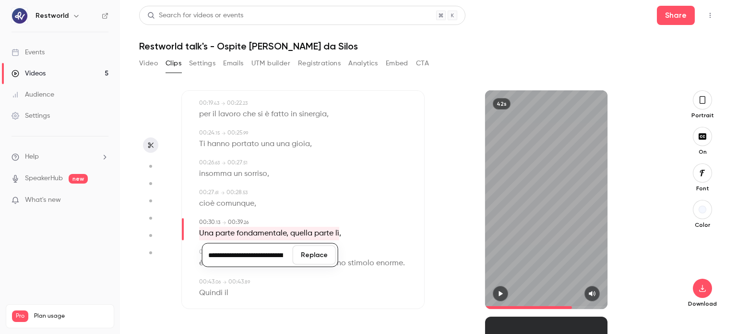
click at [280, 253] on input "**********" at bounding box center [247, 254] width 86 height 19
type input "**********"
click at [311, 254] on button "Replace" at bounding box center [314, 254] width 43 height 19
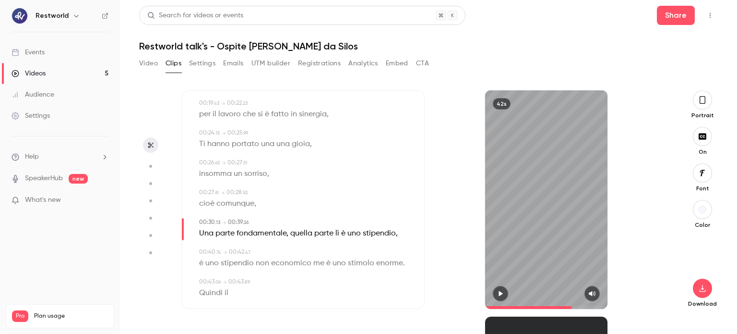
click at [264, 262] on span "è uno stipendio non economico" at bounding box center [255, 262] width 112 height 13
type input "****"
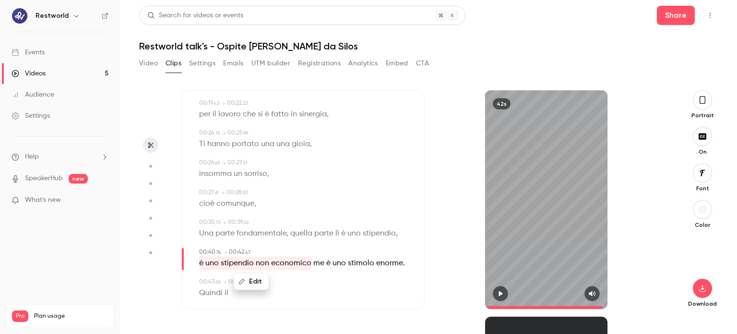
click at [252, 283] on button "Edit" at bounding box center [251, 281] width 33 height 15
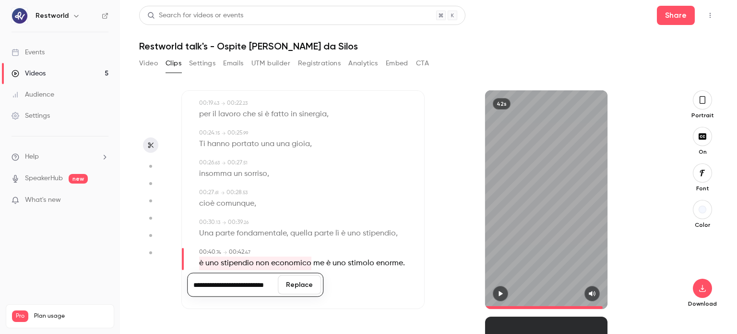
click at [244, 284] on input "**********" at bounding box center [233, 284] width 86 height 19
type input "**********"
click at [301, 287] on button "Replace" at bounding box center [299, 284] width 43 height 19
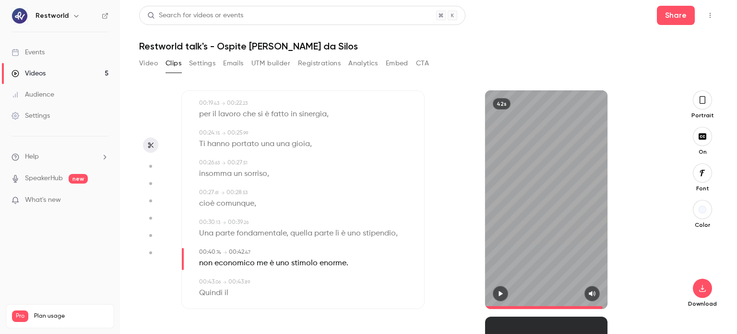
click at [502, 291] on icon "button" at bounding box center [501, 293] width 8 height 7
click at [570, 307] on span at bounding box center [546, 307] width 123 height 15
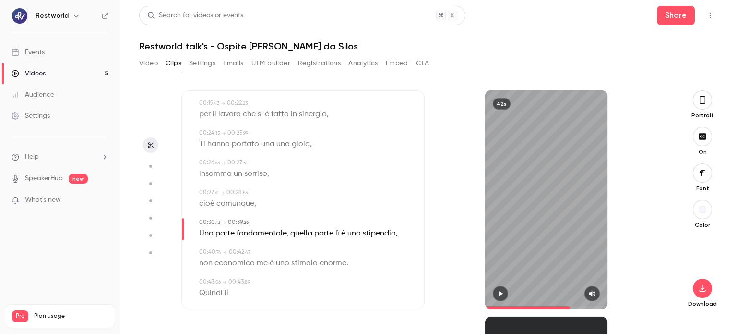
click at [505, 291] on button "button" at bounding box center [500, 293] width 15 height 15
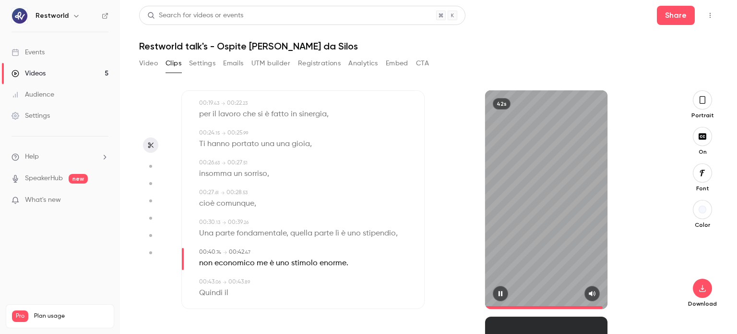
click at [548, 205] on div "42s" at bounding box center [546, 199] width 123 height 218
click at [375, 230] on span "Una parte fondamentale, quella parte lì è uno stipendio" at bounding box center [297, 233] width 197 height 13
click at [561, 306] on span at bounding box center [546, 307] width 123 height 15
click at [501, 290] on icon "button" at bounding box center [501, 293] width 8 height 7
click at [265, 263] on span "me" at bounding box center [262, 262] width 11 height 13
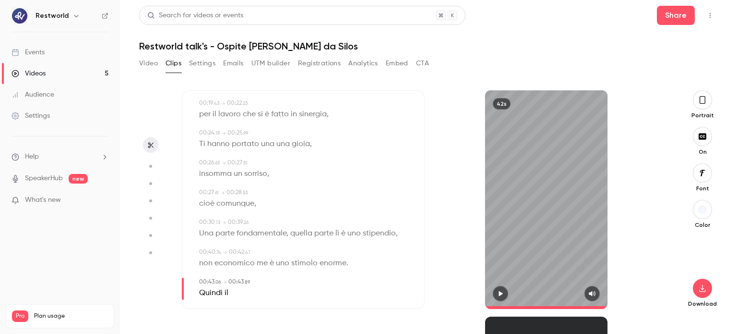
type input "****"
click at [263, 276] on button "Edit" at bounding box center [257, 281] width 33 height 15
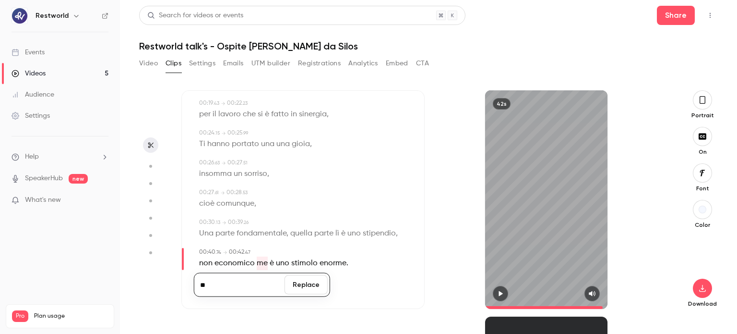
click at [263, 276] on input "**" at bounding box center [239, 284] width 86 height 19
type input "**********"
click at [308, 285] on button "Replace" at bounding box center [306, 284] width 43 height 19
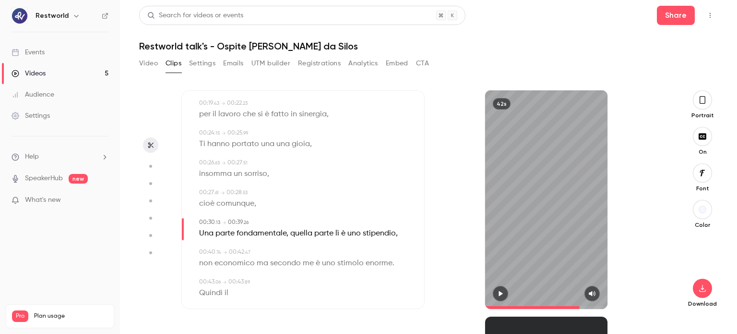
click at [580, 306] on span at bounding box center [546, 307] width 123 height 15
click at [502, 290] on icon "button" at bounding box center [501, 293] width 8 height 7
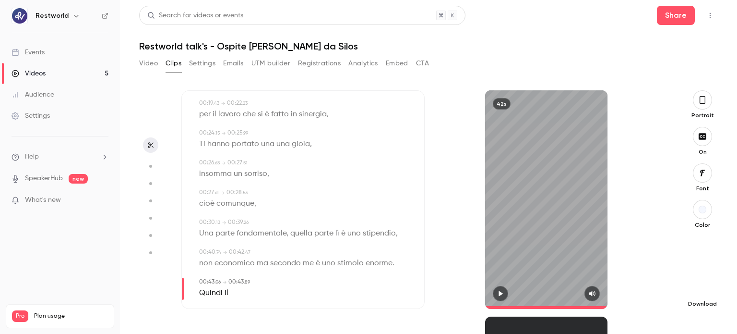
click at [700, 291] on icon "button" at bounding box center [702, 288] width 6 height 7
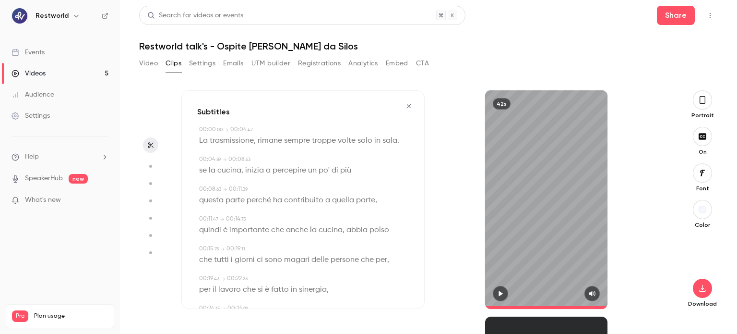
click at [407, 107] on icon "button" at bounding box center [409, 106] width 4 height 4
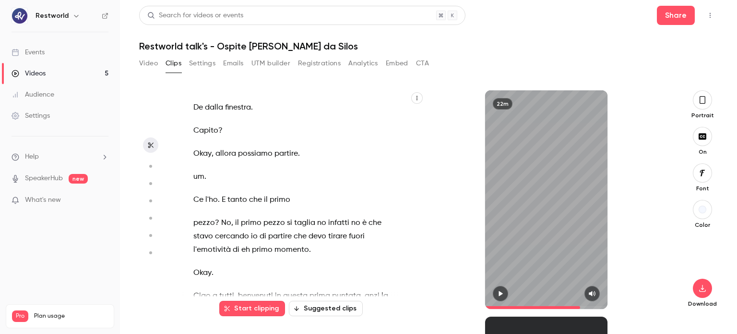
click at [273, 217] on span "pezzo" at bounding box center [275, 222] width 22 height 13
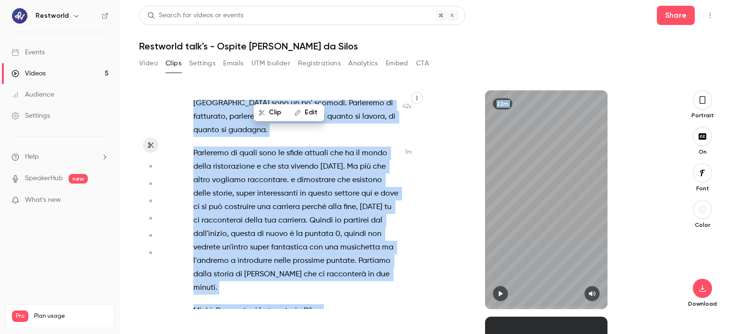
scroll to position [438, 0]
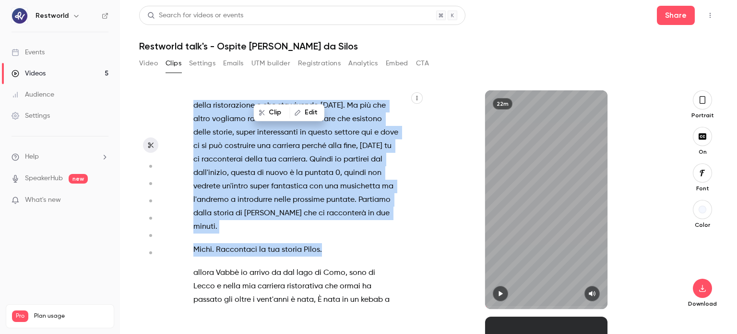
drag, startPoint x: 196, startPoint y: 181, endPoint x: 334, endPoint y: 240, distance: 149.5
click at [334, 240] on div "De dalla finestra . Capito ? Okay , allora possiamo partire . um . Ce l'ho . E …" at bounding box center [300, 204] width 239 height 209
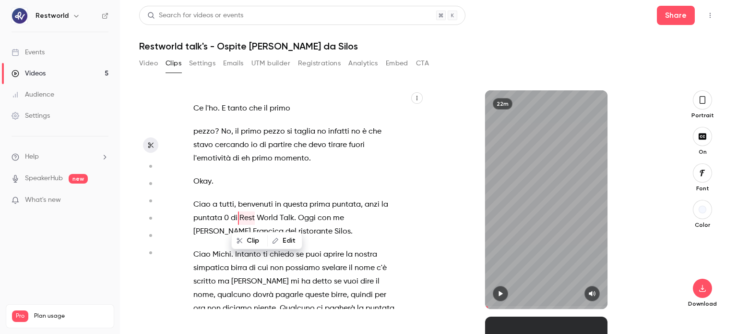
scroll to position [105, 0]
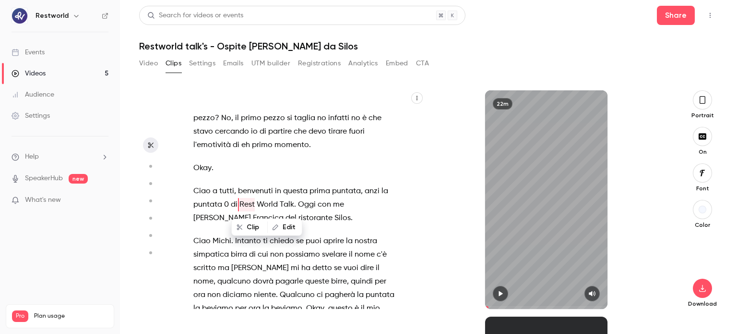
drag, startPoint x: 250, startPoint y: 214, endPoint x: 286, endPoint y: 279, distance: 74.1
click at [305, 279] on span "queste" at bounding box center [317, 281] width 24 height 13
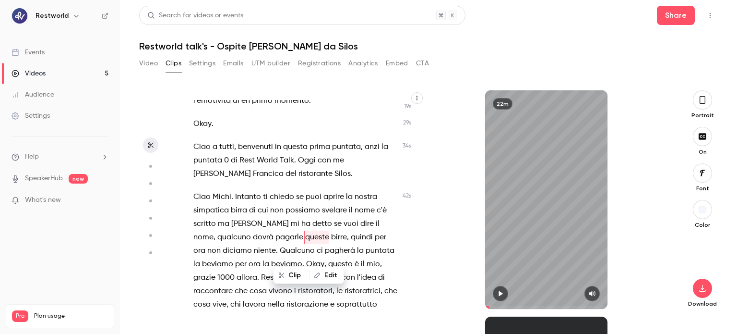
scroll to position [133, 0]
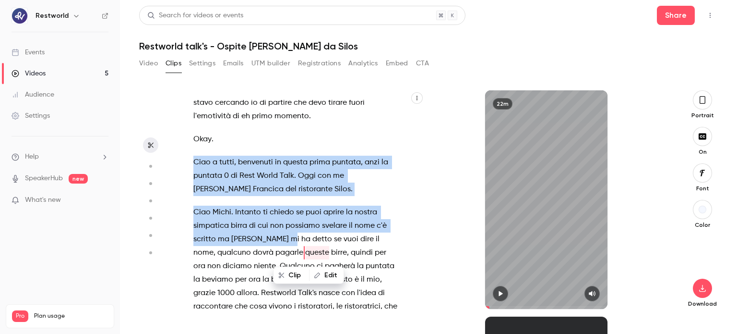
drag, startPoint x: 195, startPoint y: 161, endPoint x: 264, endPoint y: 239, distance: 103.4
click at [264, 239] on div "De dalla finestra . Capito ? Okay , allora possiamo partire . um . Ce l'ho . E …" at bounding box center [300, 204] width 239 height 209
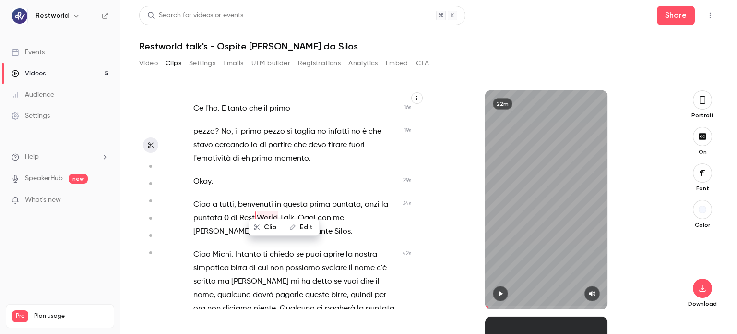
scroll to position [105, 0]
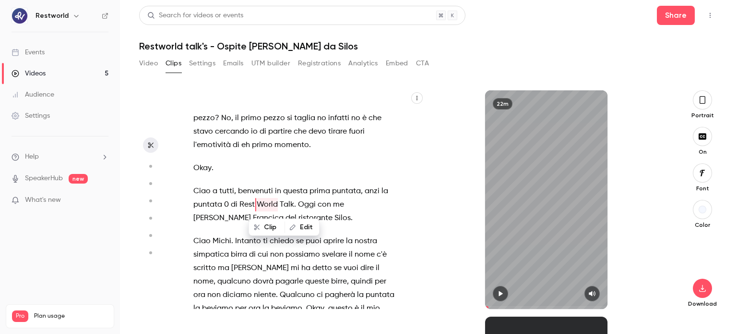
drag, startPoint x: 263, startPoint y: 217, endPoint x: 361, endPoint y: 284, distance: 118.2
click at [375, 284] on span "per" at bounding box center [381, 281] width 12 height 13
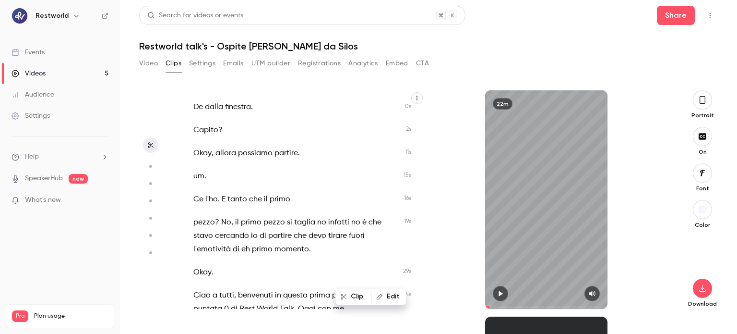
scroll to position [0, 0]
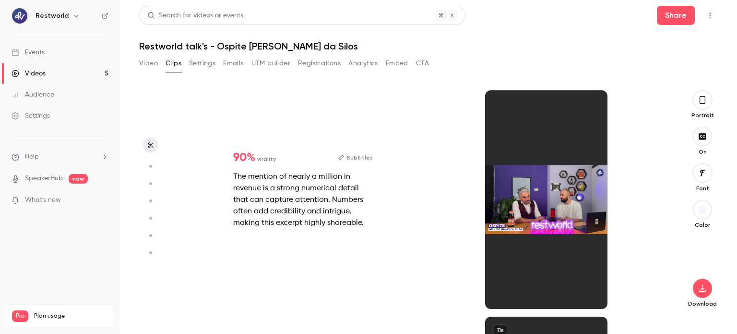
type input "****"
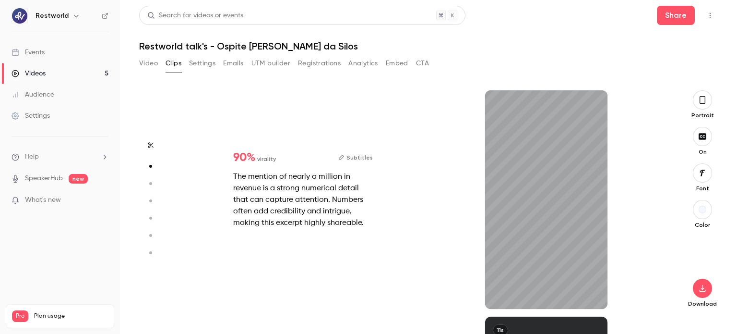
scroll to position [126, 0]
type input "***"
type input "****"
type input "***"
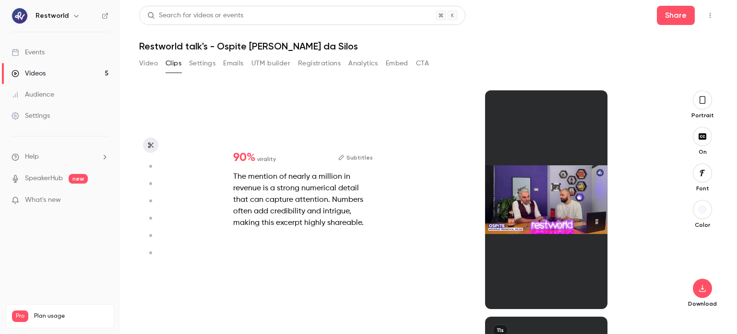
type input "****"
type input "*"
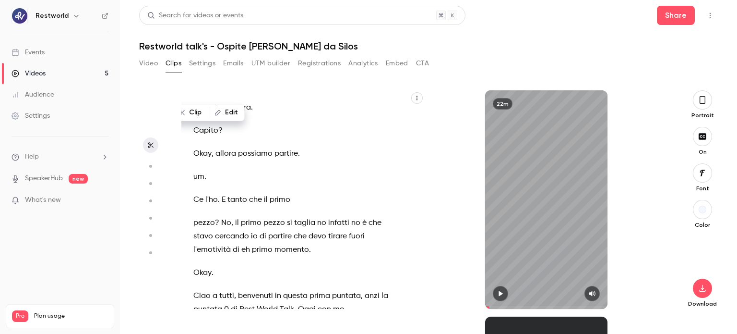
type input "****"
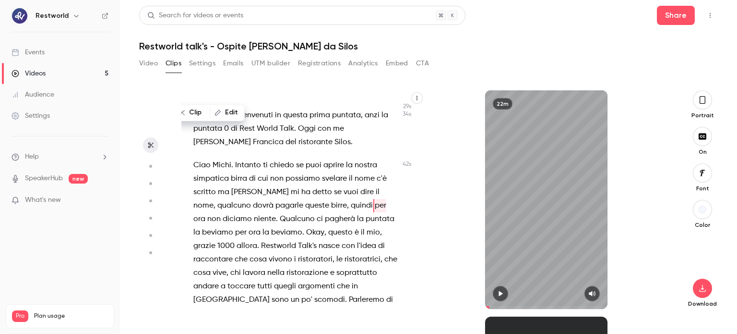
scroll to position [181, 0]
